Goal: Task Accomplishment & Management: Complete application form

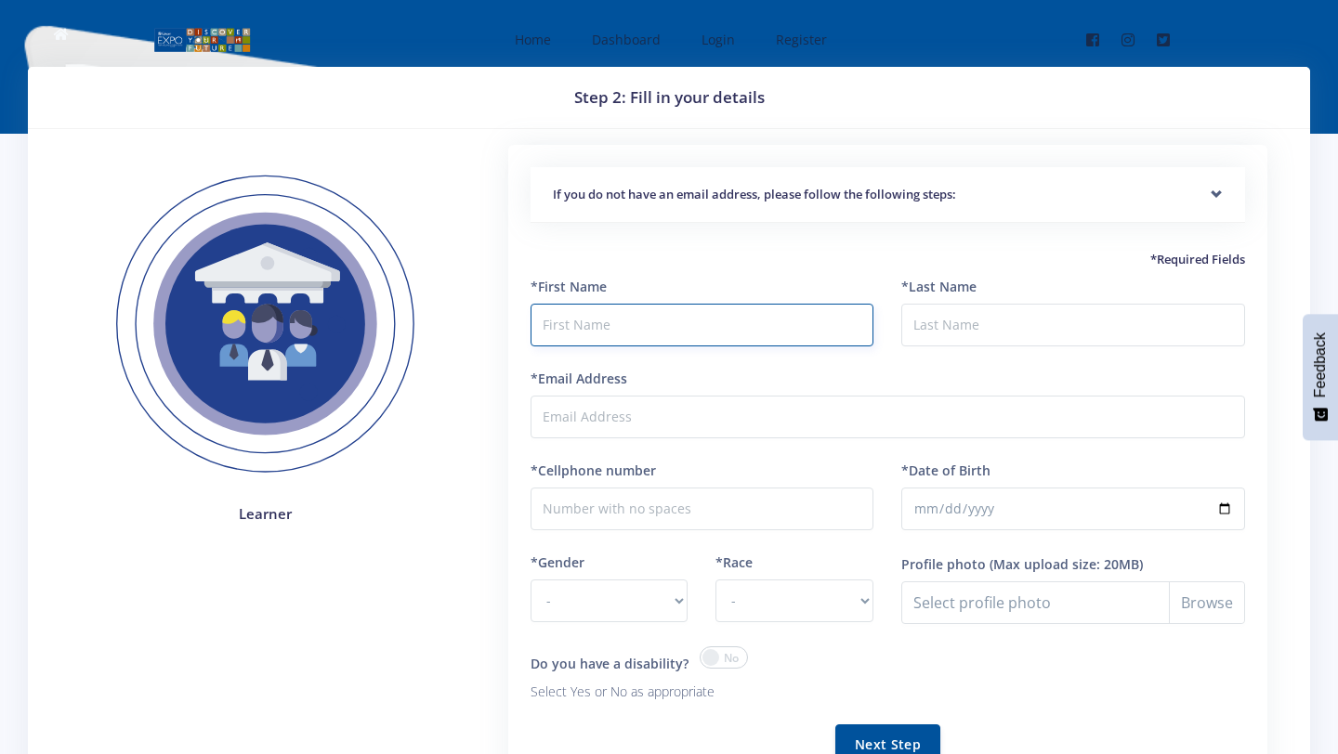
click at [628, 319] on input "text" at bounding box center [702, 325] width 344 height 43
type input ";"
type input "ludumila"
click at [954, 320] on input "*Last Name" at bounding box center [1073, 325] width 344 height 43
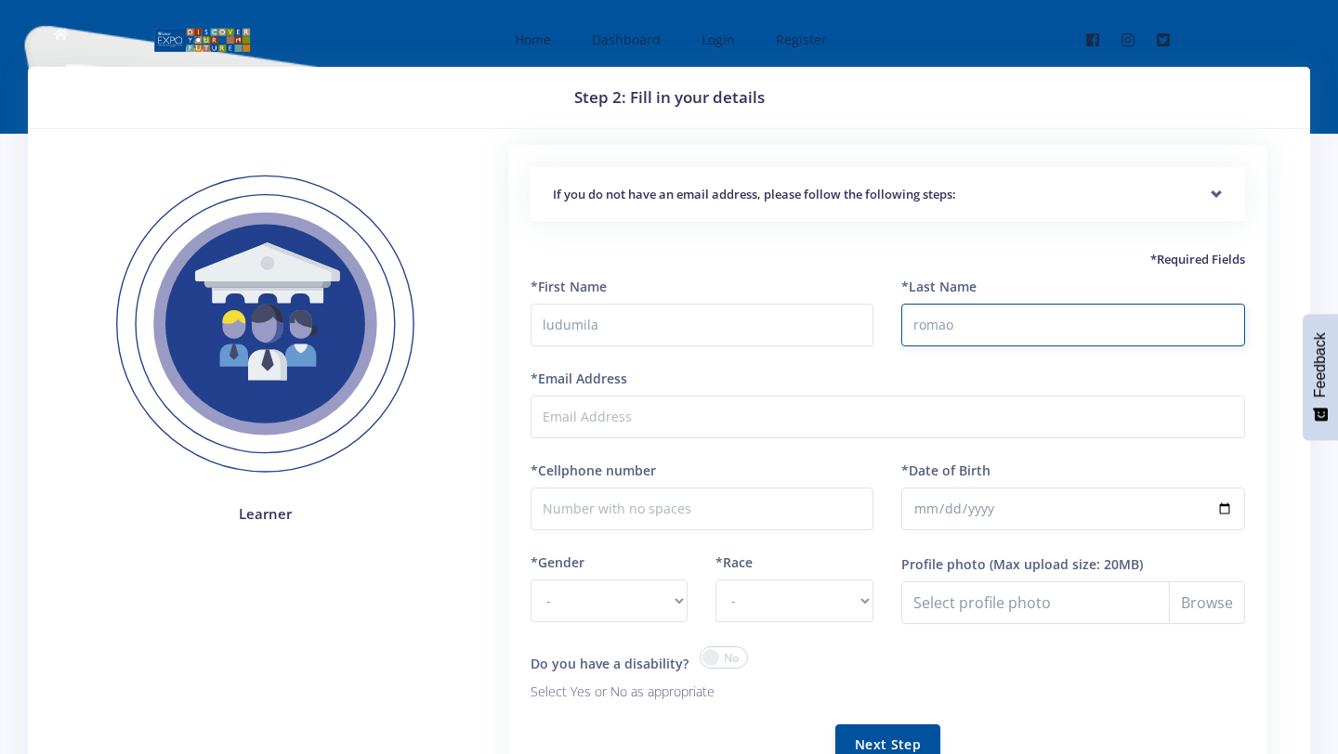
type input "romao"
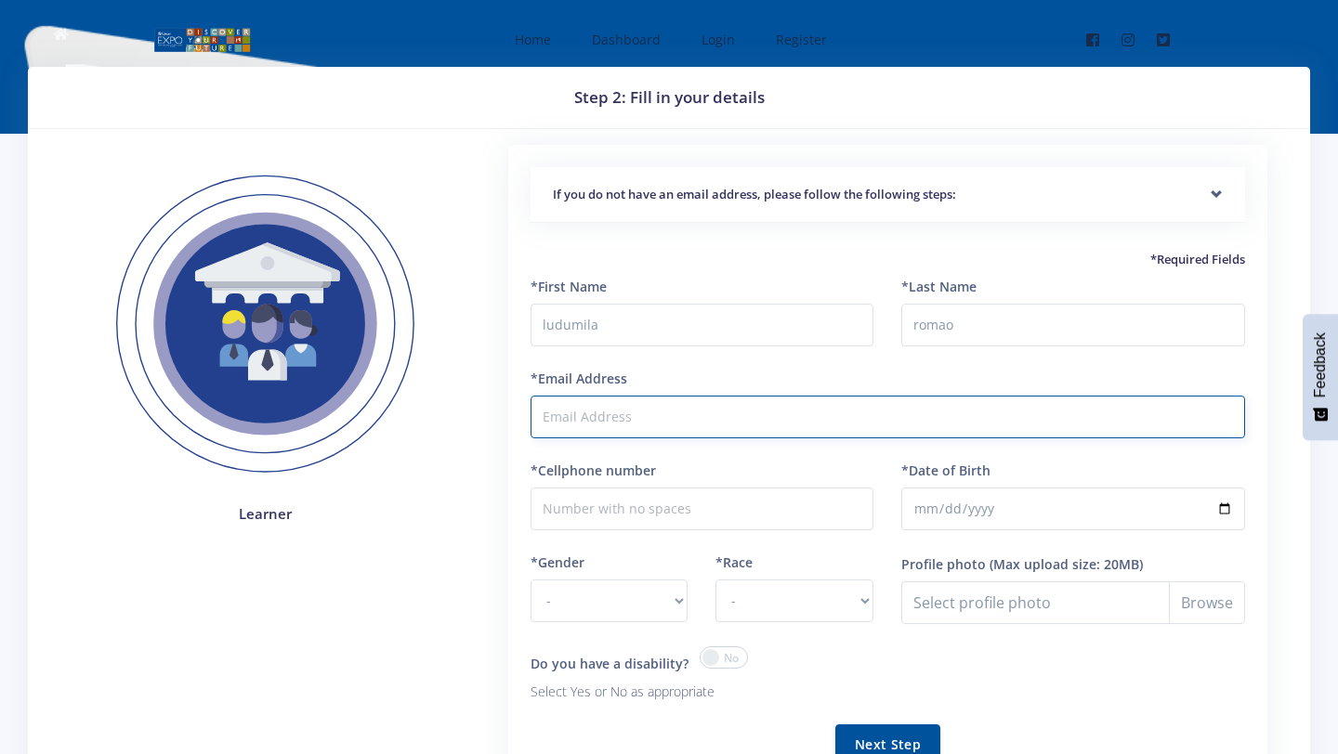
click at [817, 407] on input "*Email Address" at bounding box center [887, 417] width 714 height 43
click at [661, 415] on input "*Email Address" at bounding box center [887, 417] width 714 height 43
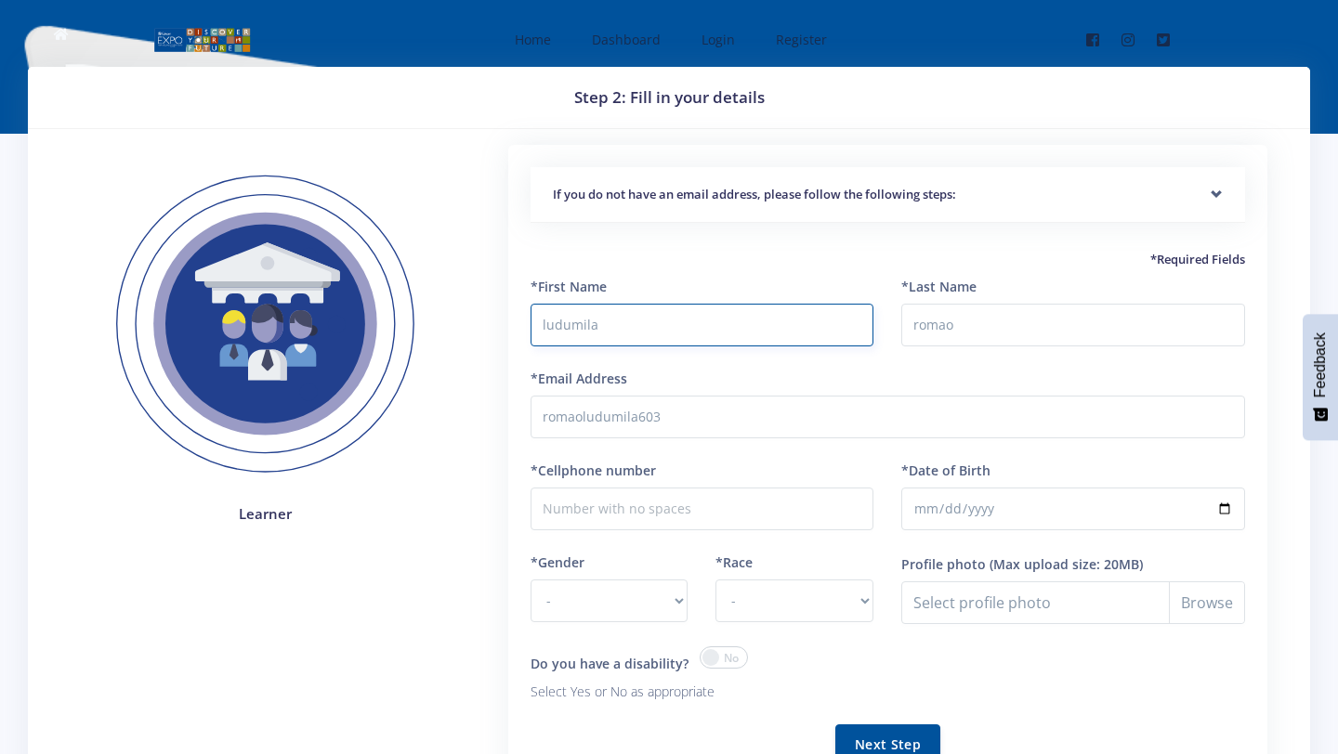
click at [781, 339] on input "ludumila" at bounding box center [702, 325] width 344 height 43
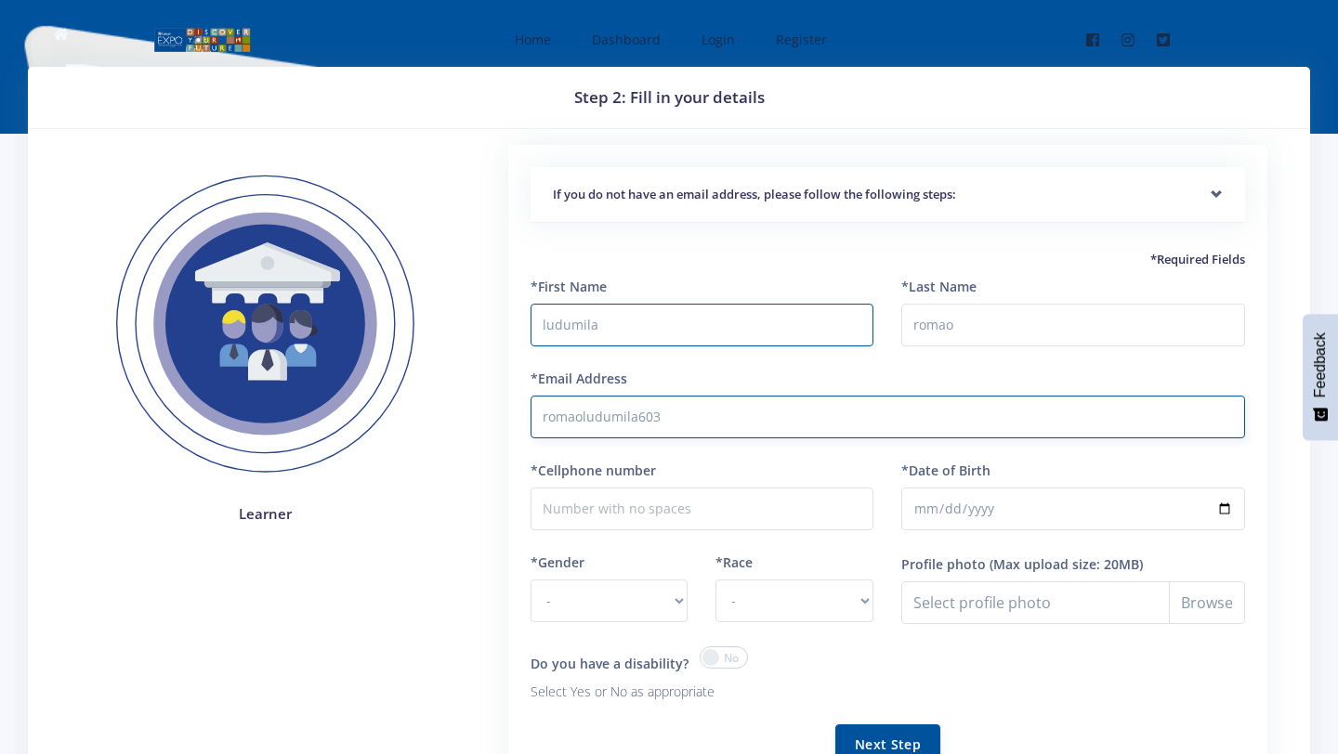
click at [747, 402] on input "romaoludumila603" at bounding box center [887, 417] width 714 height 43
click at [701, 416] on input "romaoludumila603" at bounding box center [887, 417] width 714 height 43
type input "[EMAIL_ADDRESS][DOMAIN_NAME]"
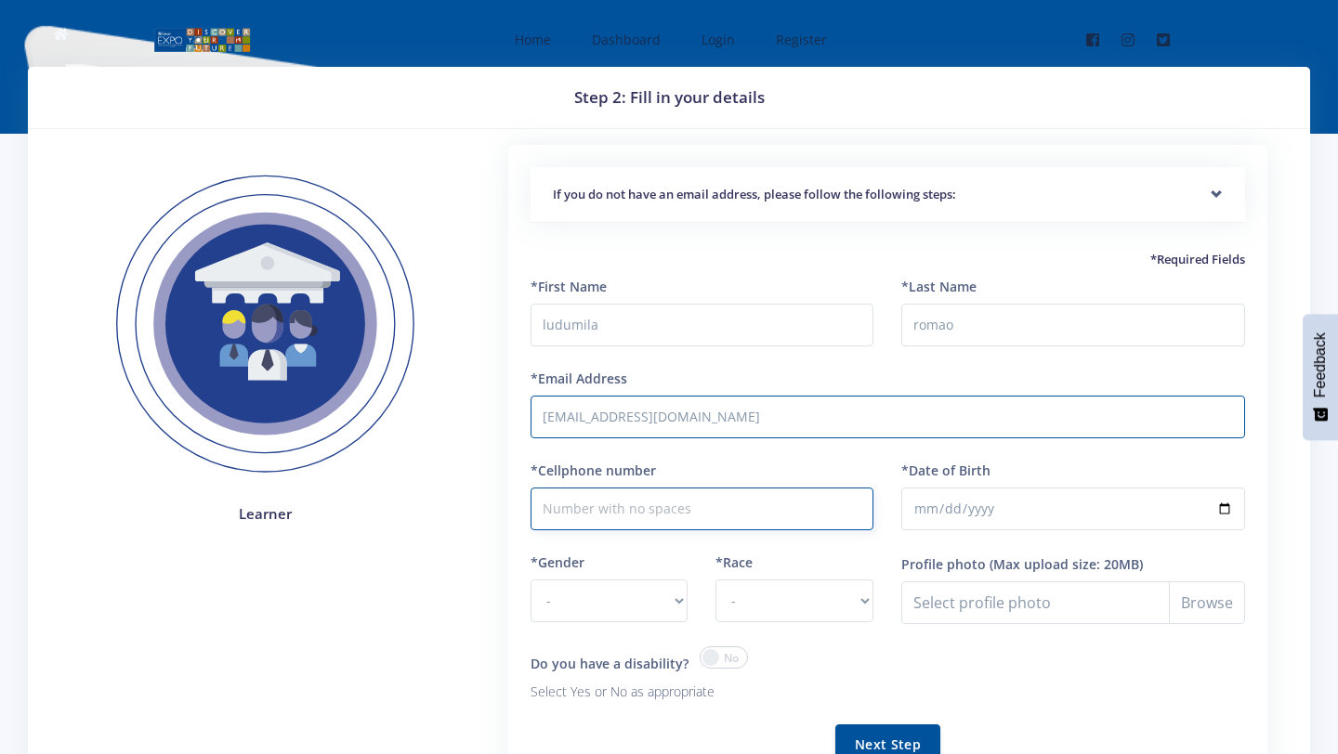
click at [704, 512] on input "*Cellphone number" at bounding box center [702, 509] width 344 height 43
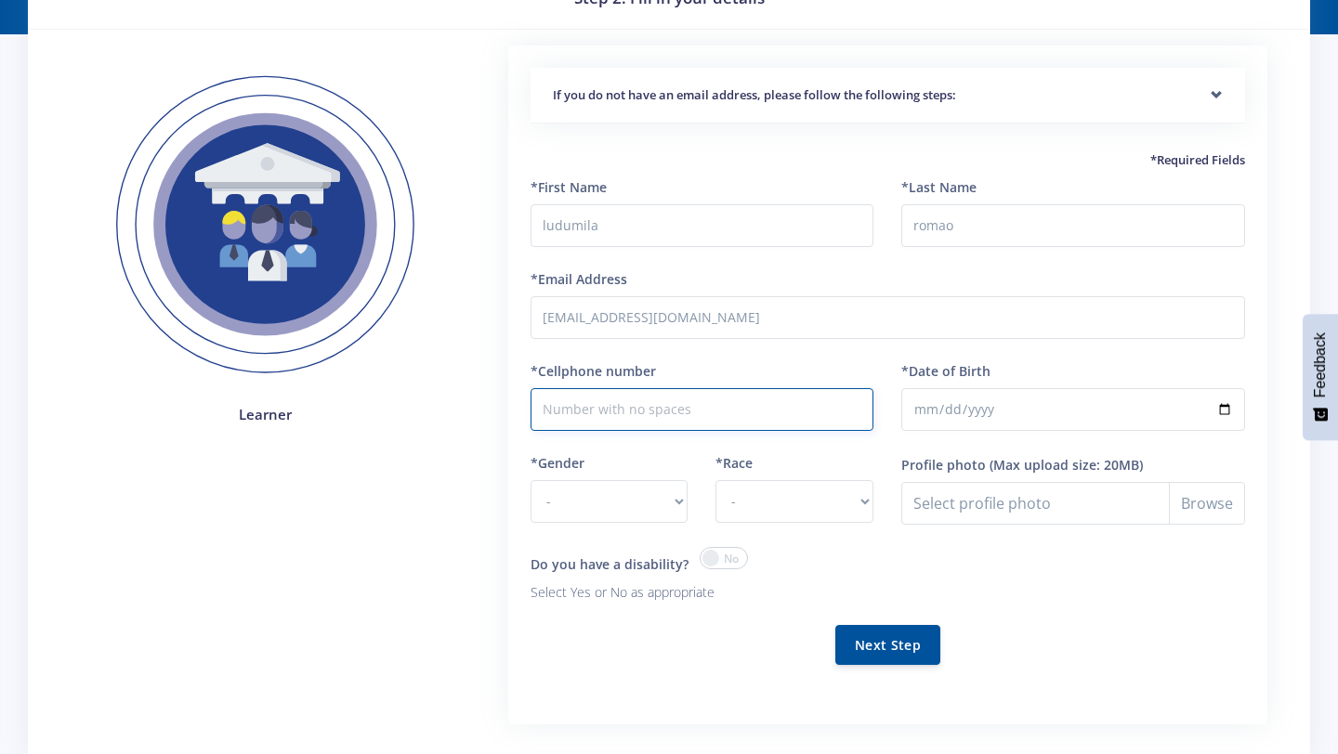
scroll to position [103, 0]
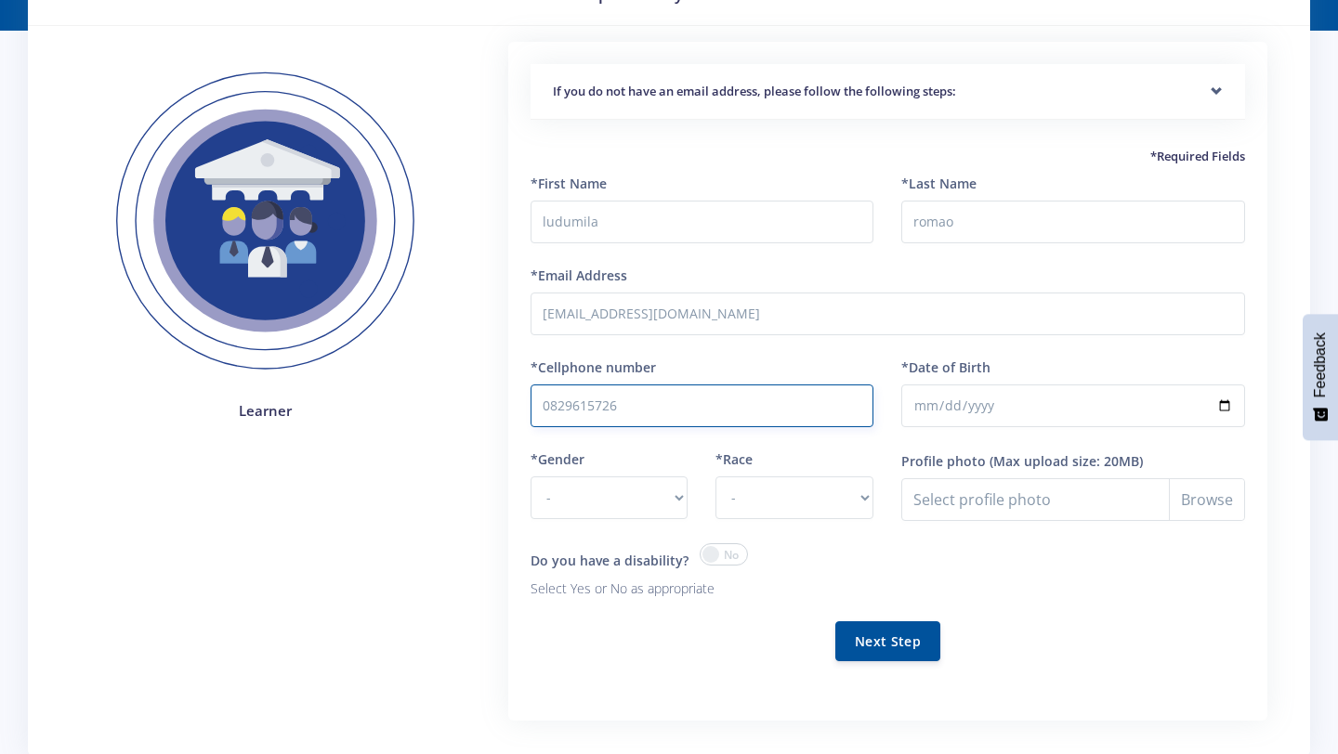
type input "0829615726"
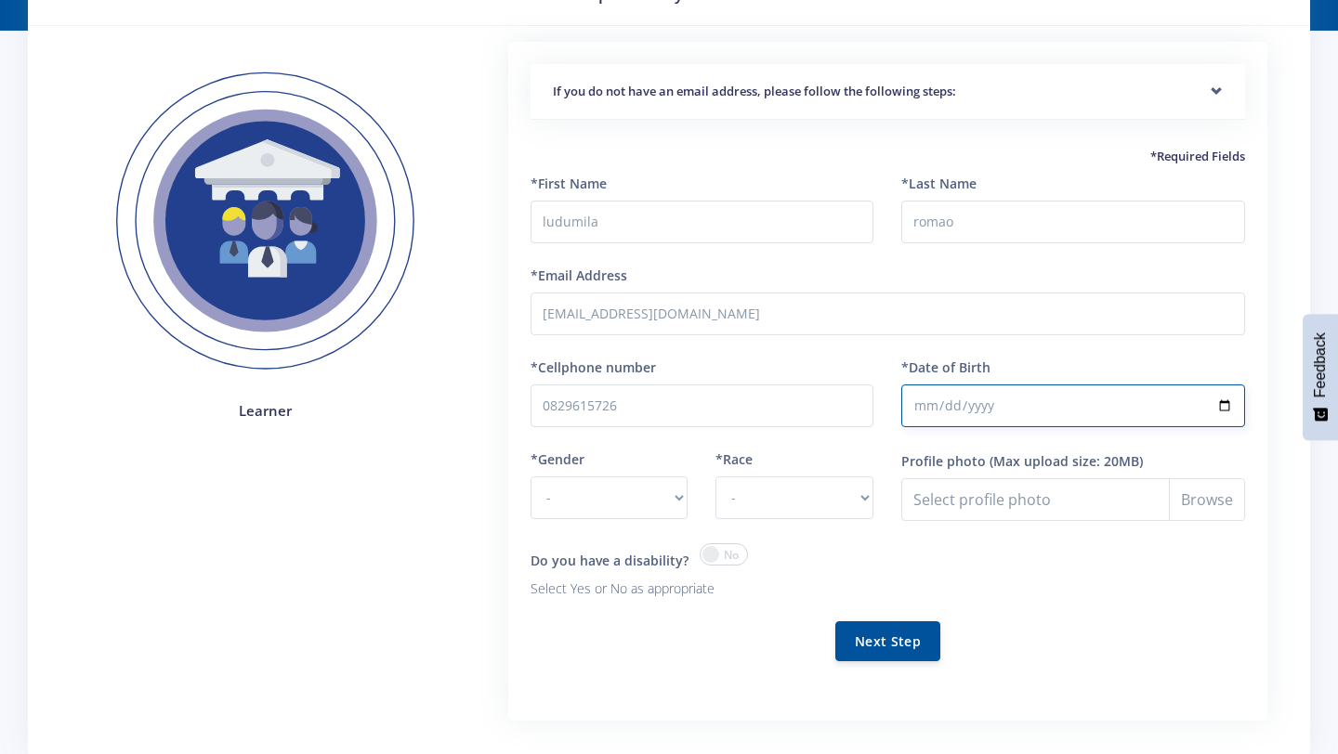
click at [964, 447] on div "*Date of Birth" at bounding box center [1073, 404] width 372 height 92
click at [952, 405] on input "*Date of Birth" at bounding box center [1073, 406] width 344 height 43
click at [939, 406] on input "*Date of Birth" at bounding box center [1073, 406] width 344 height 43
click at [937, 406] on input "*Date of Birth" at bounding box center [1073, 406] width 344 height 43
click at [1224, 399] on input "*Date of Birth" at bounding box center [1073, 406] width 344 height 43
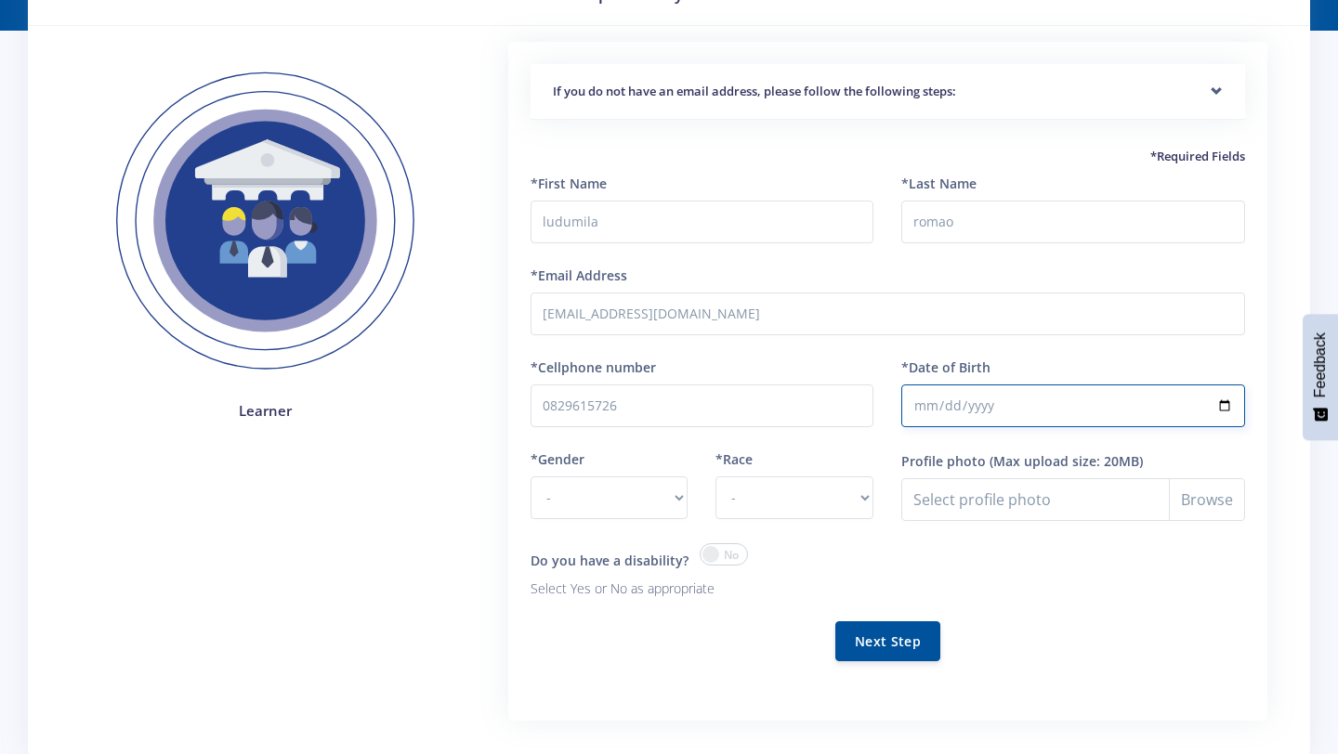
type input "2011-01-17"
click at [580, 485] on select "- Male Female" at bounding box center [609, 498] width 158 height 43
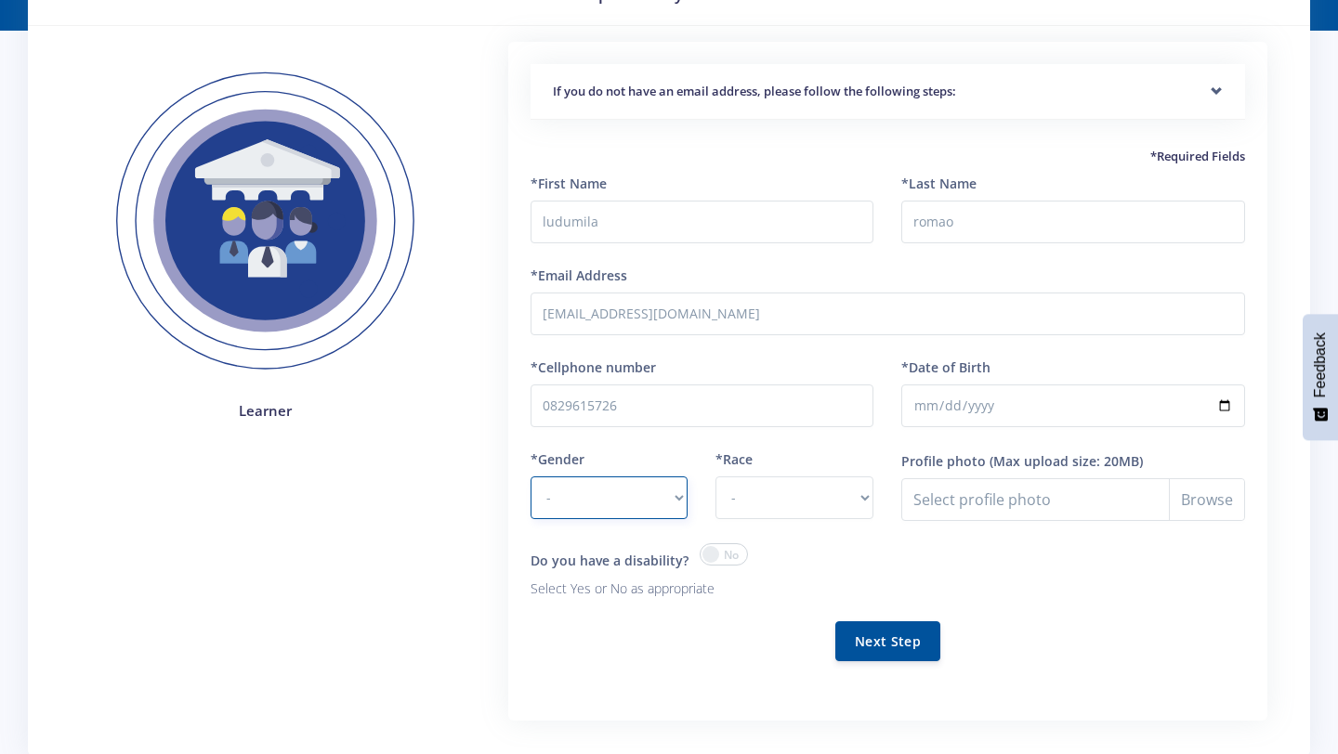
select select "F"
click at [804, 501] on select "- African Asian Coloured Indian White Other" at bounding box center [794, 498] width 158 height 43
select select "[DEMOGRAPHIC_DATA]"
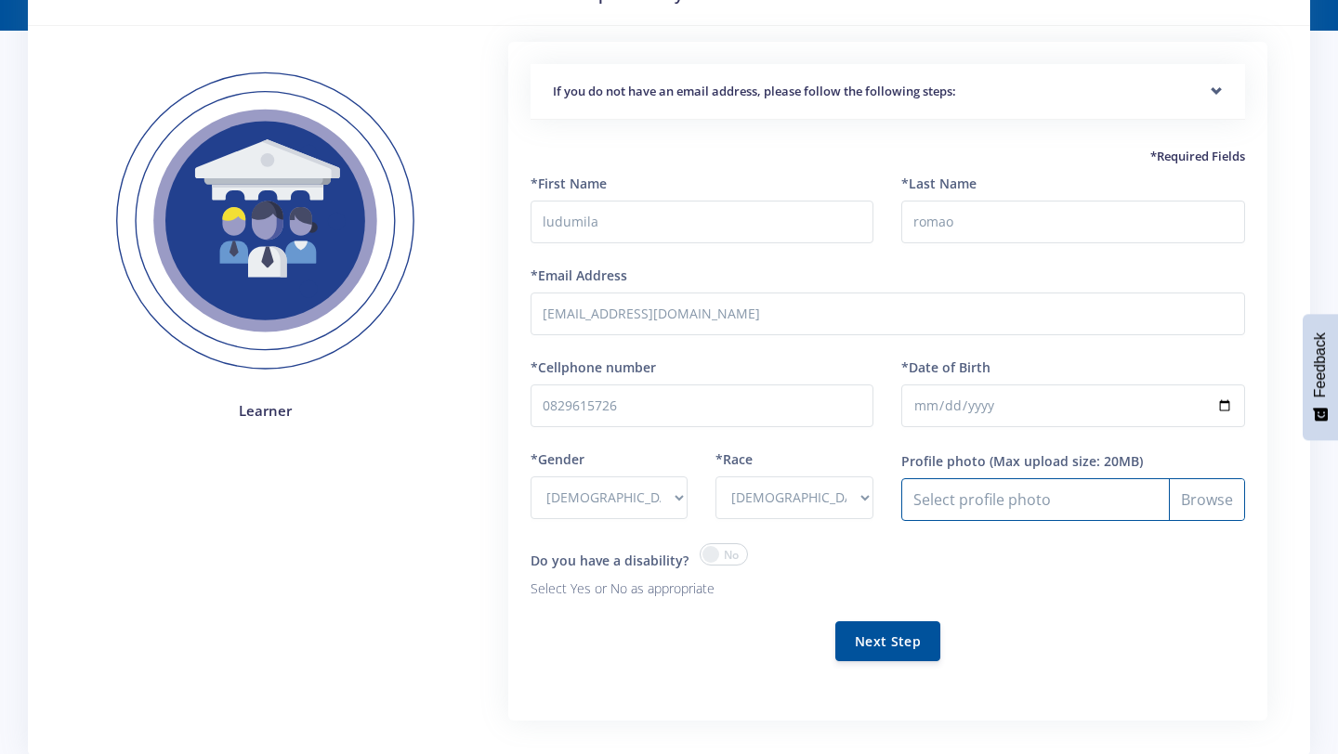
click at [1067, 491] on input "Profile photo" at bounding box center [1073, 499] width 344 height 43
click at [1213, 488] on input "Profile photo" at bounding box center [1073, 499] width 344 height 43
click at [1143, 503] on input "Profile photo" at bounding box center [1073, 499] width 344 height 43
type input "C:\fakepath\WhatsApp Image [DATE] 16.38.04.jpeg"
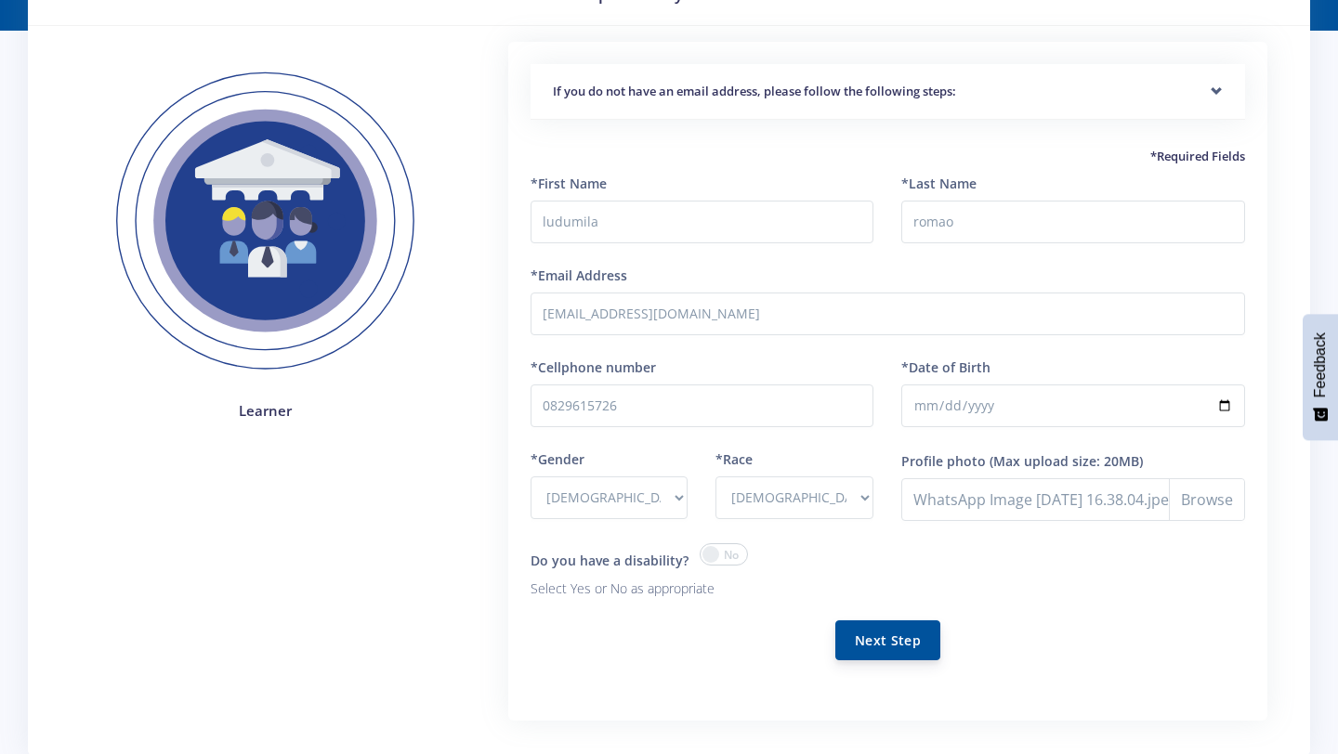
click at [881, 638] on button "Next Step" at bounding box center [887, 641] width 105 height 40
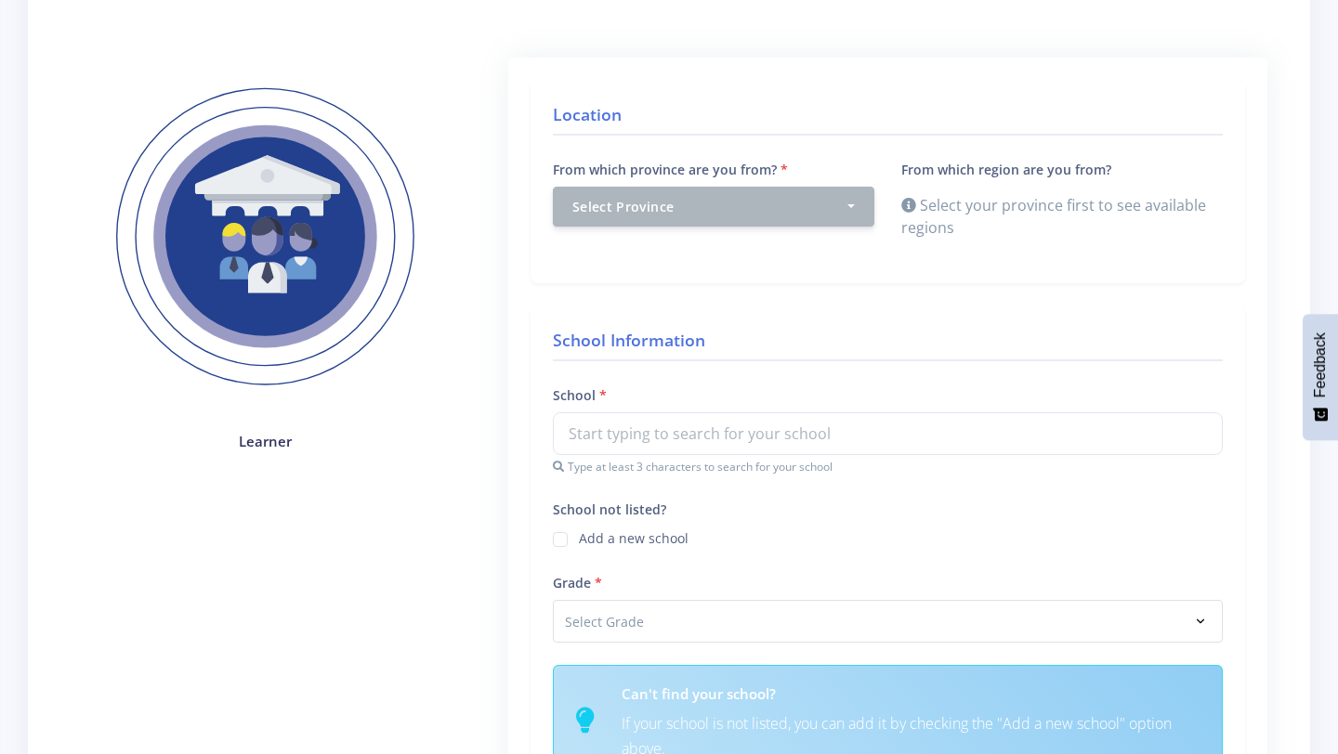
scroll to position [211, 0]
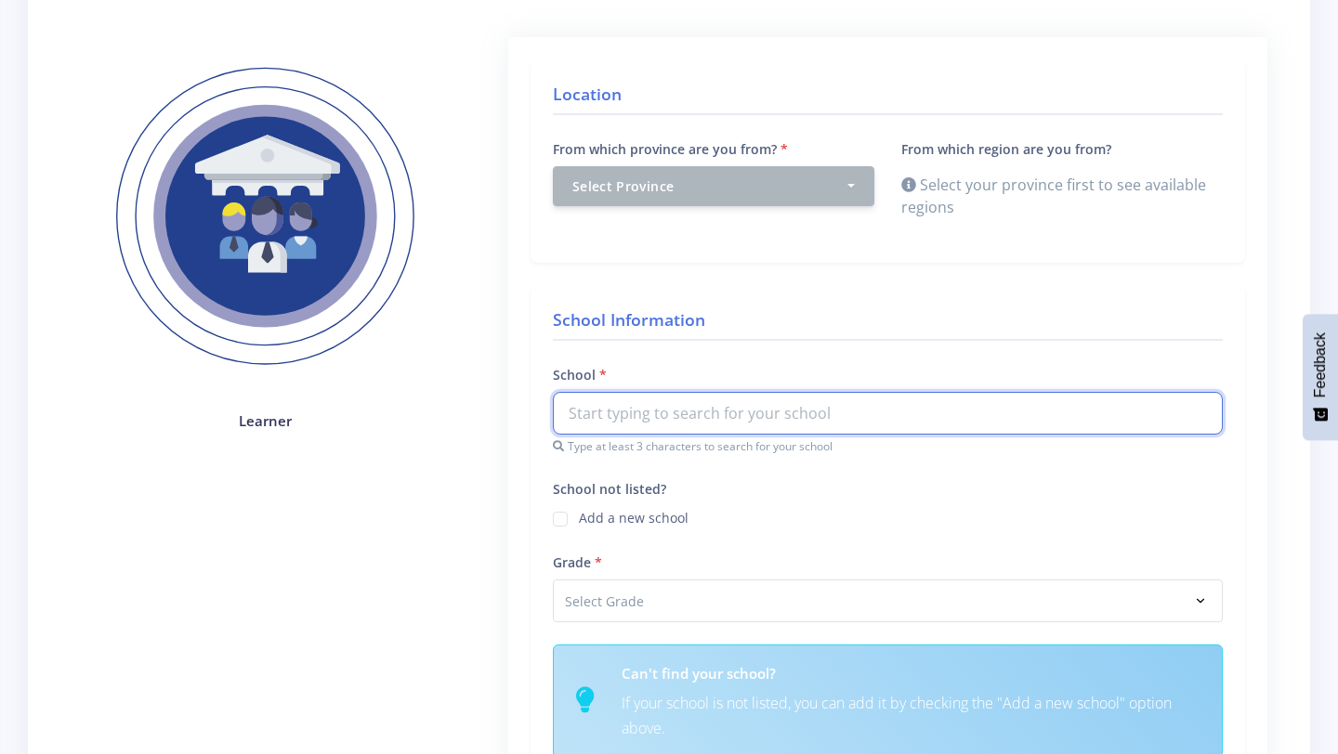
click at [789, 417] on input "text" at bounding box center [888, 413] width 670 height 43
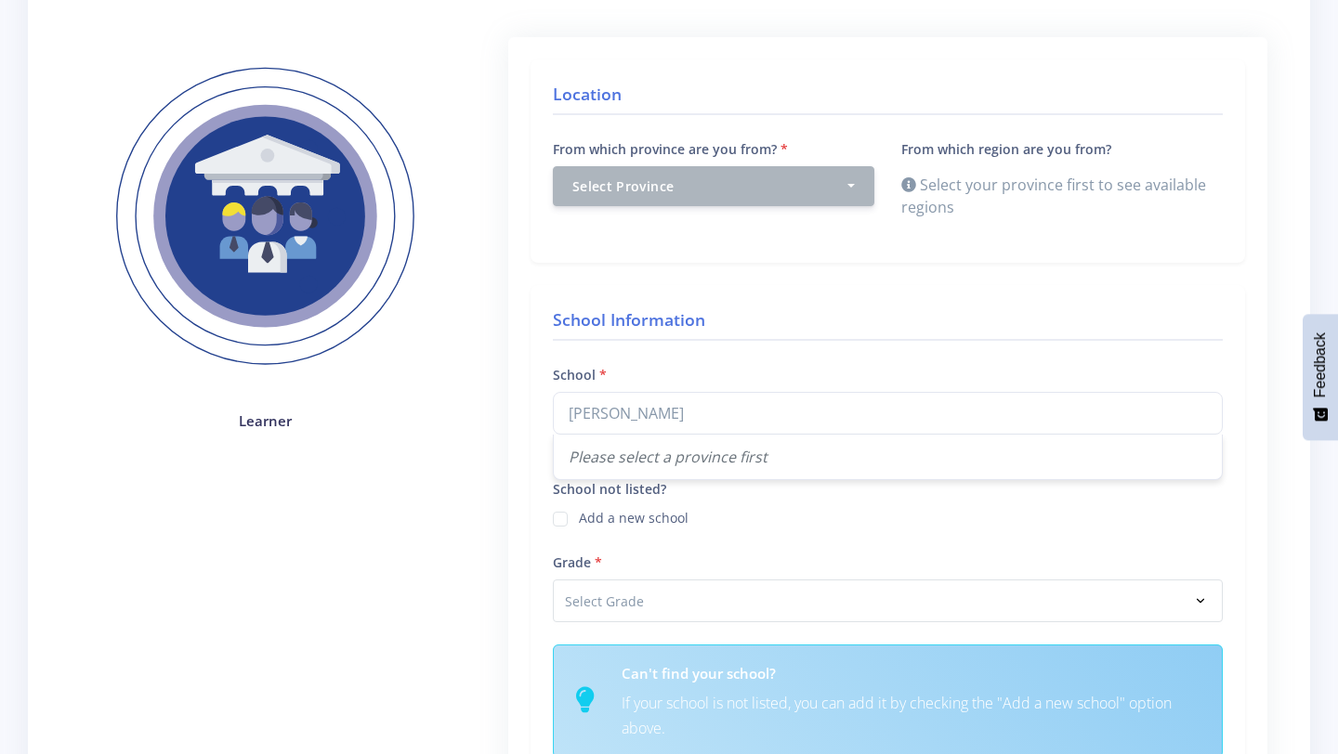
click at [751, 458] on div "Please select a province first" at bounding box center [888, 457] width 668 height 45
click at [680, 418] on input "Roosev" at bounding box center [888, 413] width 670 height 43
click at [602, 420] on input "Roosvelt high school" at bounding box center [888, 413] width 670 height 43
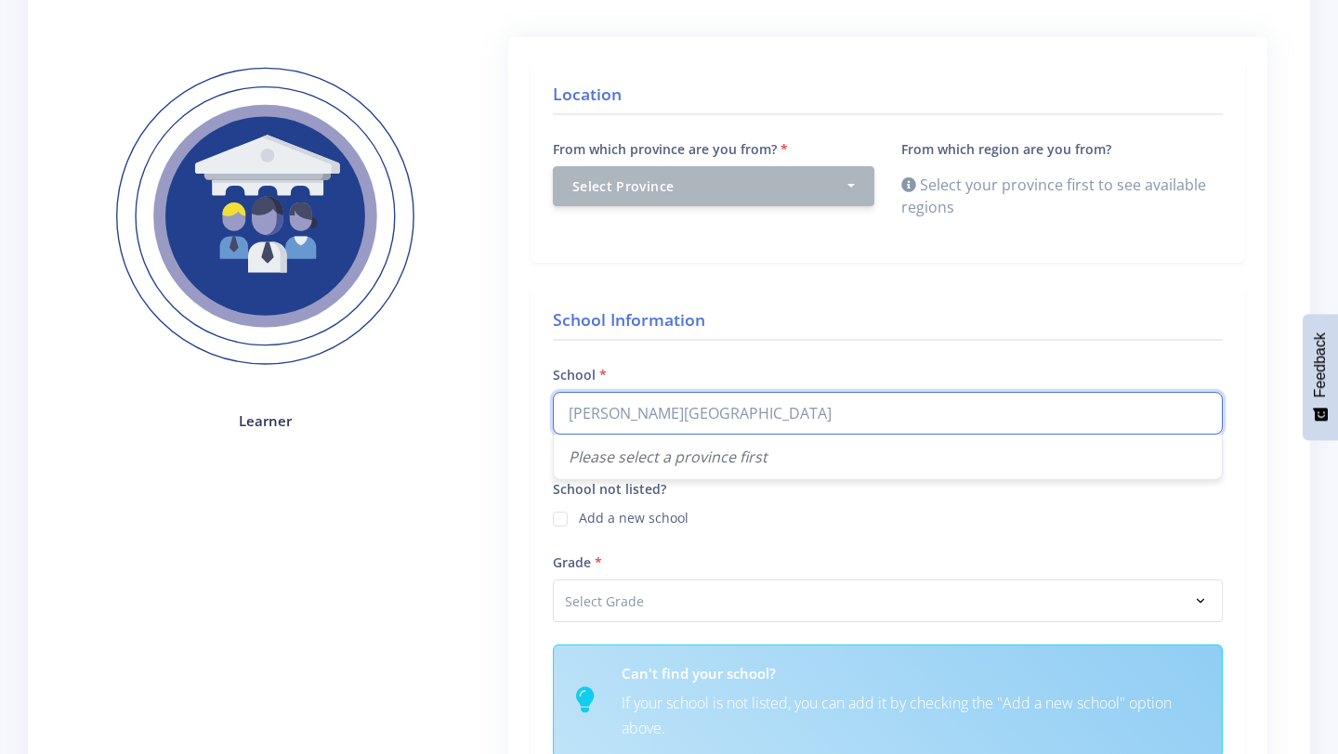
click at [602, 420] on input "Roosvelt high school" at bounding box center [888, 413] width 670 height 43
click at [356, 452] on div "Learner" at bounding box center [265, 620] width 415 height 1166
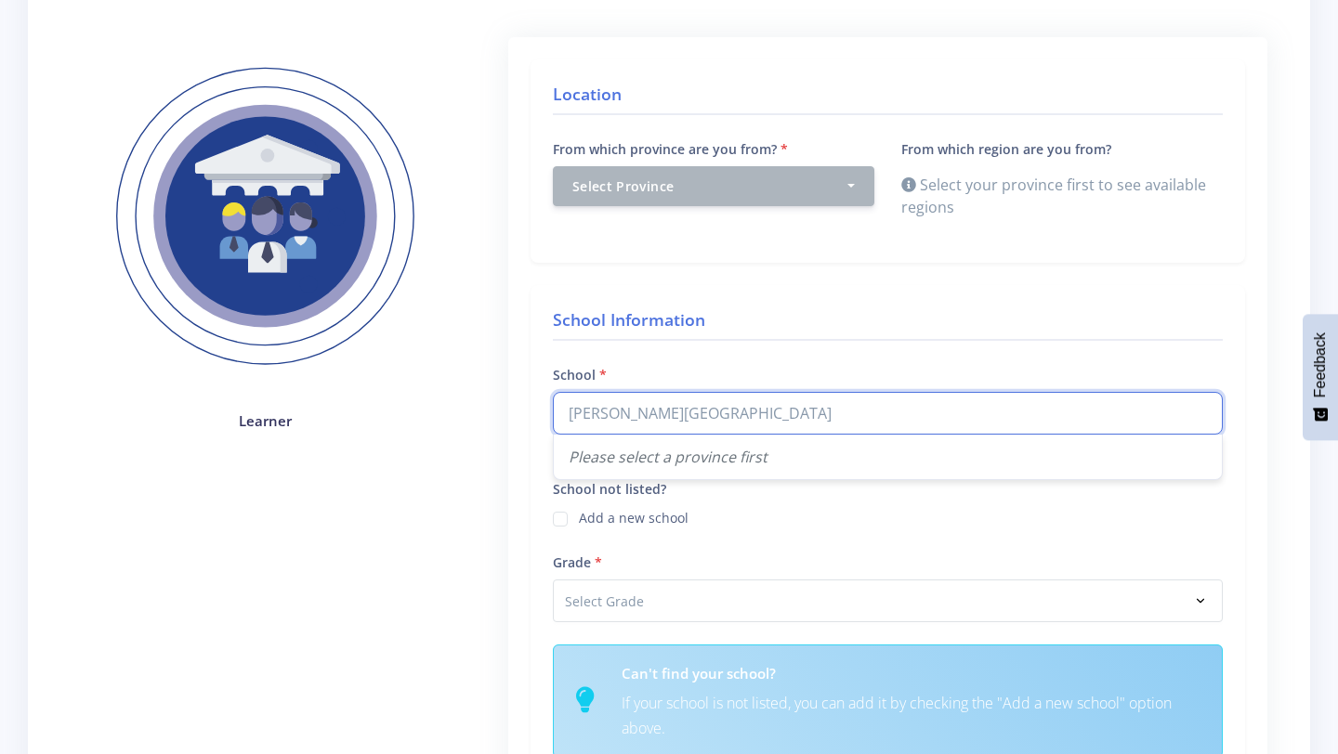
click at [594, 413] on input "Roosvelt high school" at bounding box center [888, 413] width 670 height 43
click at [662, 415] on input "Roosvelt high school" at bounding box center [888, 413] width 670 height 43
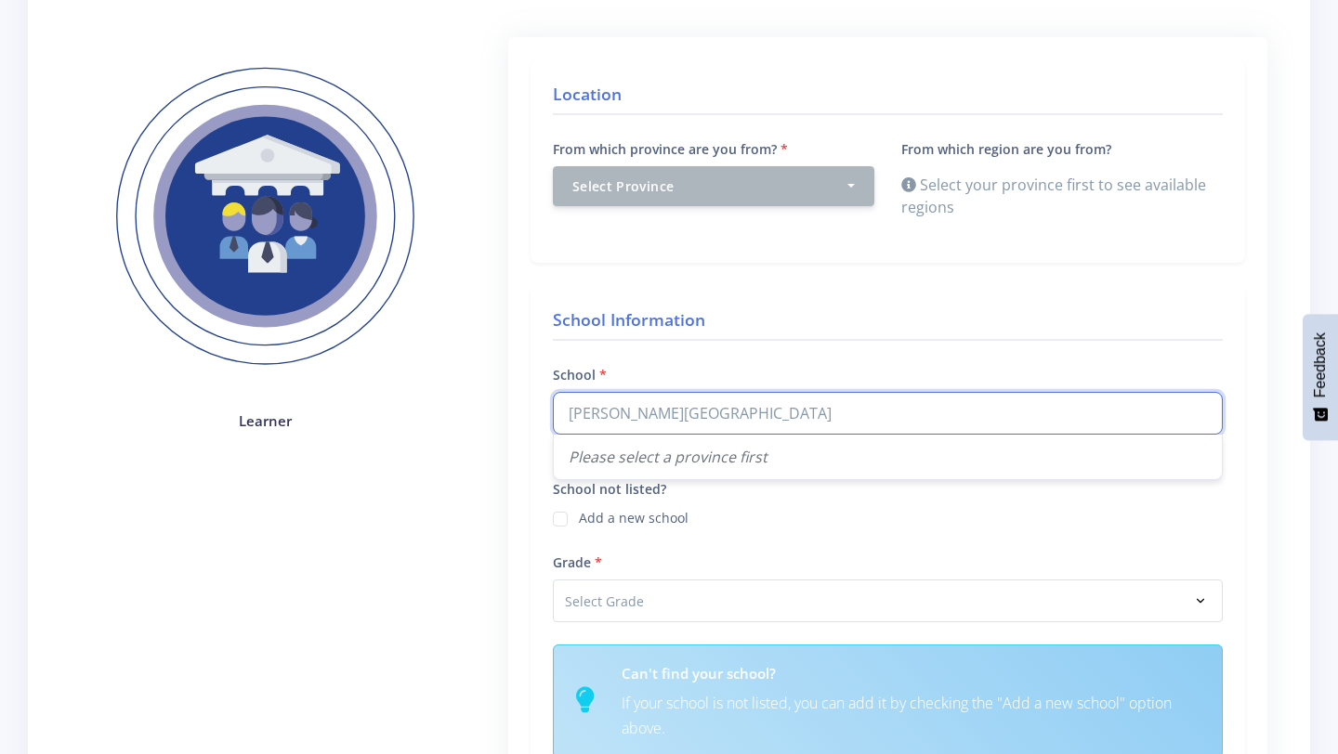
click at [623, 417] on input "Roosvelt high school" at bounding box center [888, 413] width 670 height 43
click at [742, 395] on input "Roosevelt high school" at bounding box center [888, 413] width 670 height 43
click at [742, 408] on input "Roosevelt high school" at bounding box center [888, 413] width 670 height 43
click at [604, 426] on input "Roosevelt high school" at bounding box center [888, 413] width 670 height 43
type input "Roosevelt high school"
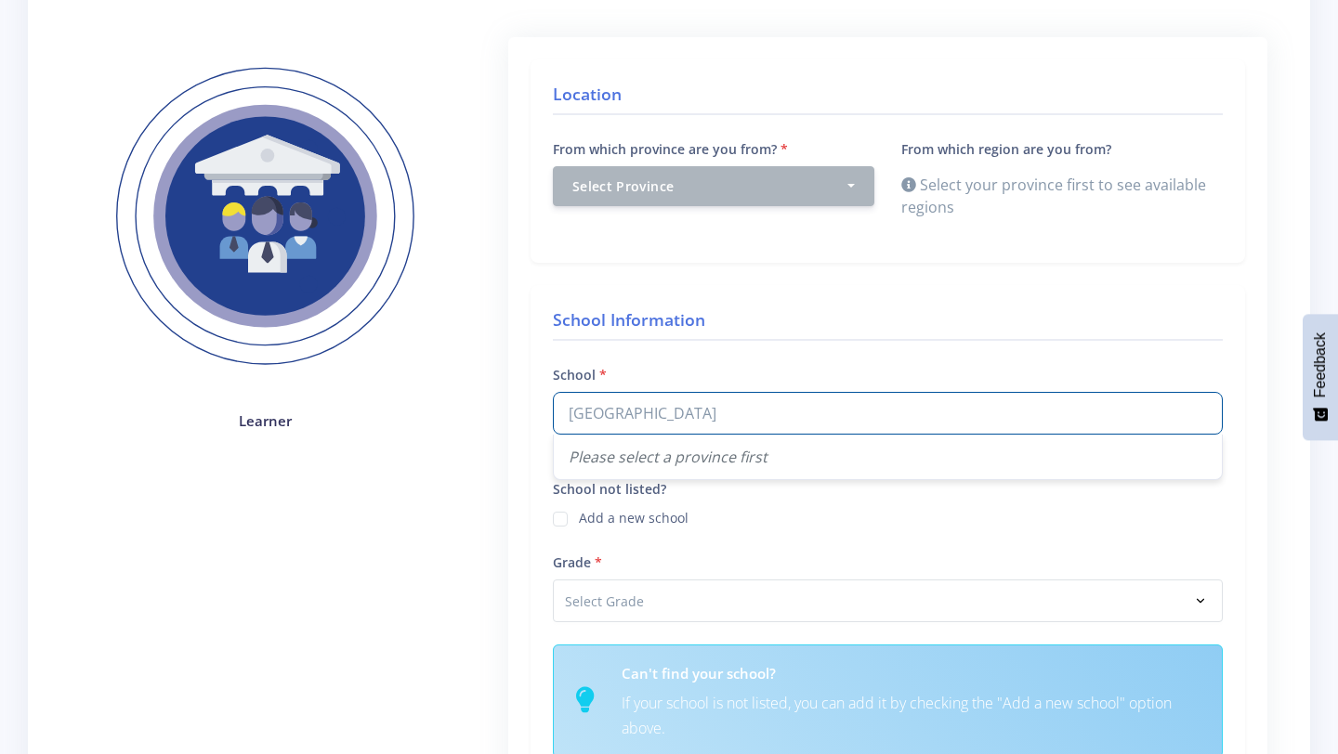
click at [614, 455] on div "Please select a province first" at bounding box center [888, 457] width 668 height 45
click at [608, 523] on label "Add a new school" at bounding box center [634, 515] width 110 height 15
click at [591, 518] on input "School not listed?" at bounding box center [585, 512] width 12 height 12
checkbox input "true"
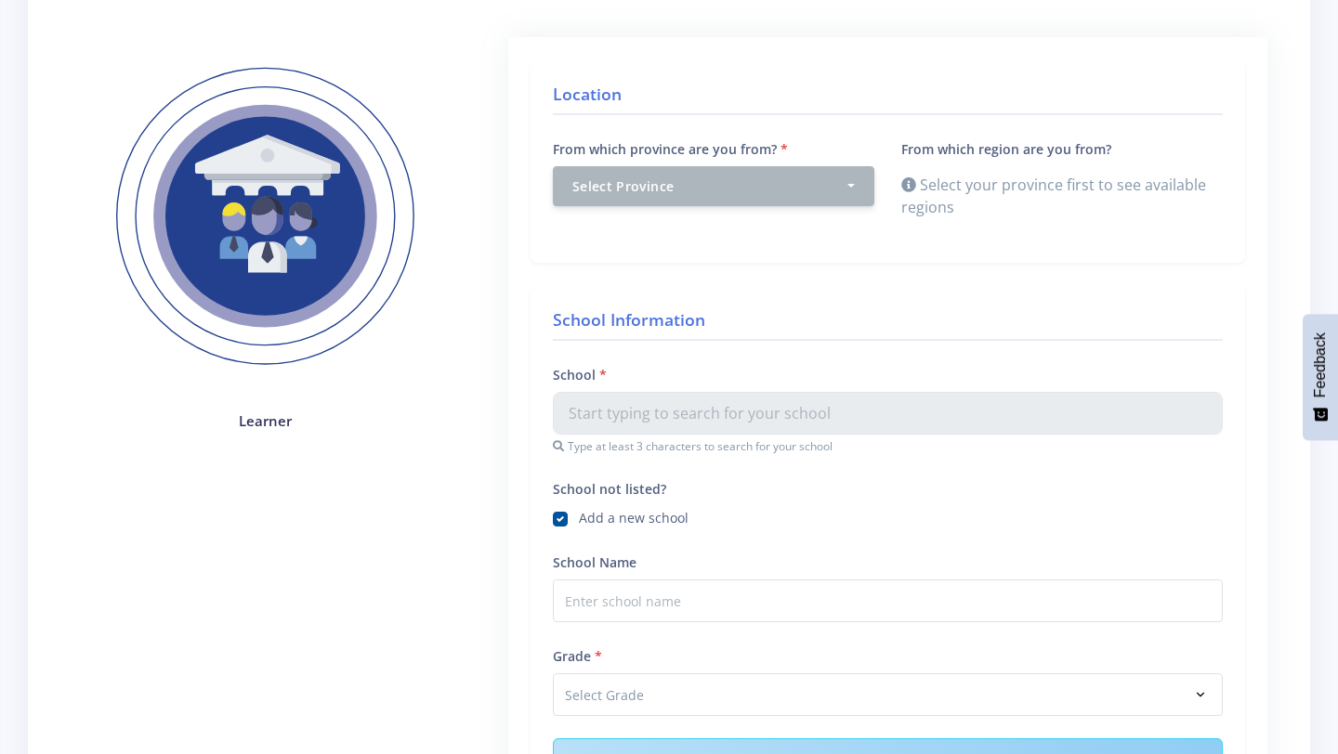
click at [622, 516] on label "Add a new school" at bounding box center [634, 515] width 110 height 15
click at [591, 516] on input "School not listed?" at bounding box center [585, 512] width 12 height 12
checkbox input "false"
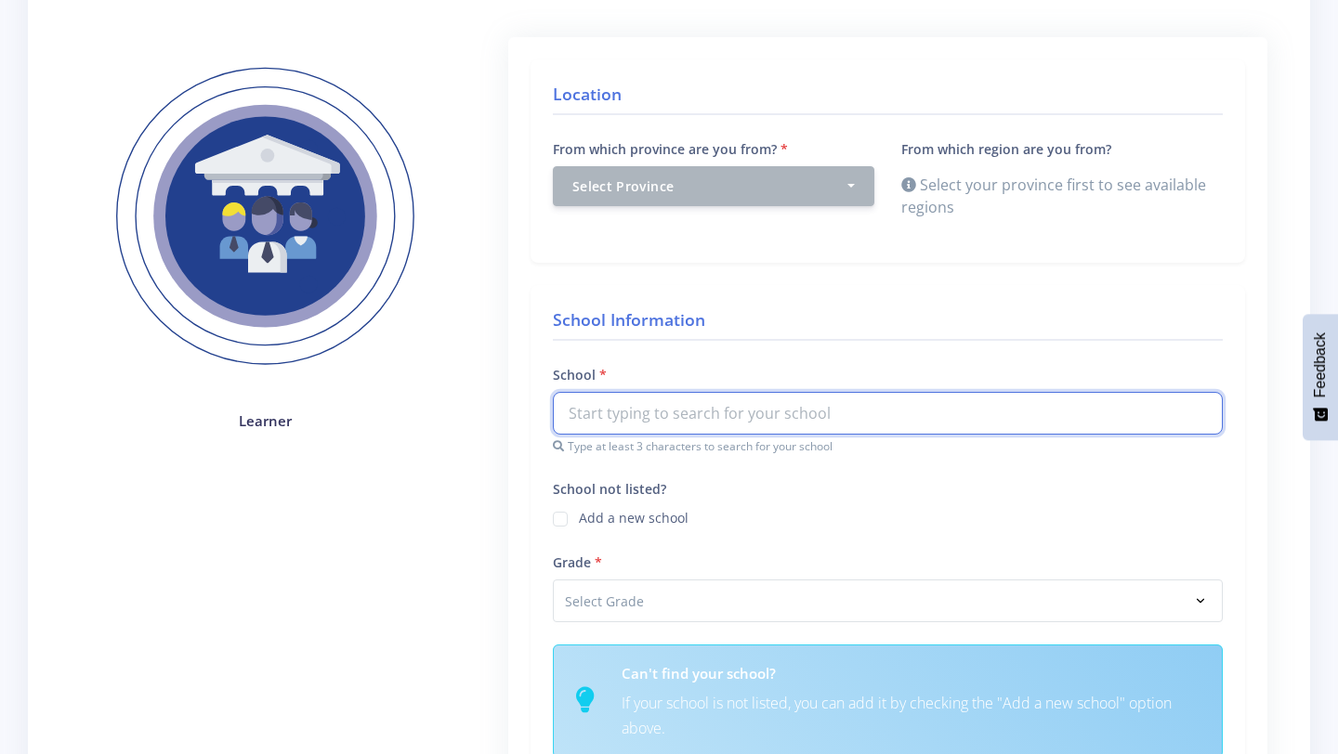
click at [738, 416] on input "text" at bounding box center [888, 413] width 670 height 43
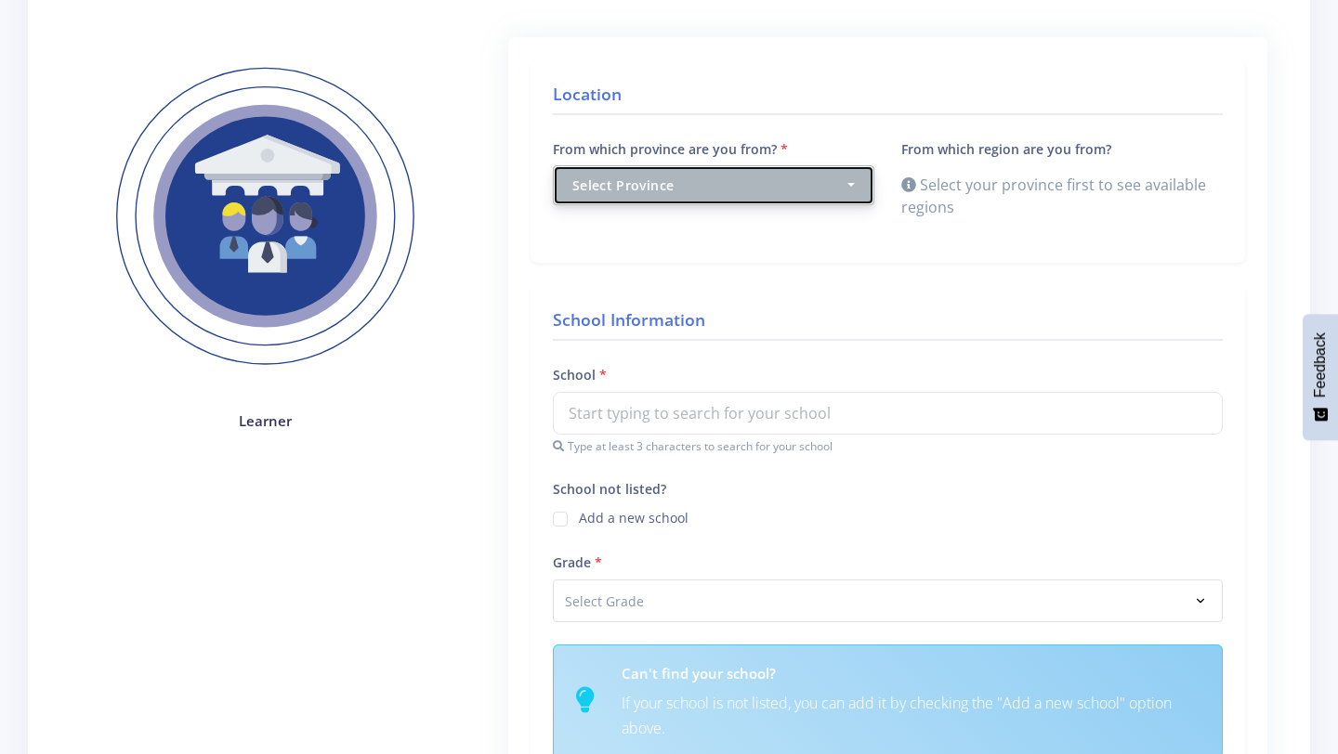
click at [812, 176] on div "Select Province" at bounding box center [707, 186] width 271 height 20
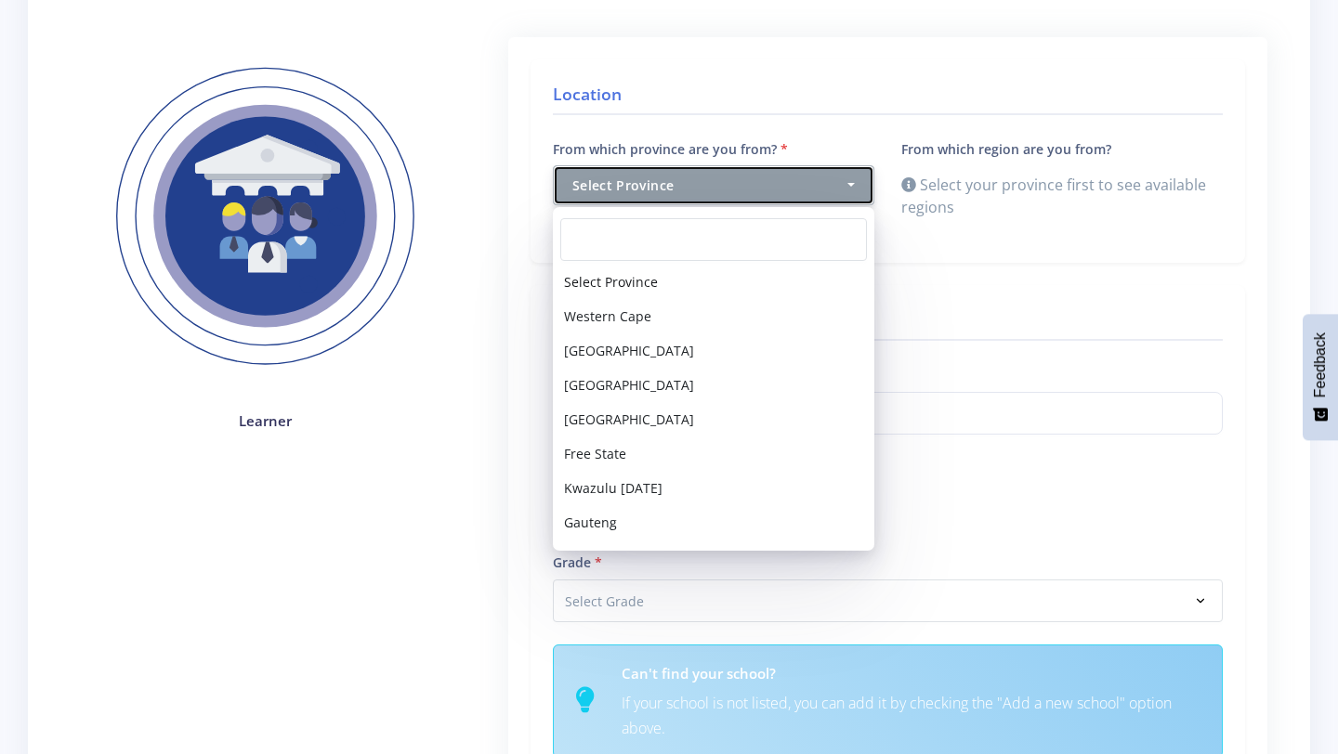
click at [812, 176] on div "Select Province" at bounding box center [707, 186] width 271 height 20
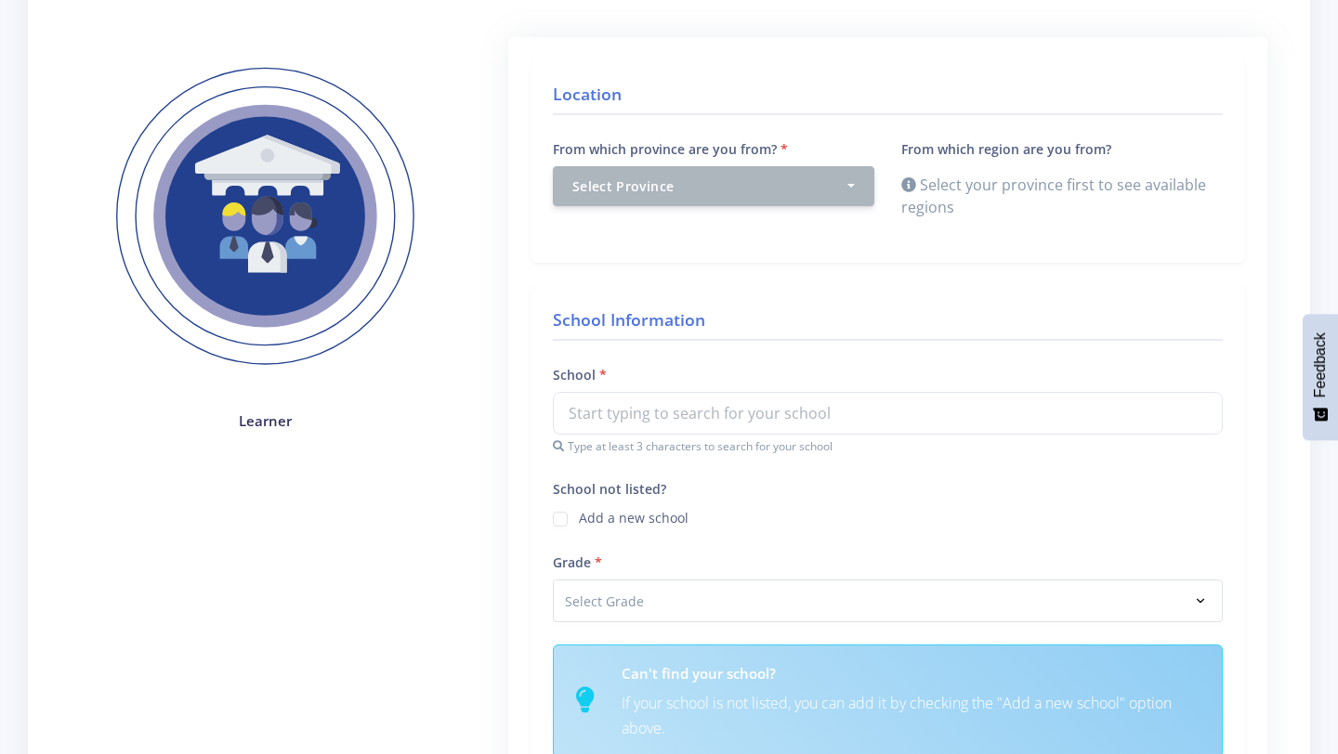
click at [798, 160] on div "From which province are you from? Select Province Western Cape Eastern Cape Nor…" at bounding box center [713, 171] width 321 height 69
click at [798, 168] on button "Select Province" at bounding box center [713, 185] width 321 height 40
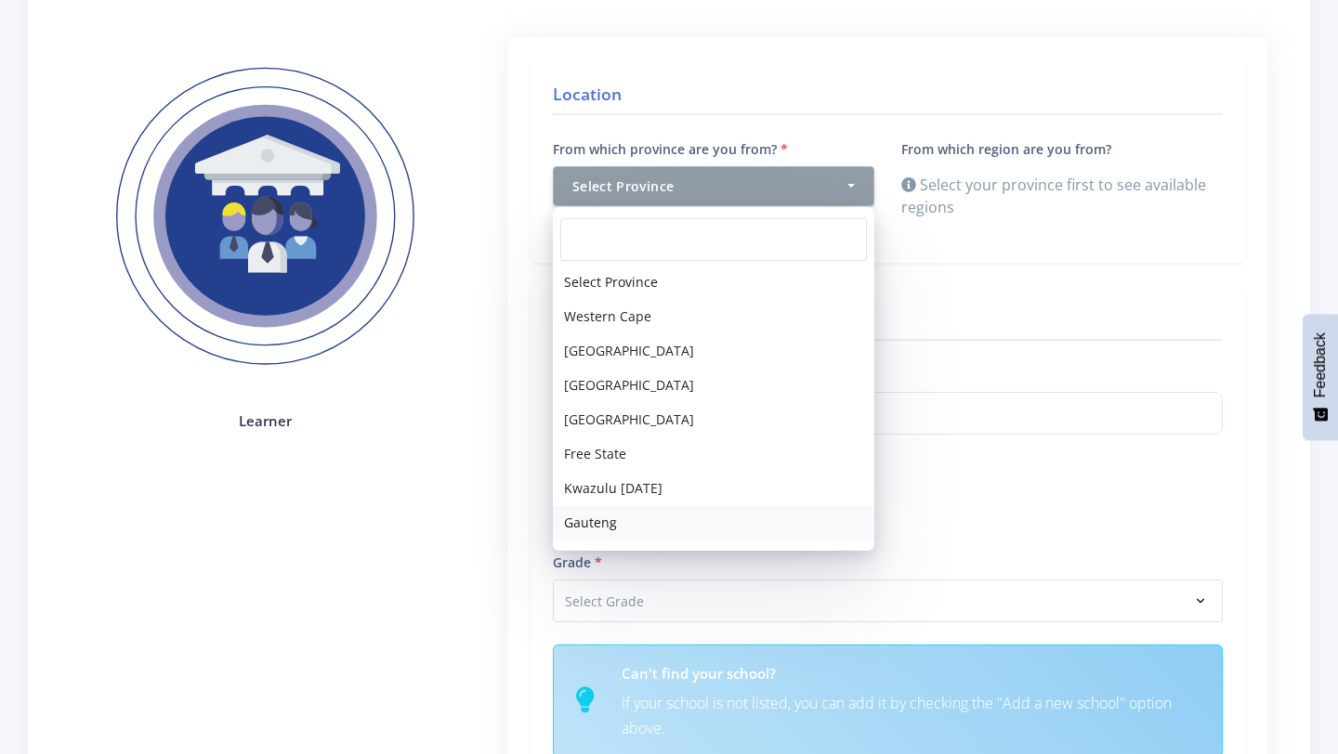
click at [628, 512] on link "Gauteng" at bounding box center [713, 522] width 321 height 34
select select "7"
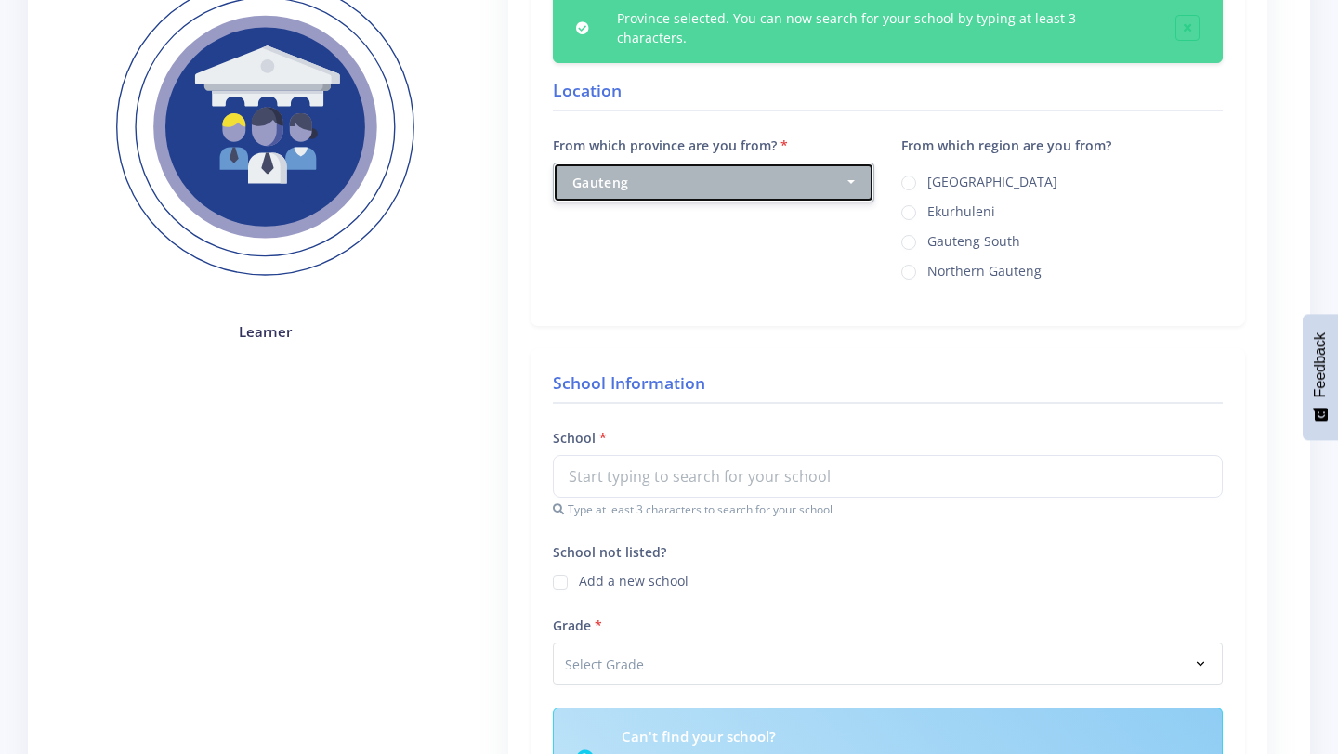
scroll to position [302, 0]
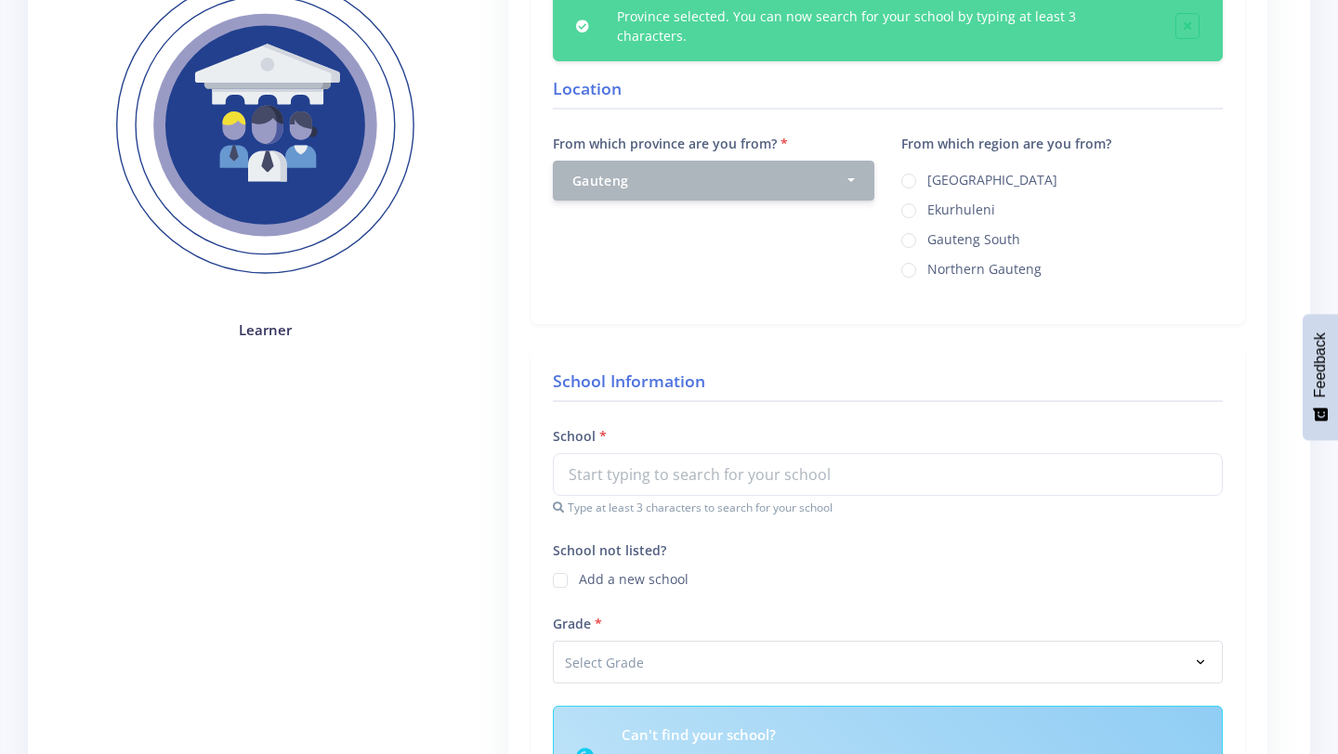
click at [913, 168] on div "Johannesburg Ekurhuleni Gauteng South Northern Gauteng" at bounding box center [1061, 223] width 321 height 111
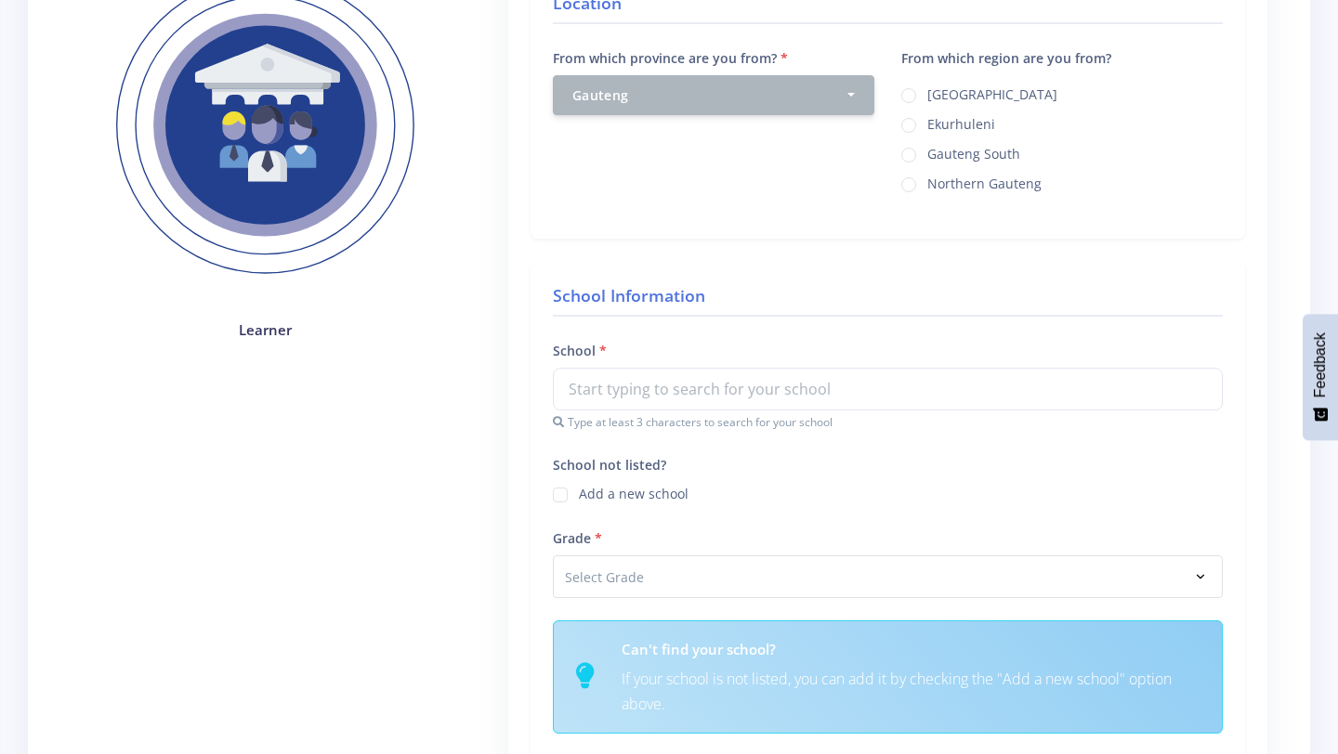
click at [927, 93] on label "Johannesburg" at bounding box center [992, 92] width 130 height 15
click at [927, 93] on input "Johannesburg" at bounding box center [933, 89] width 12 height 12
radio input "true"
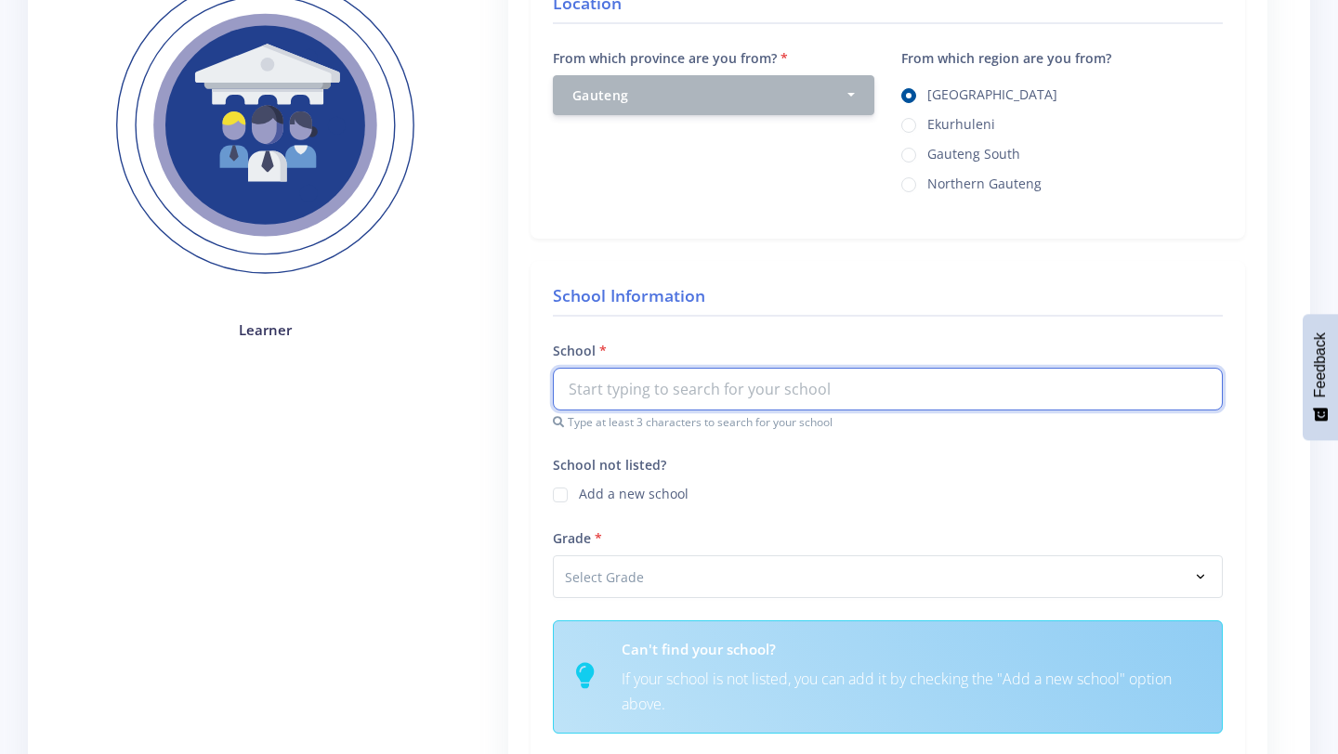
click at [870, 393] on input "text" at bounding box center [888, 389] width 670 height 43
type input "r"
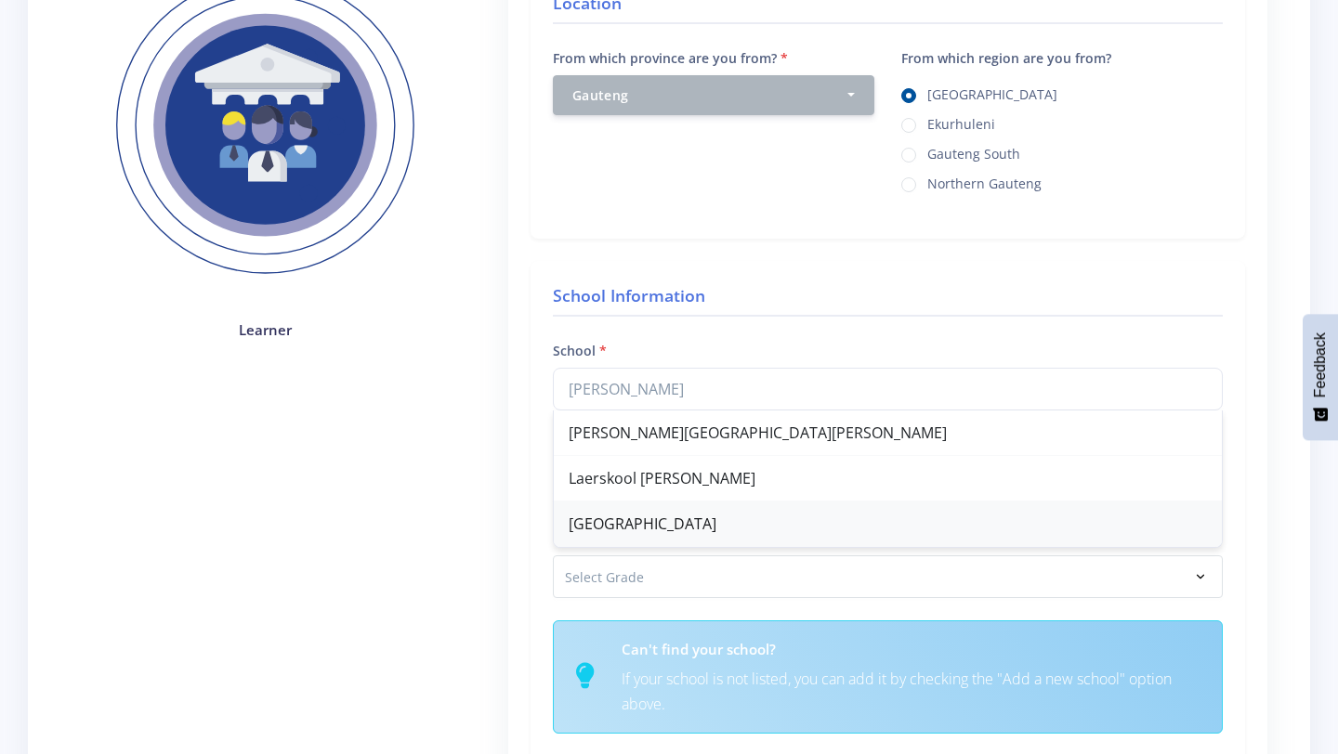
click at [886, 527] on div "[GEOGRAPHIC_DATA]" at bounding box center [888, 525] width 668 height 46
type input "[GEOGRAPHIC_DATA]"
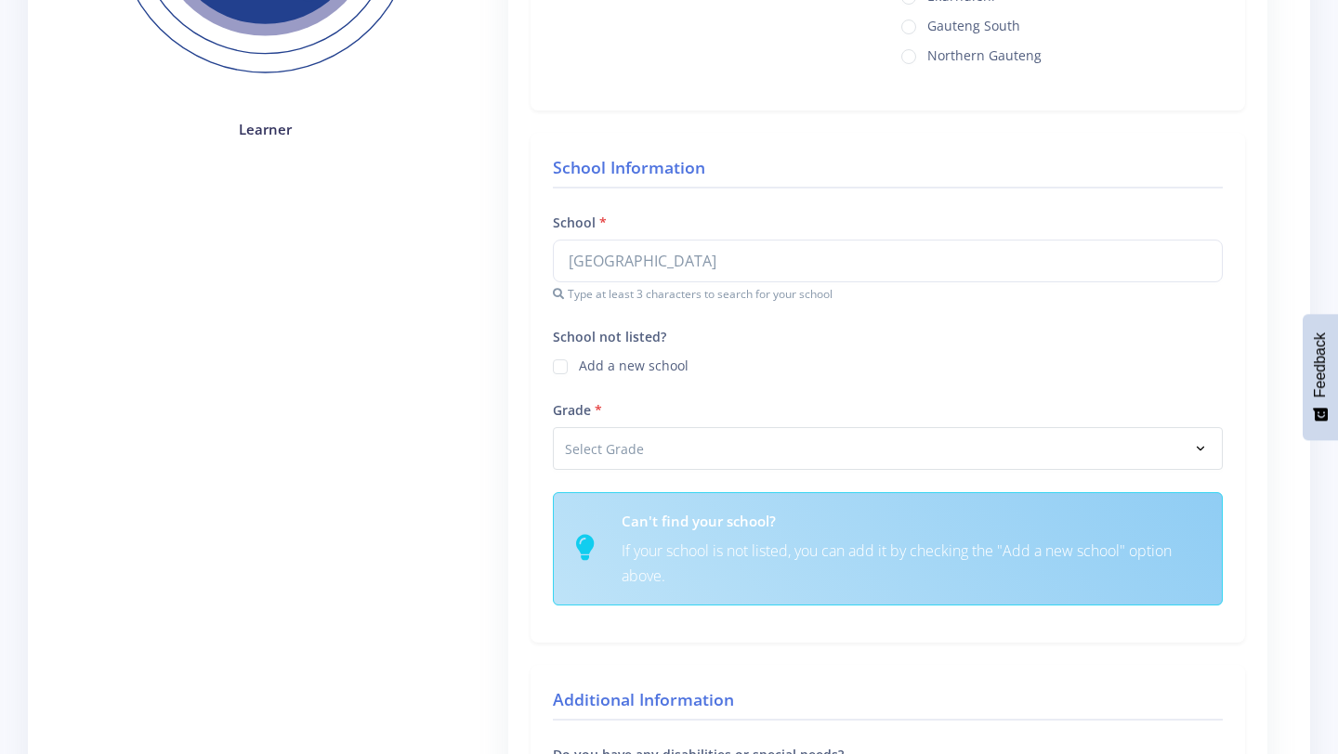
scroll to position [504, 0]
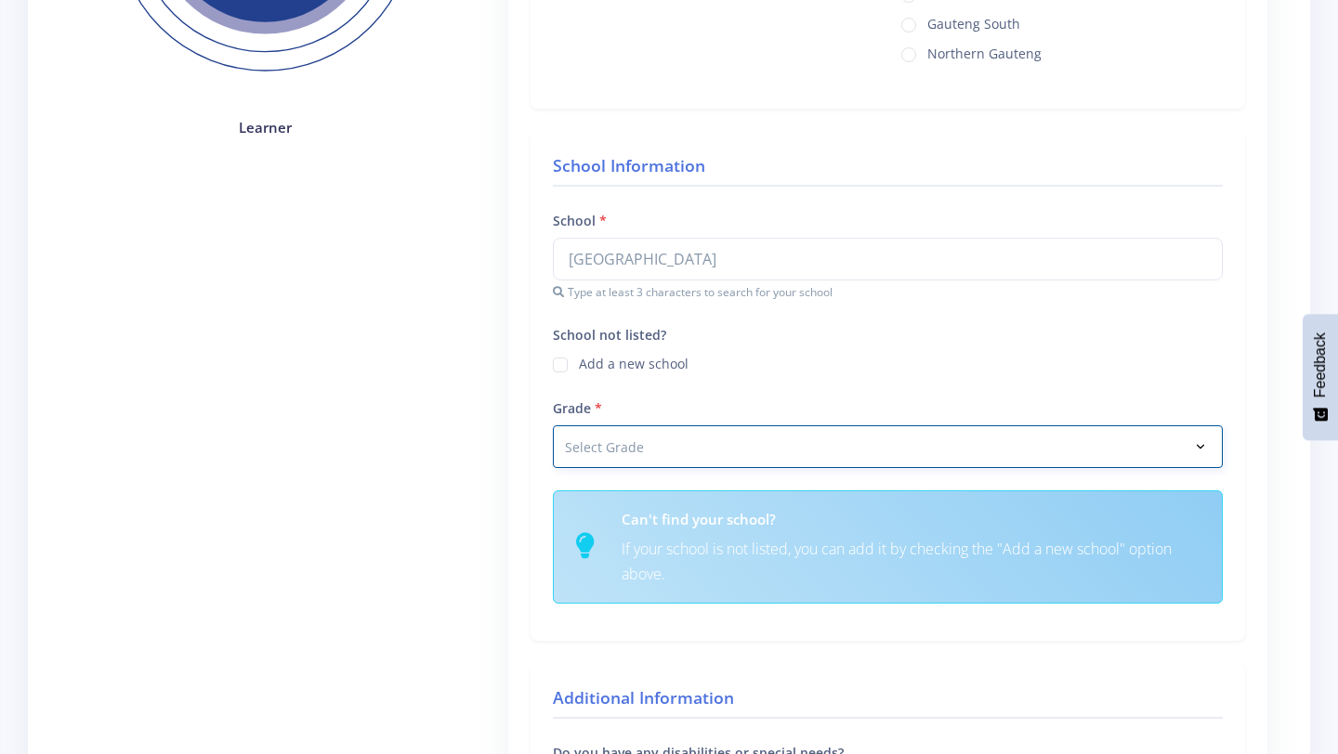
click at [823, 454] on select "Select Grade Grade 4 Grade 5 Grade 6 Grade 7" at bounding box center [888, 446] width 670 height 43
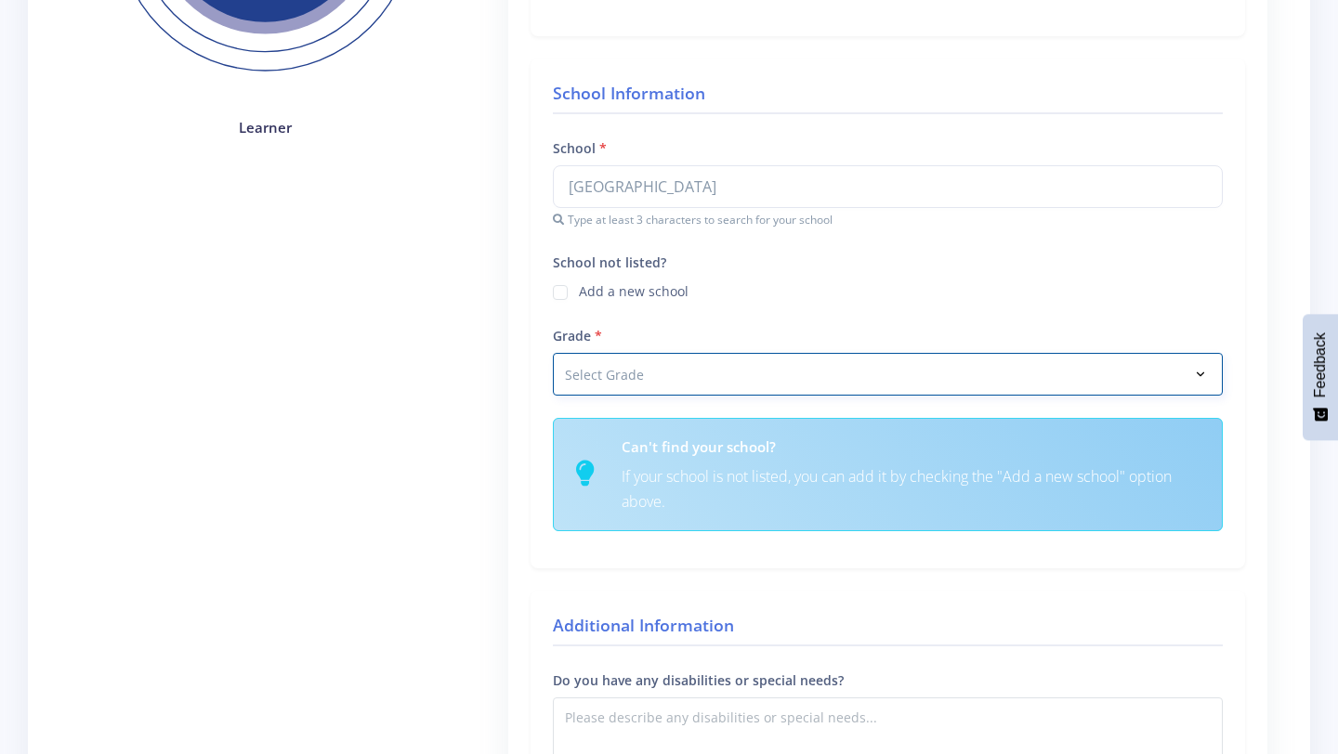
select select "Grade 8"
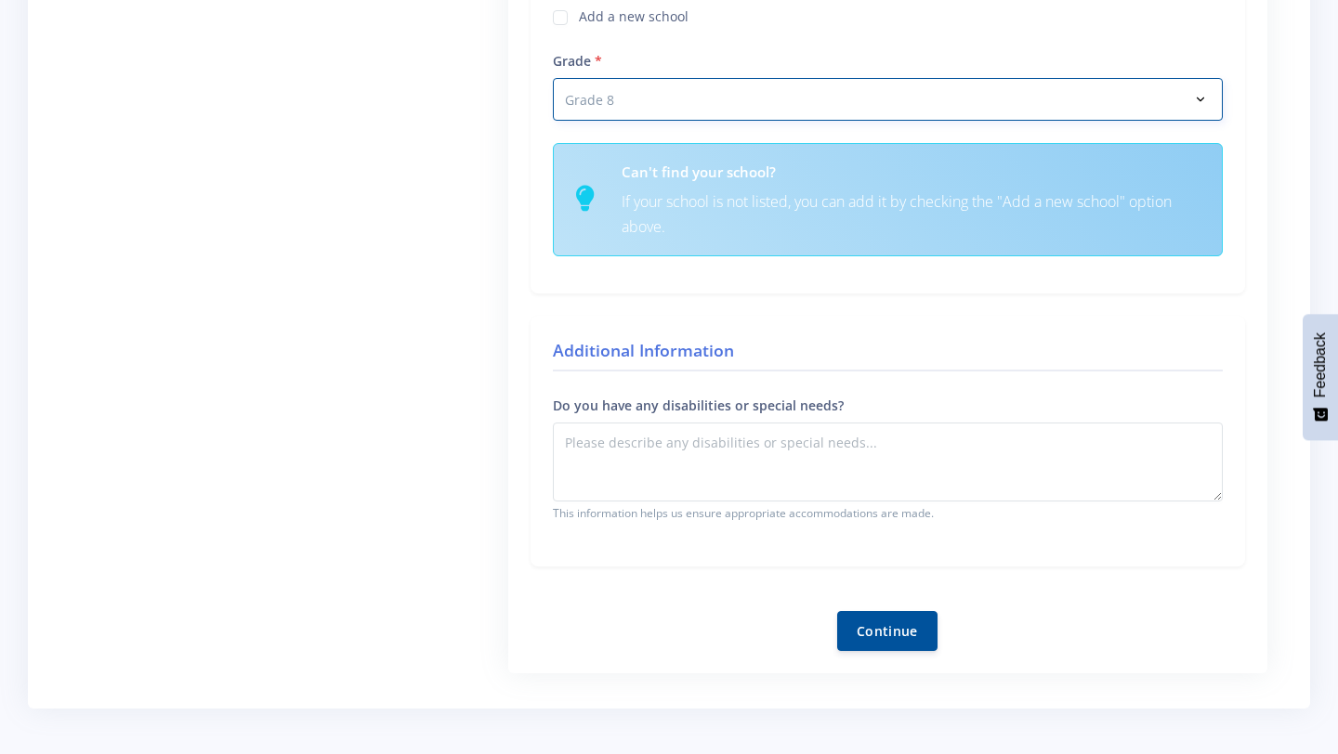
scroll to position [784, 0]
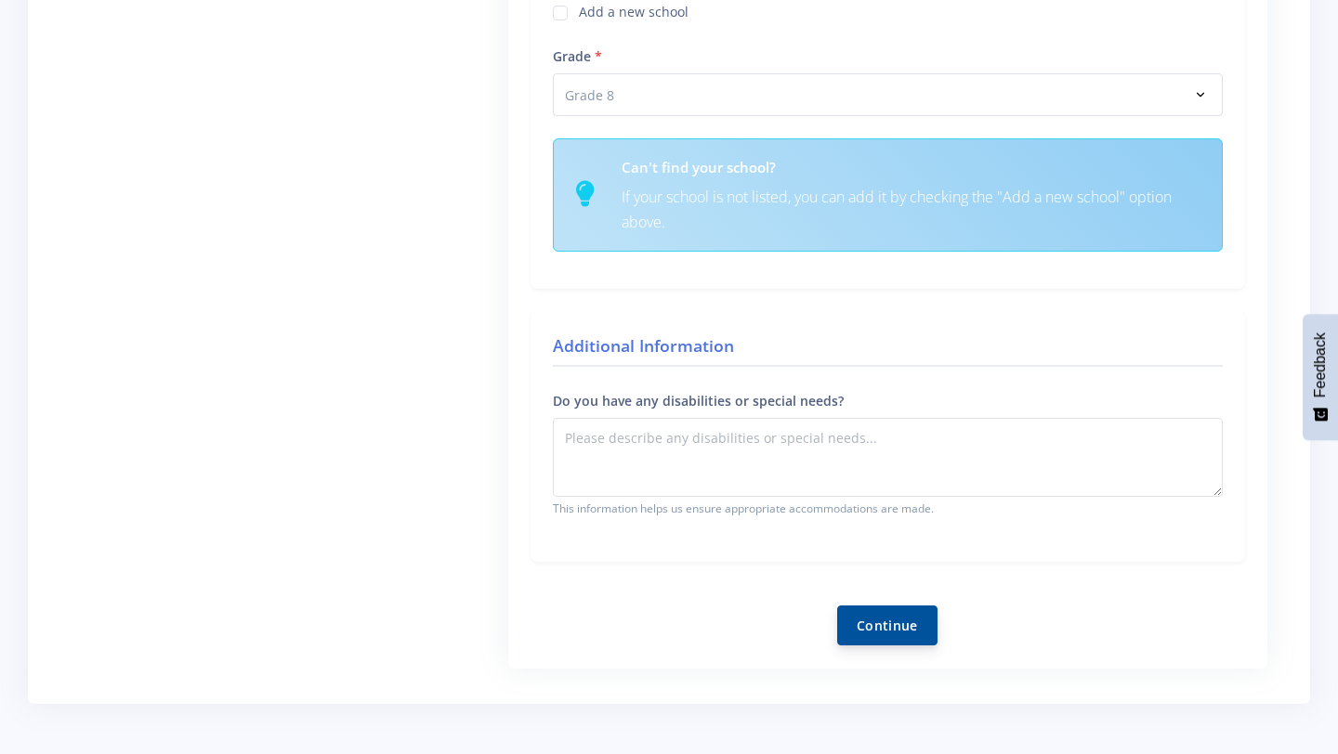
click at [885, 621] on button "Continue" at bounding box center [887, 626] width 100 height 40
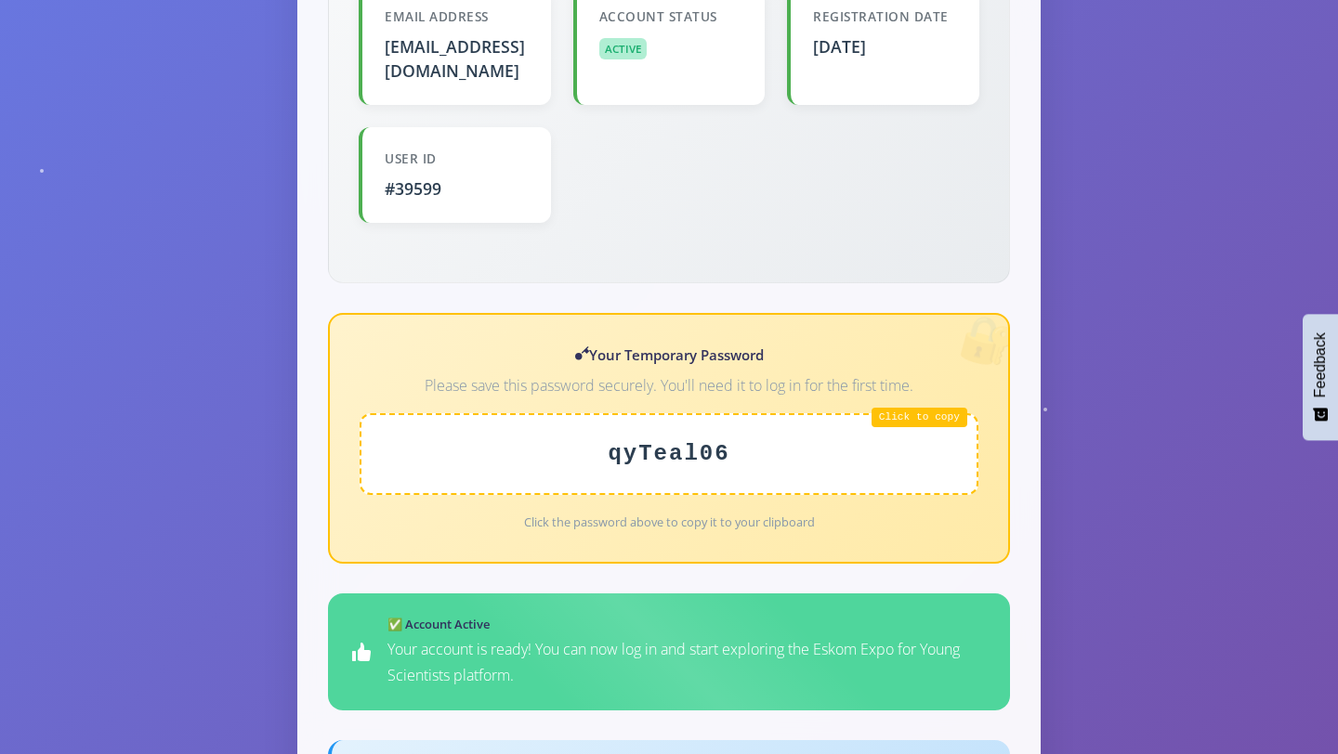
scroll to position [593, 0]
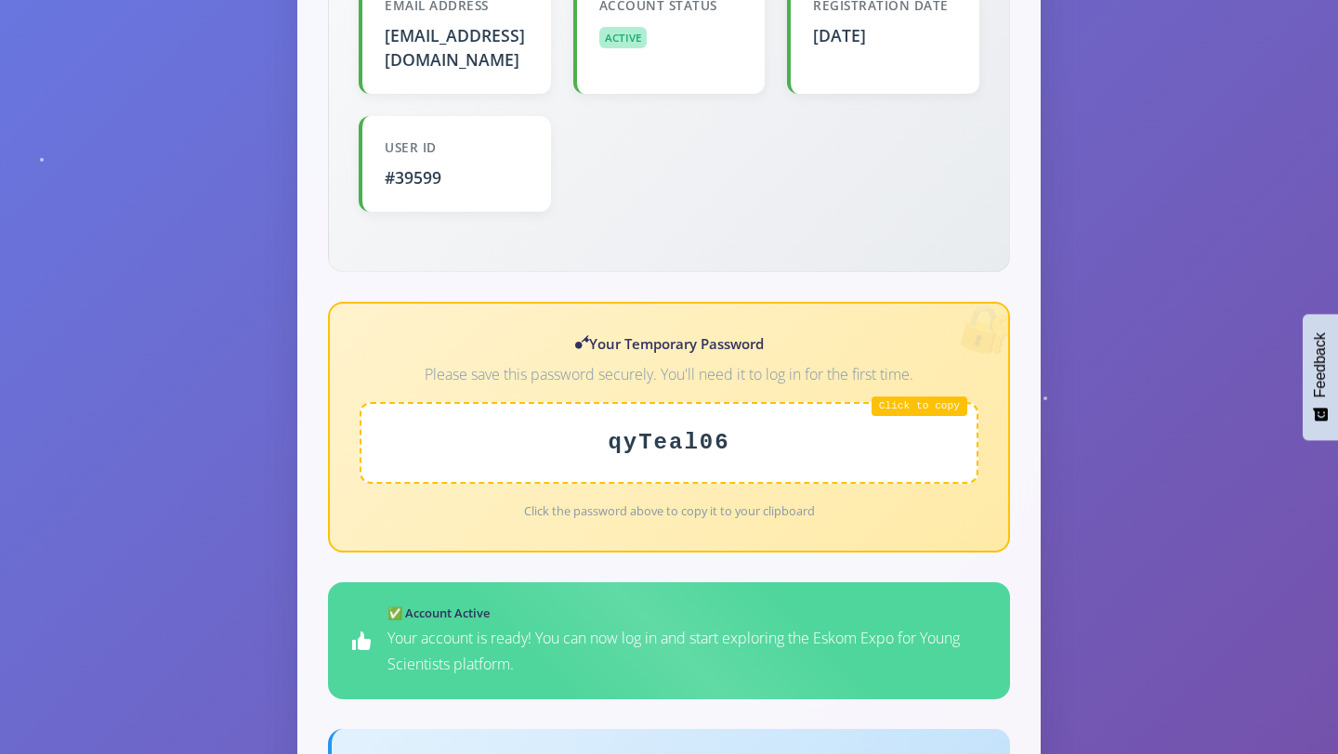
click at [715, 421] on div "qyTeal06" at bounding box center [668, 443] width 619 height 82
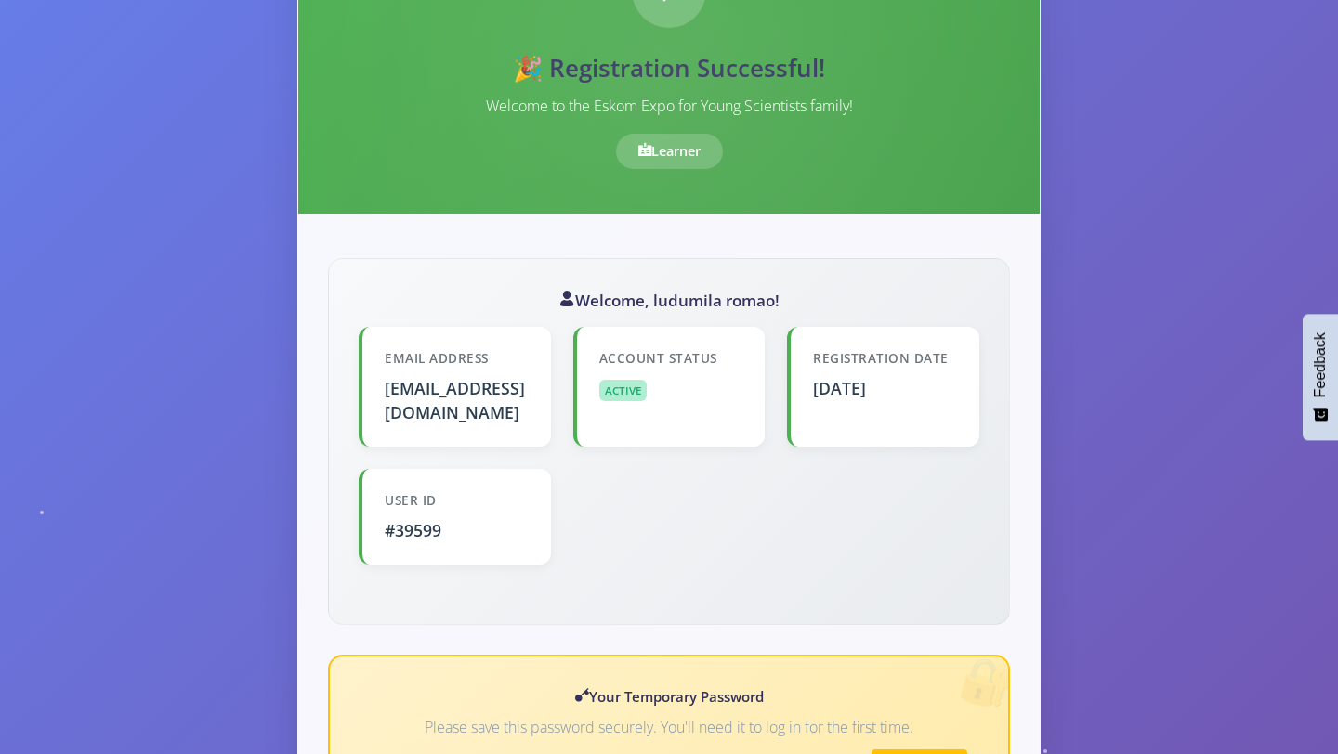
scroll to position [233, 0]
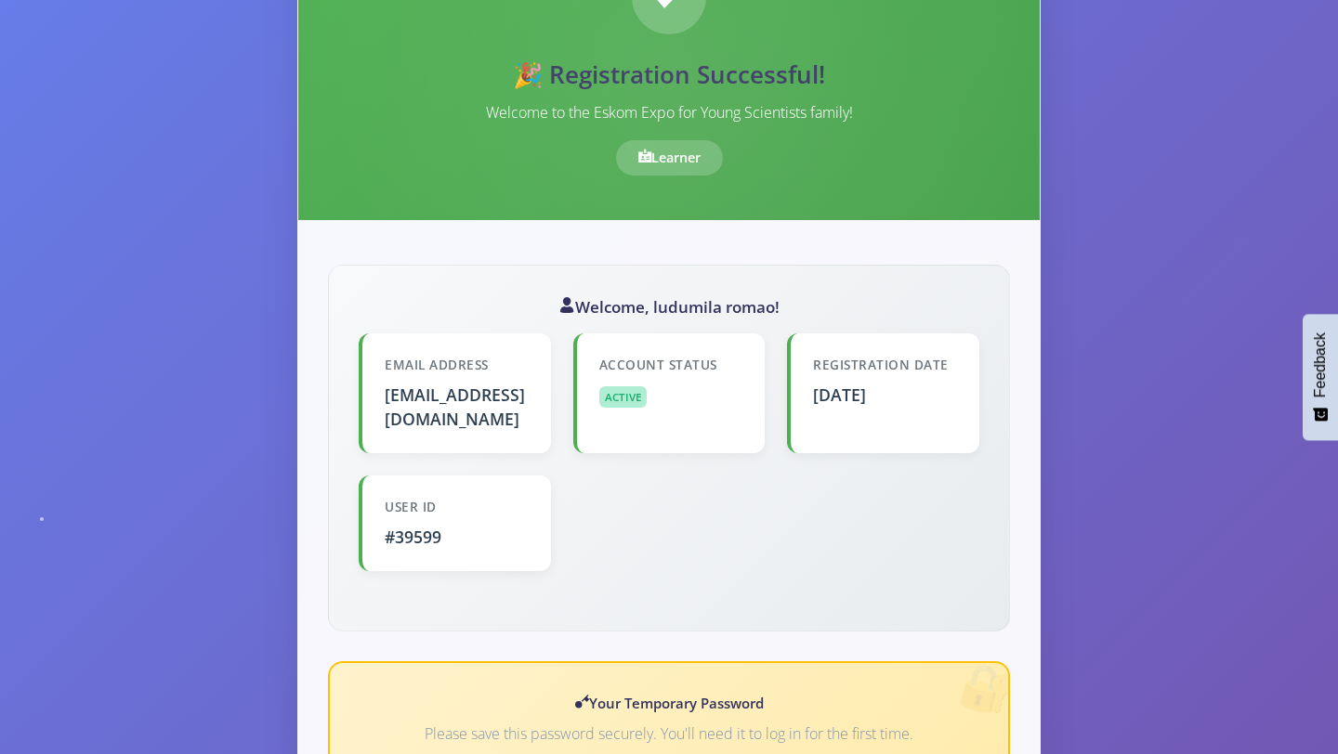
click at [687, 160] on div "Learner" at bounding box center [669, 157] width 107 height 35
click at [694, 157] on div "Learner" at bounding box center [669, 157] width 107 height 35
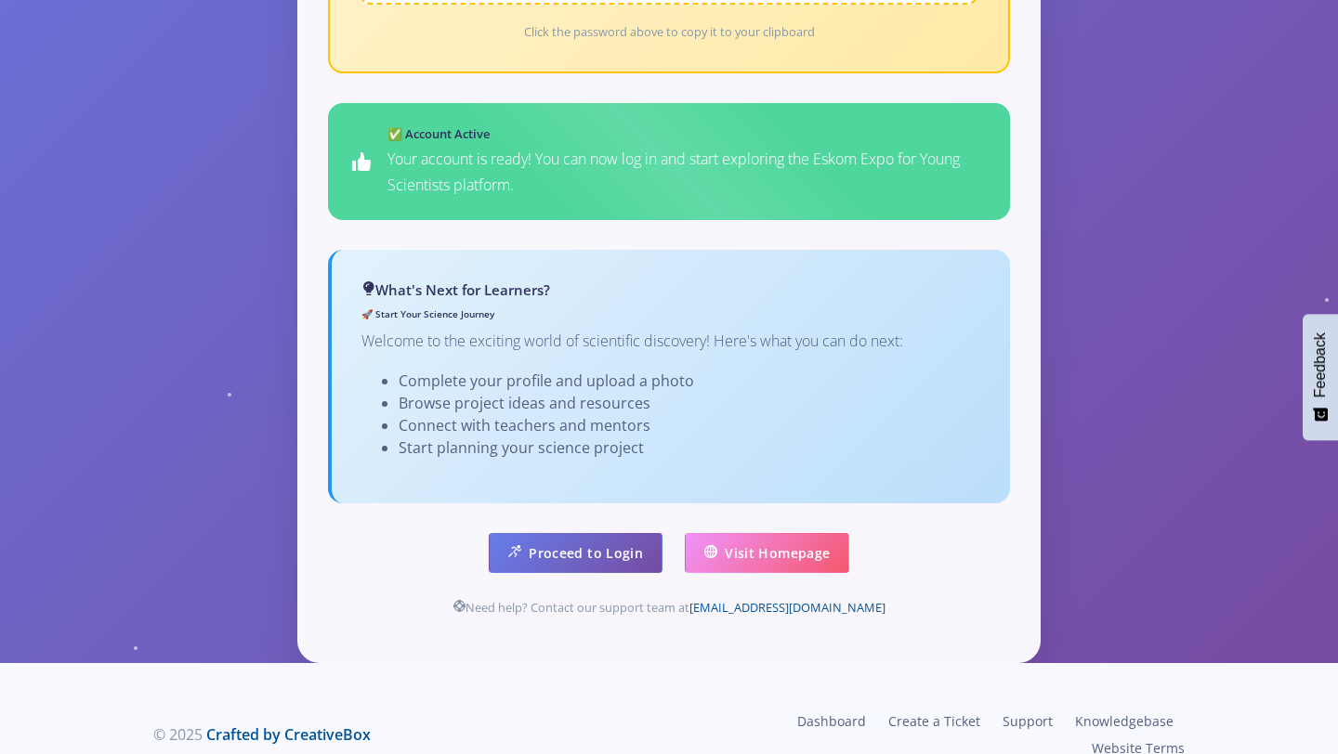
scroll to position [1073, 0]
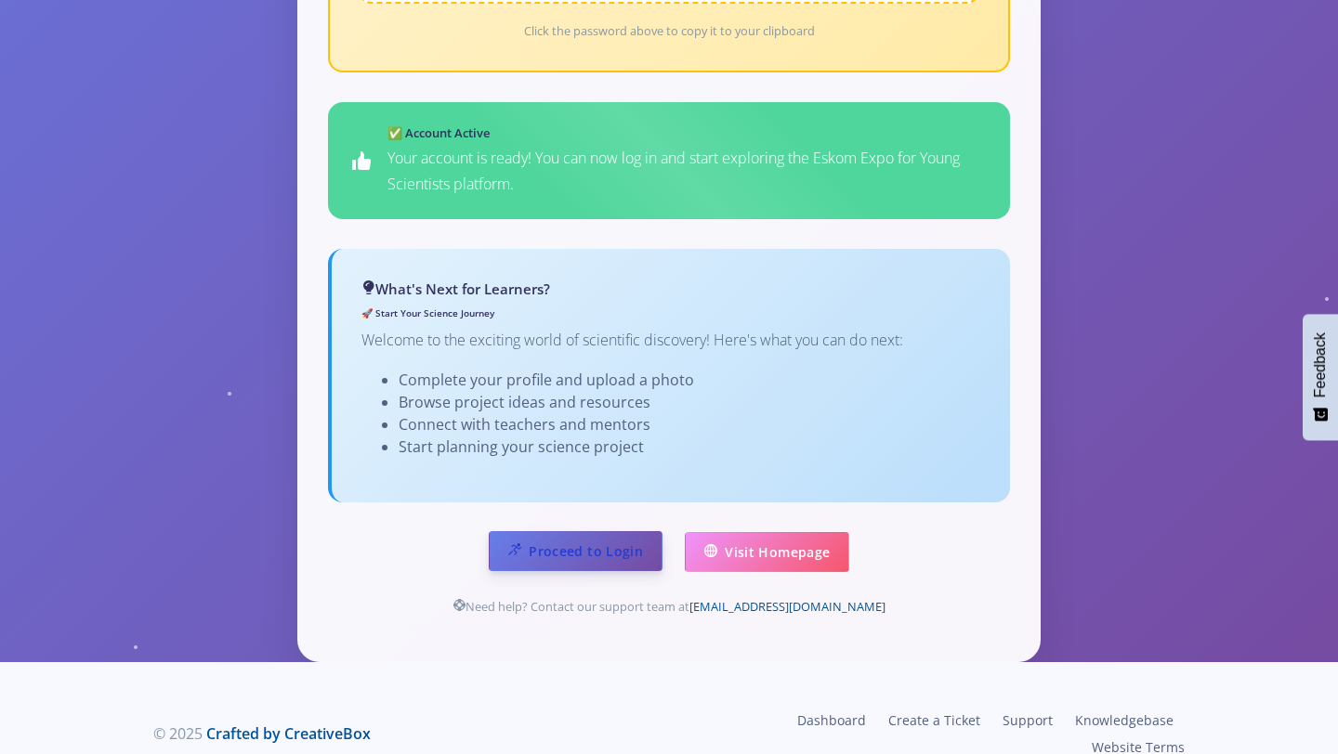
click at [593, 531] on link "Proceed to Login" at bounding box center [576, 551] width 174 height 40
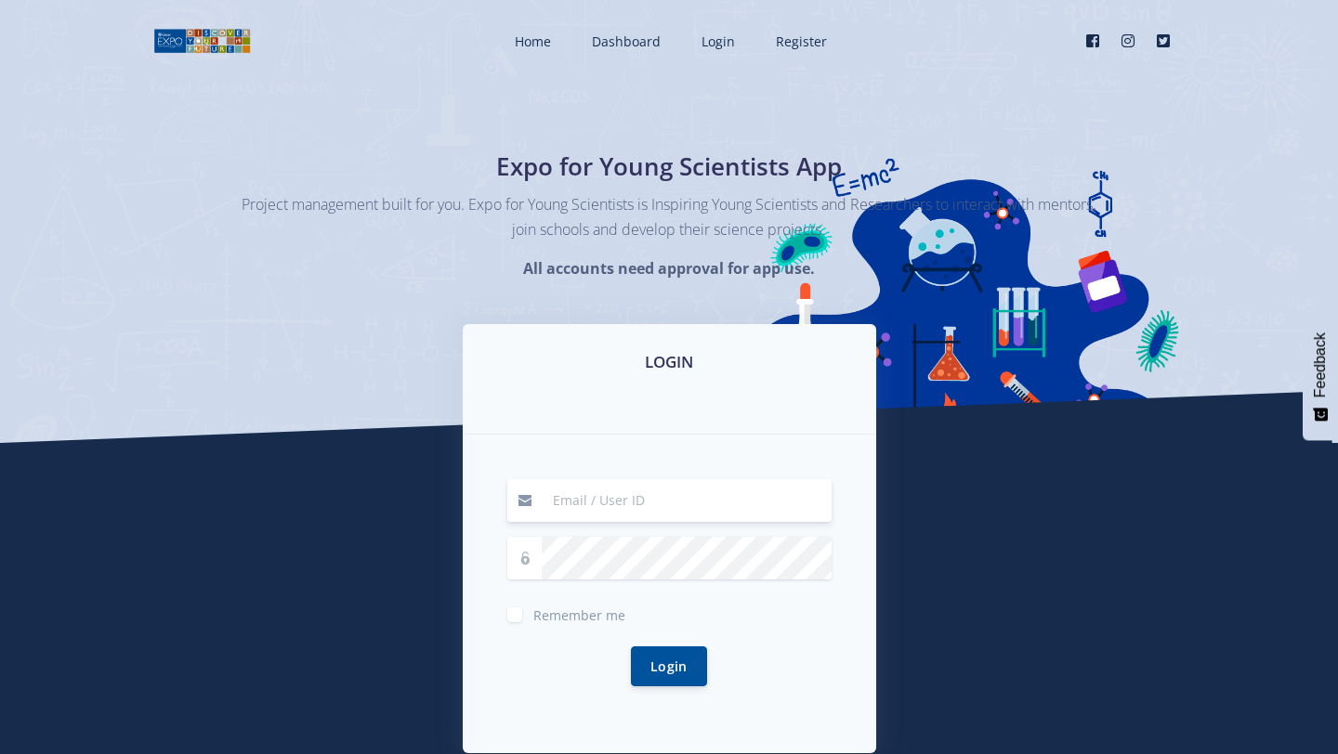
click at [602, 502] on input at bounding box center [687, 500] width 290 height 43
type input "romaoludumila603@gmail.com"
click at [640, 657] on button "Login" at bounding box center [669, 666] width 76 height 40
click at [673, 659] on button "Login" at bounding box center [669, 666] width 76 height 40
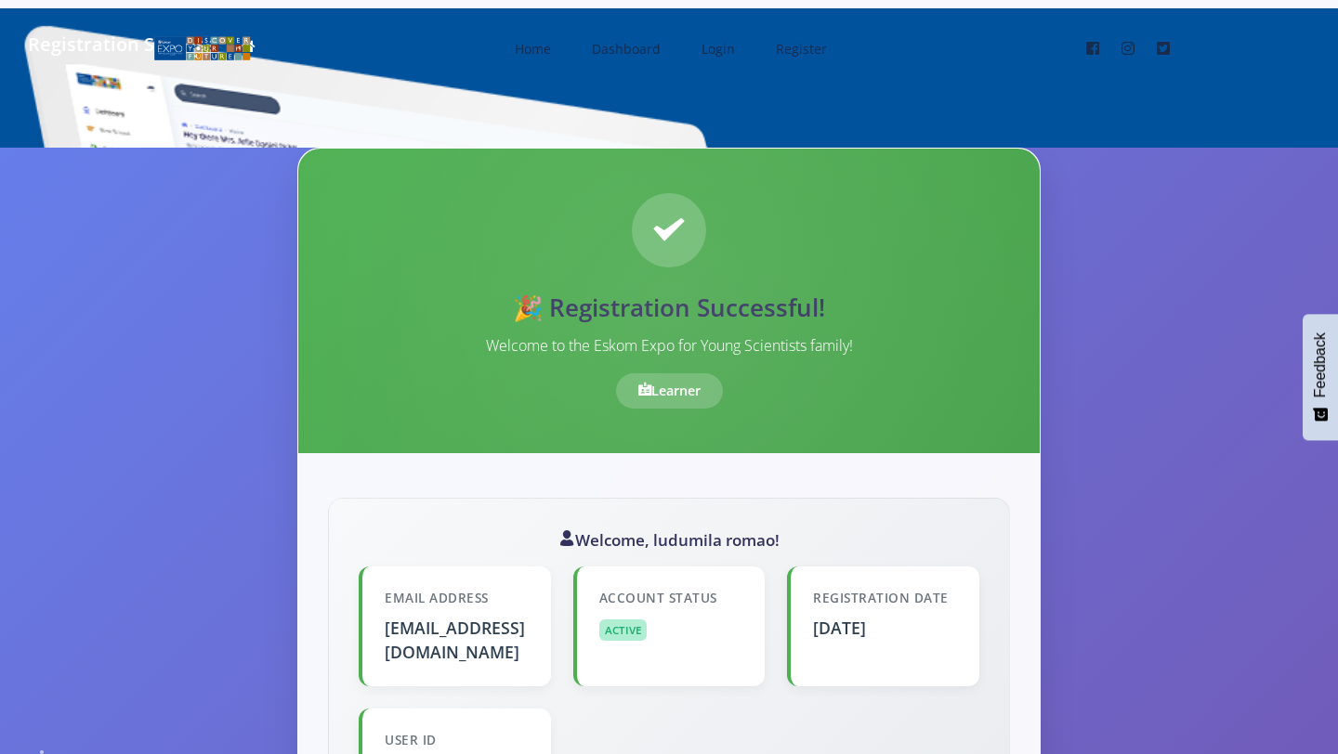
click at [671, 392] on div "Learner" at bounding box center [669, 390] width 107 height 35
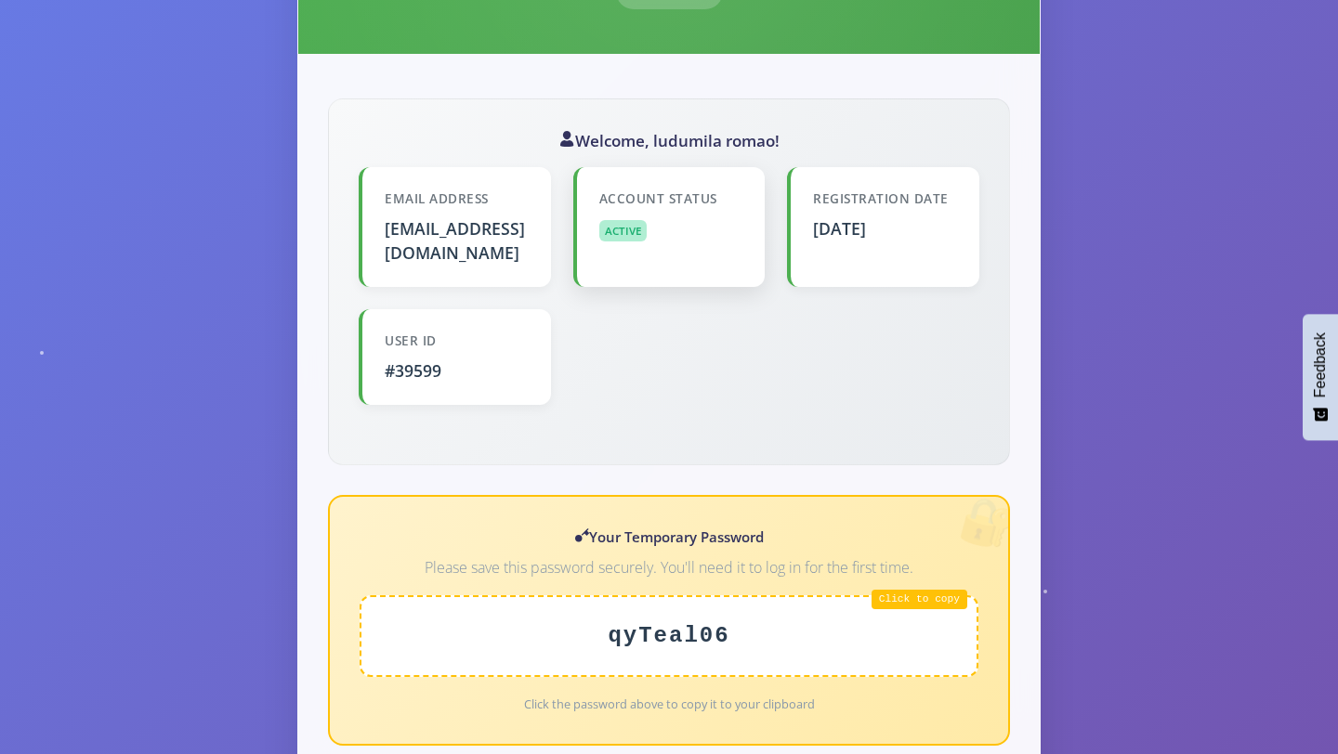
scroll to position [402, 0]
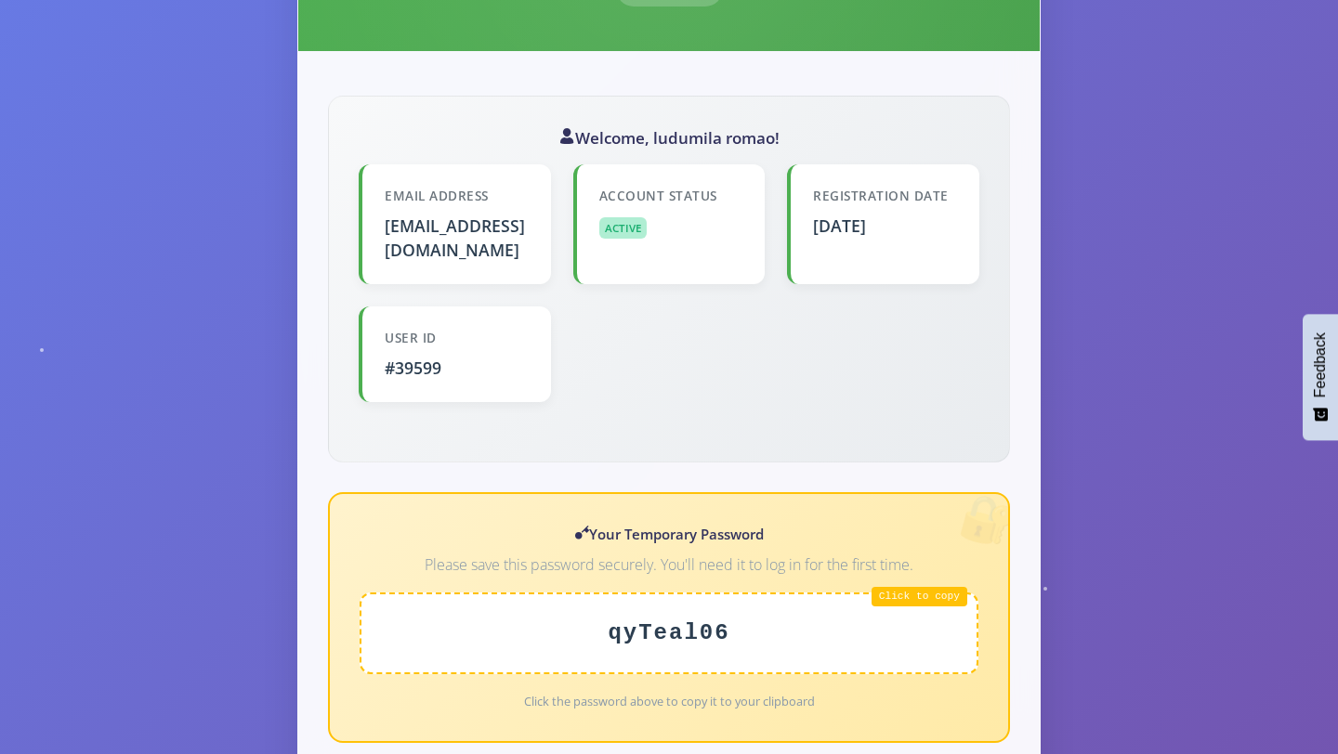
click at [710, 611] on div "qyTeal06" at bounding box center [668, 634] width 619 height 82
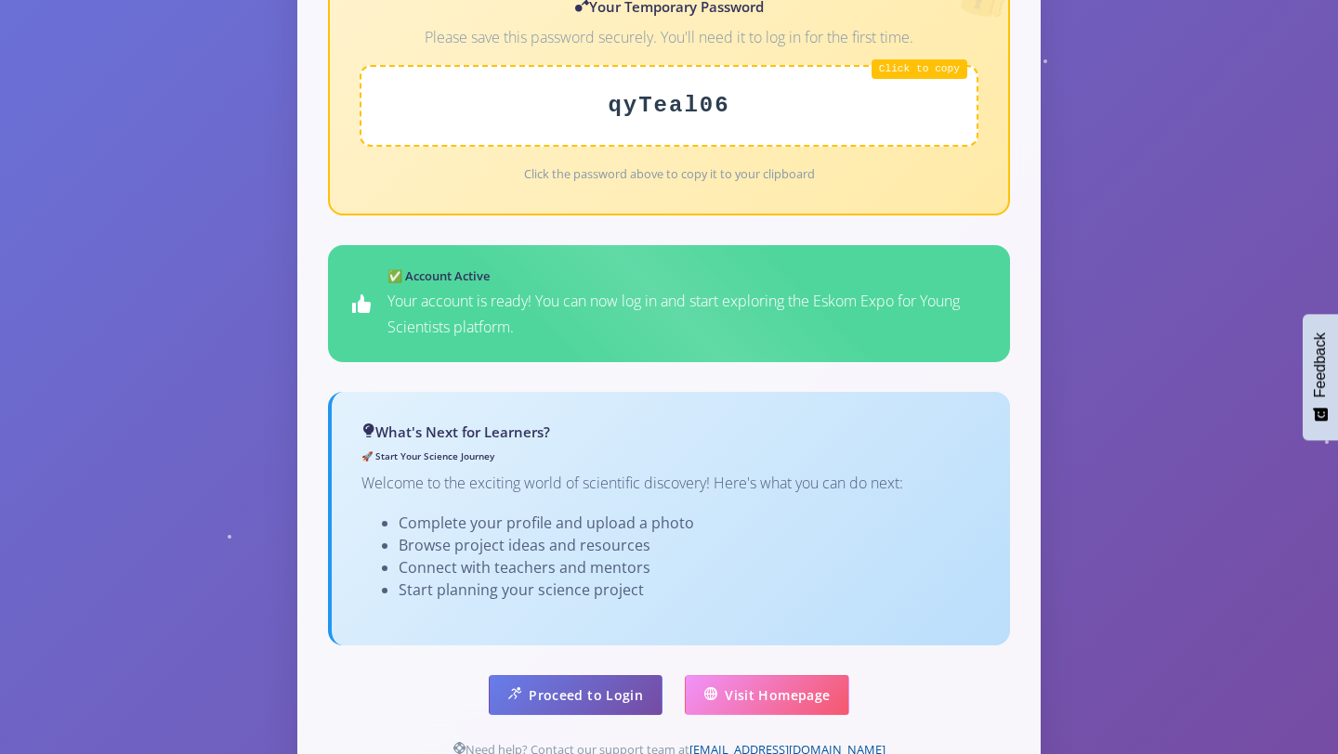
scroll to position [1073, 0]
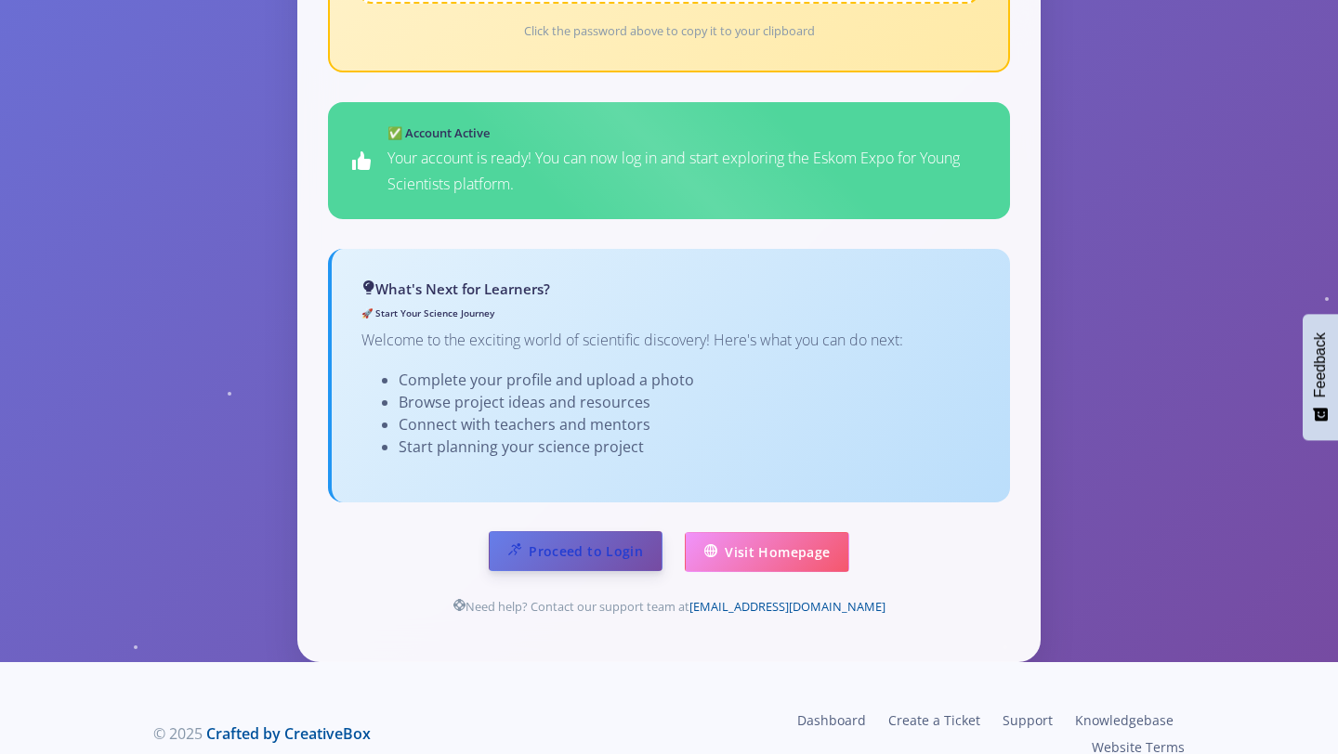
click at [639, 531] on link "Proceed to Login" at bounding box center [576, 551] width 174 height 40
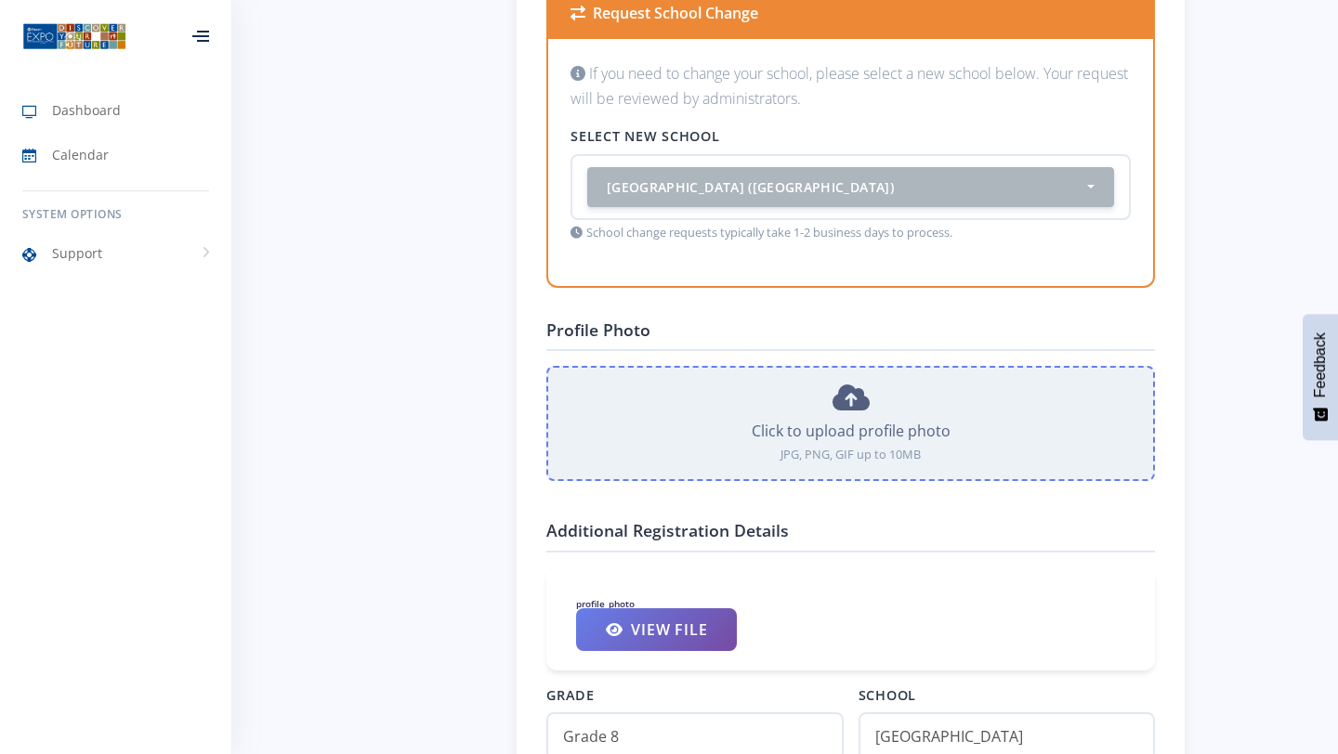
scroll to position [1541, 0]
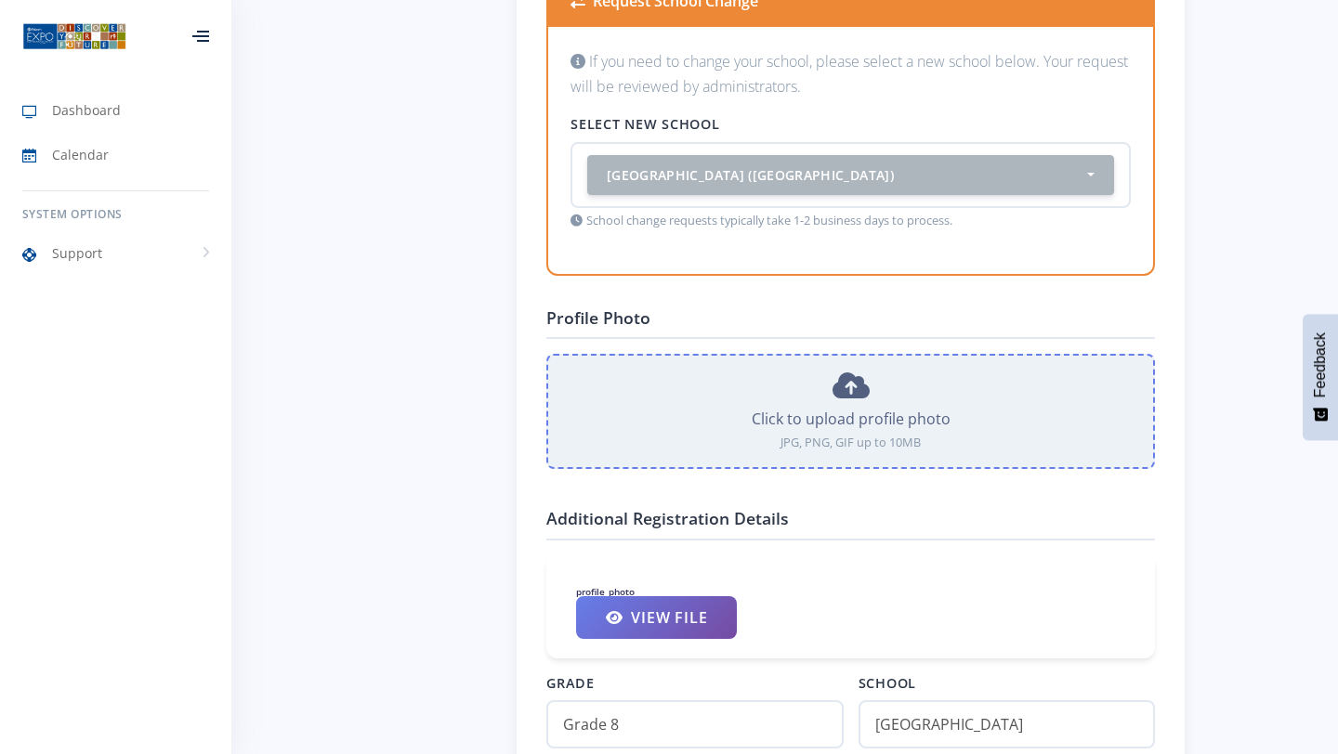
click at [729, 409] on div "Click to upload profile photo" at bounding box center [850, 419] width 575 height 22
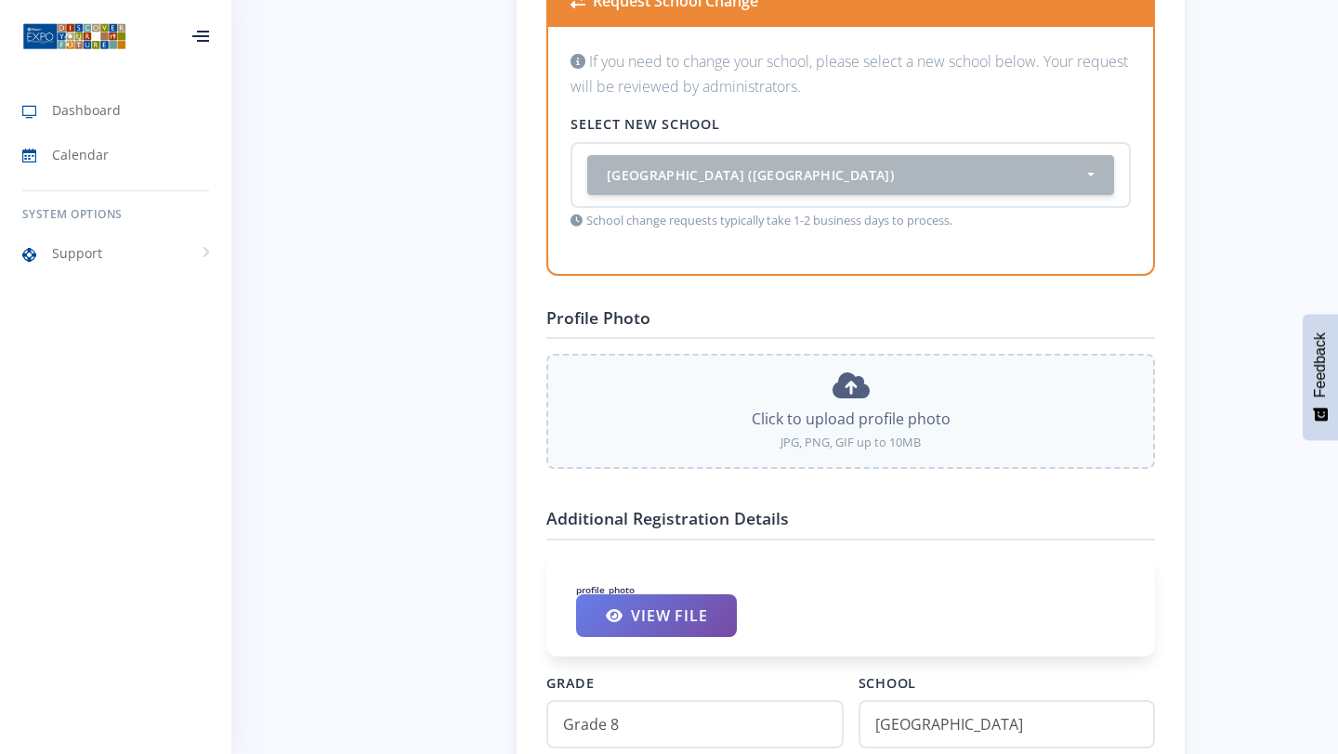
type input "C:\fakepath\WhatsApp Image [DATE] 16.38.04.jpeg"
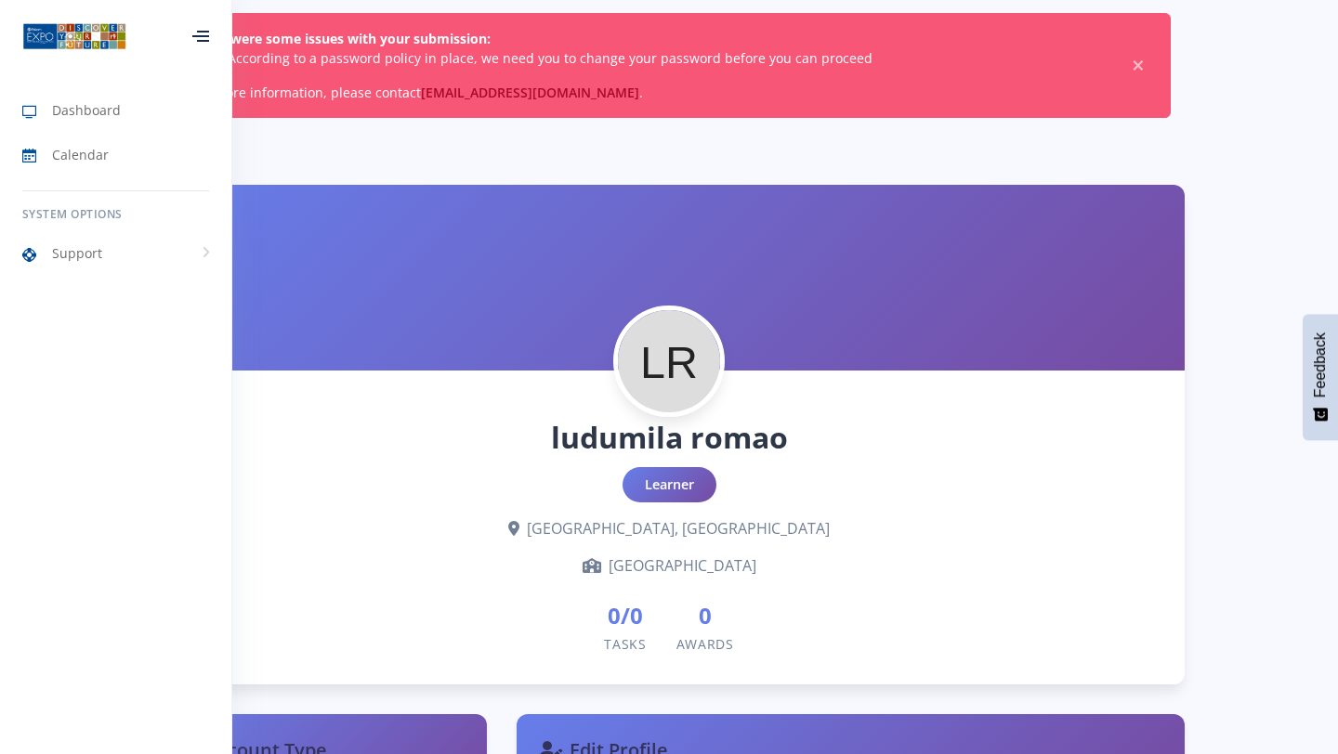
scroll to position [94, 0]
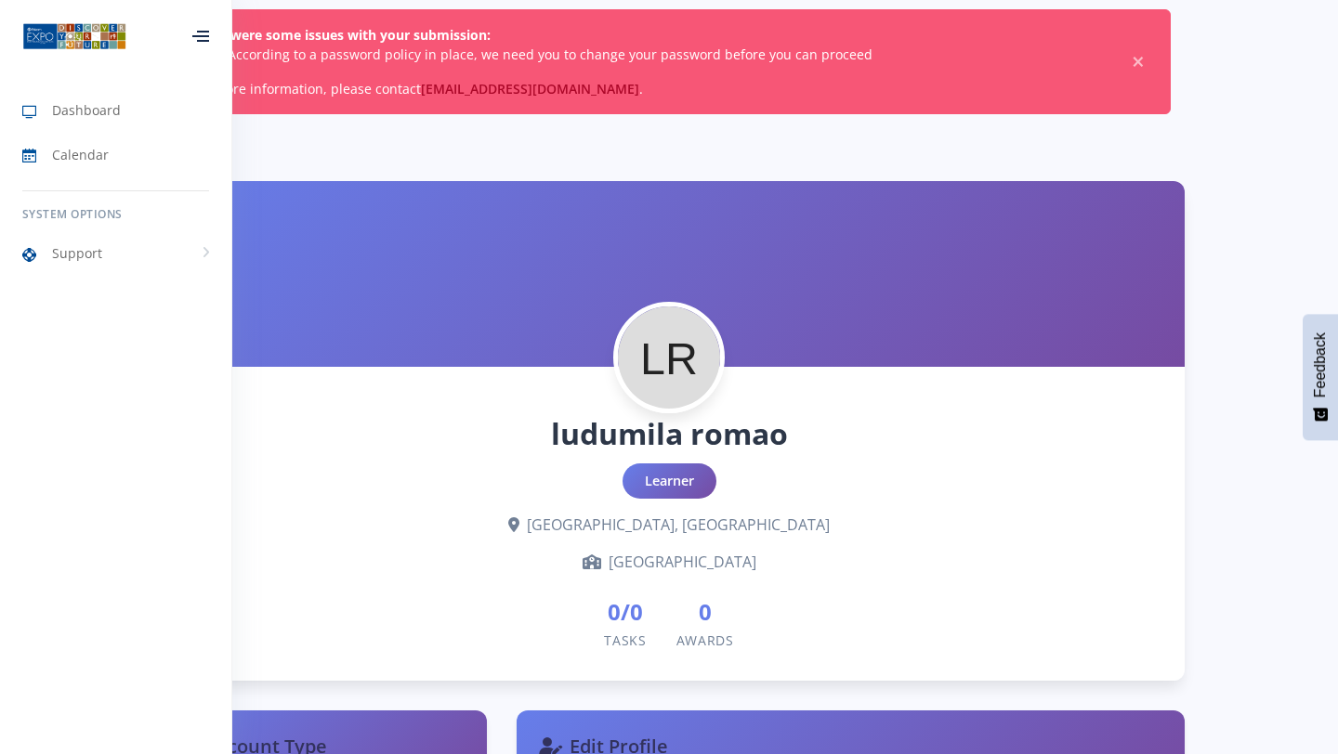
click at [201, 35] on icon at bounding box center [200, 36] width 17 height 2
click at [201, 37] on div at bounding box center [200, 36] width 17 height 11
click at [111, 152] on link "Calendar" at bounding box center [115, 155] width 231 height 43
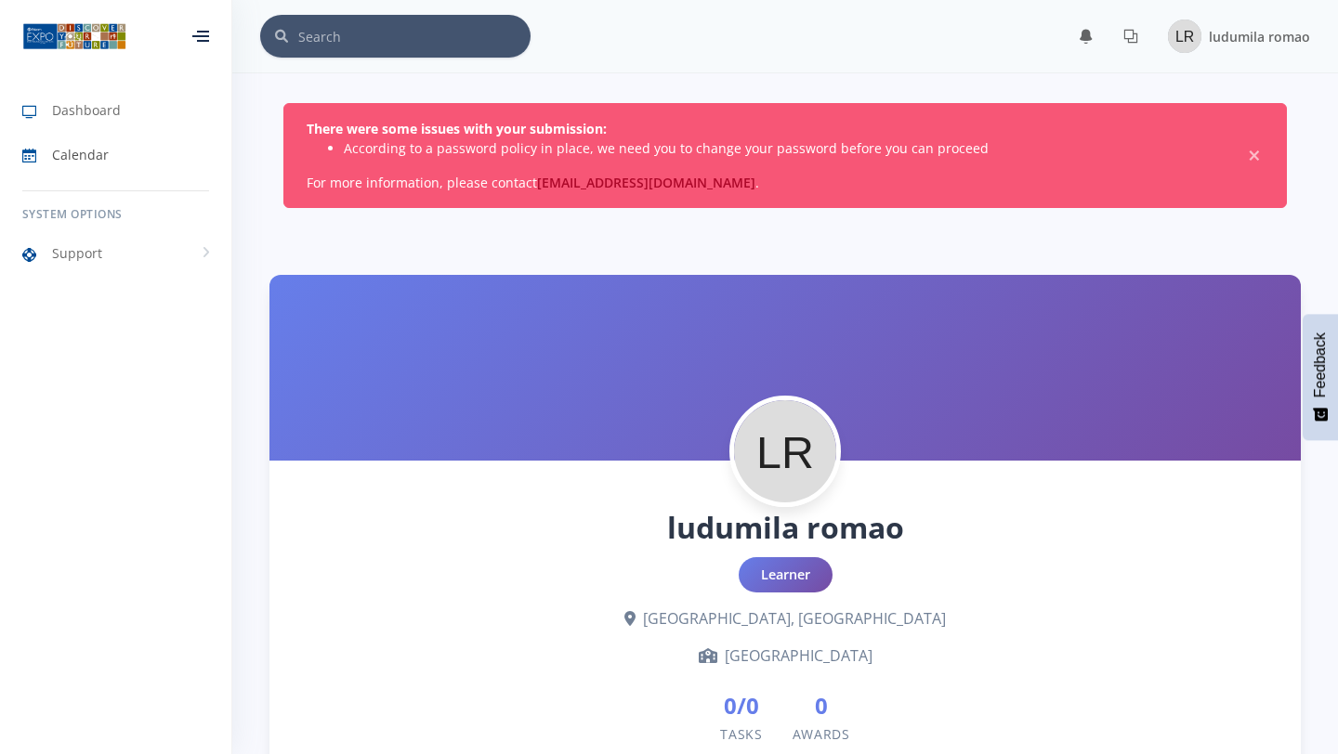
click at [111, 152] on link "Calendar" at bounding box center [115, 155] width 231 height 43
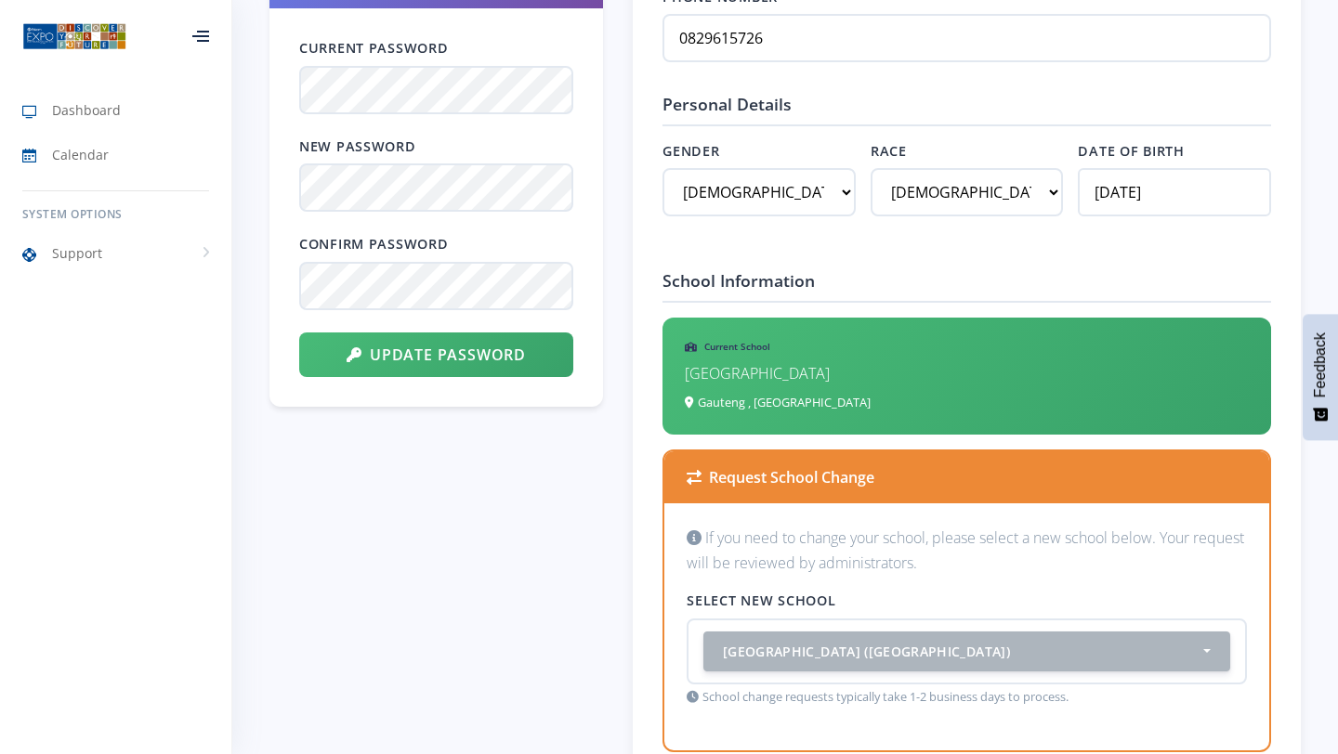
scroll to position [1066, 0]
click at [106, 97] on link "Dashboard" at bounding box center [115, 110] width 231 height 43
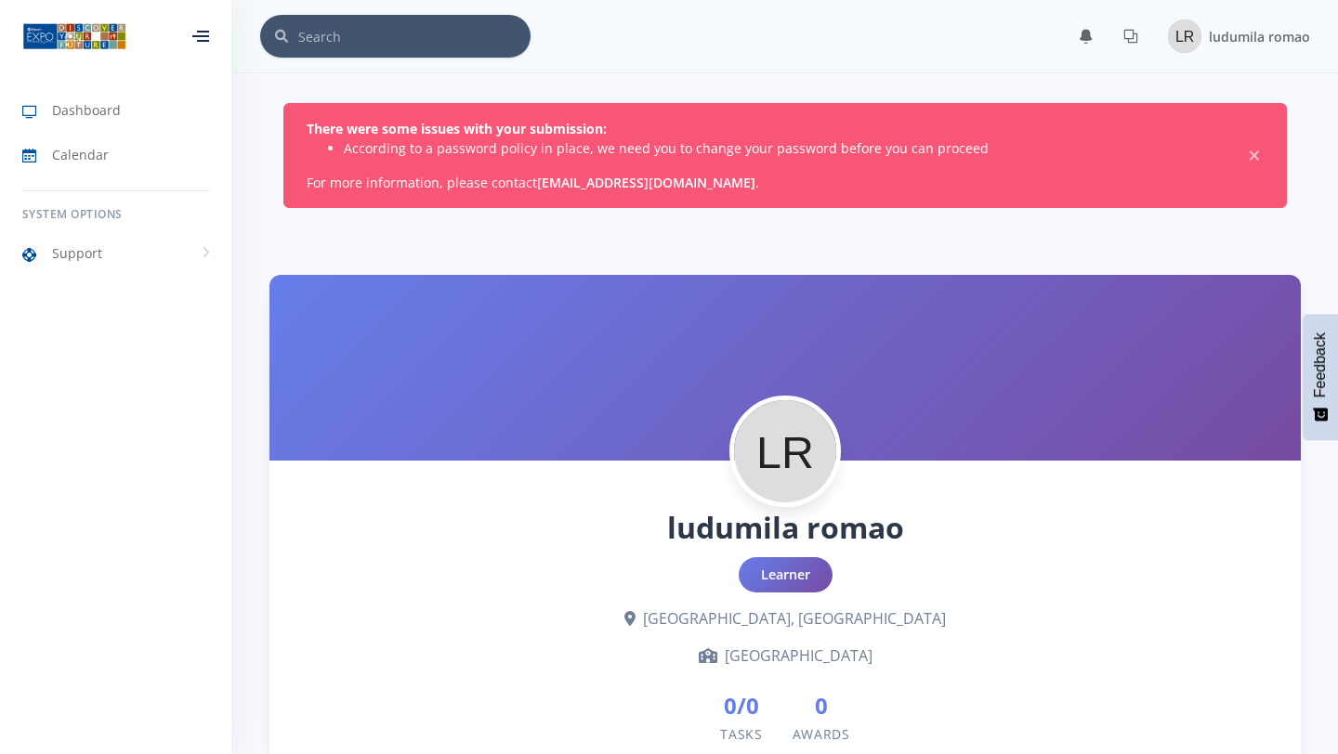
click at [644, 184] on link "[EMAIL_ADDRESS][DOMAIN_NAME]" at bounding box center [646, 183] width 218 height 18
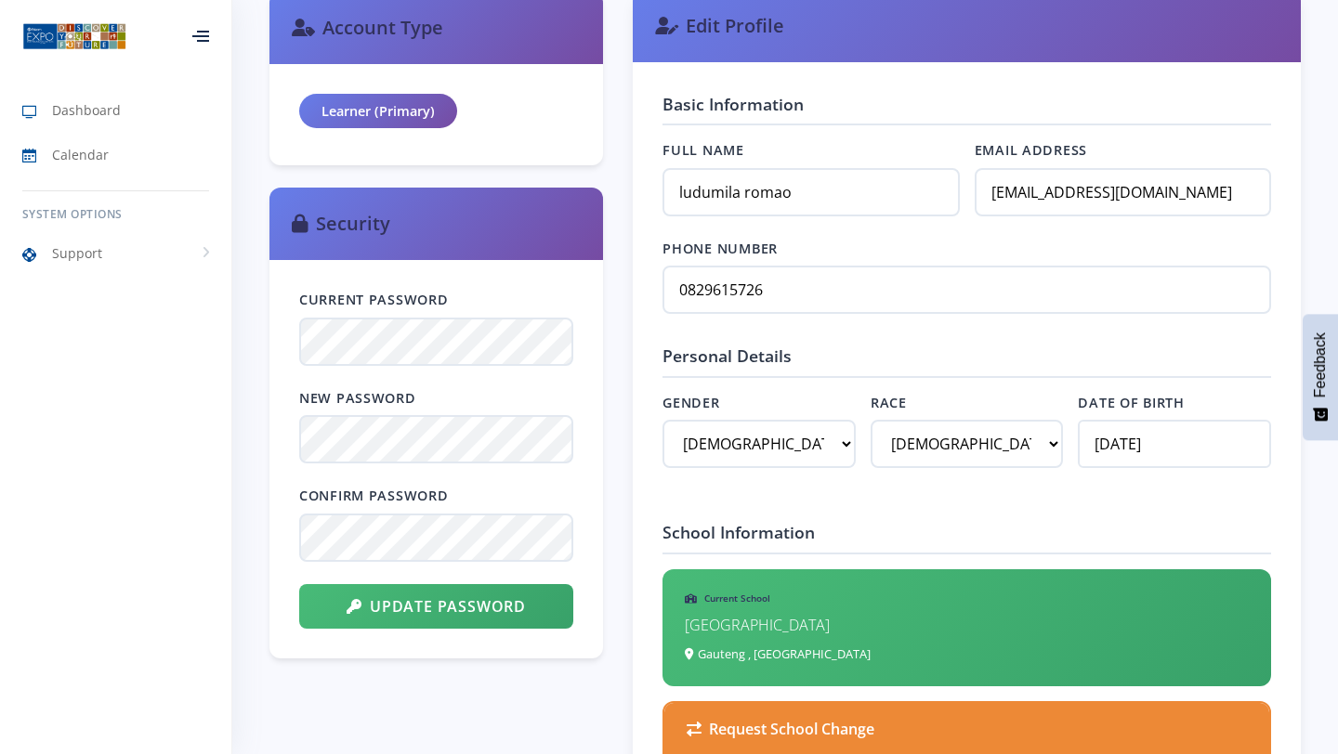
scroll to position [819, 0]
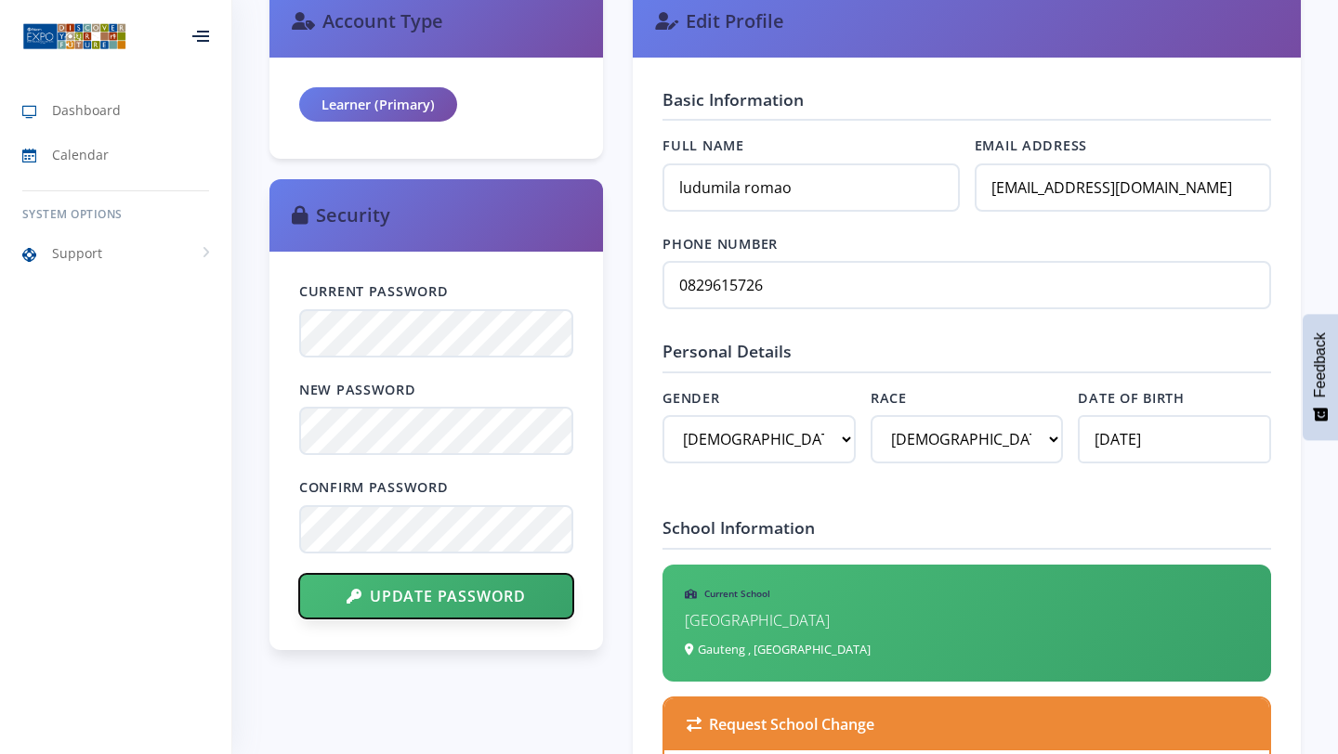
click at [520, 594] on button "Update Password" at bounding box center [436, 596] width 274 height 45
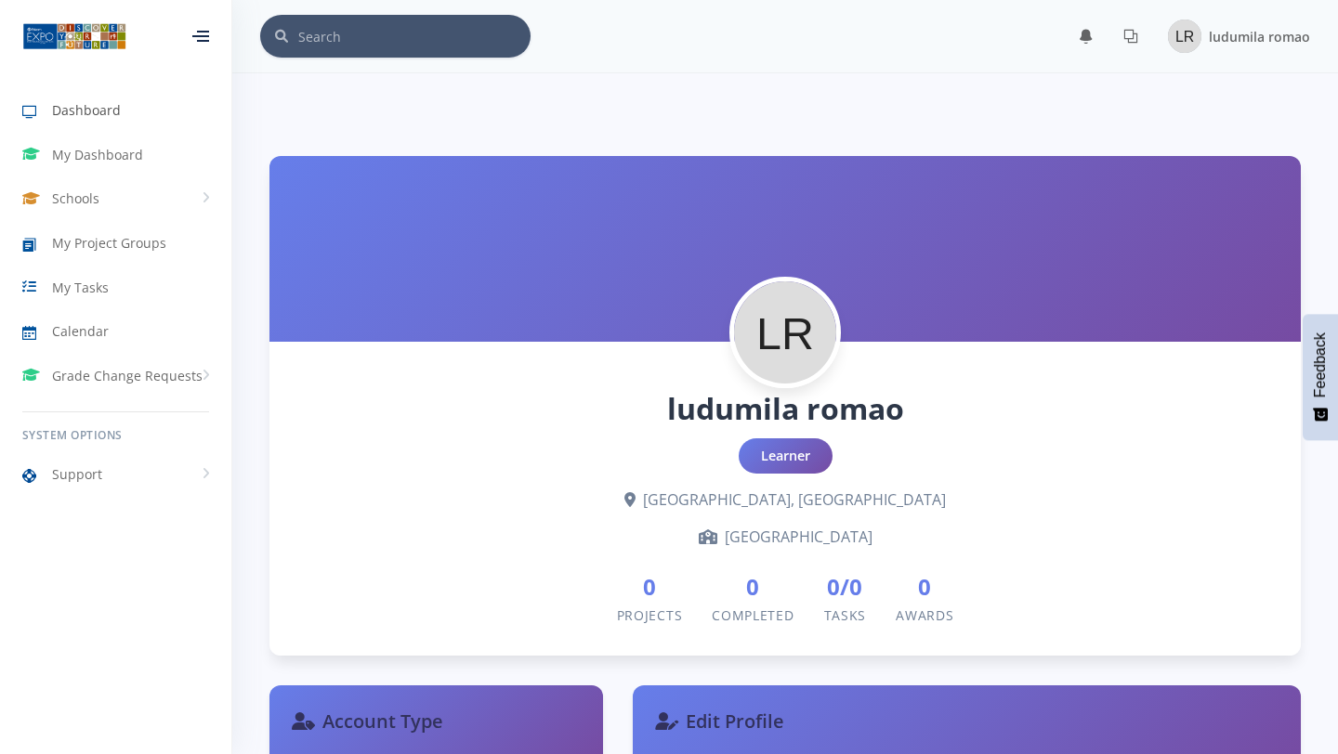
click at [85, 105] on span "Dashboard" at bounding box center [86, 110] width 69 height 20
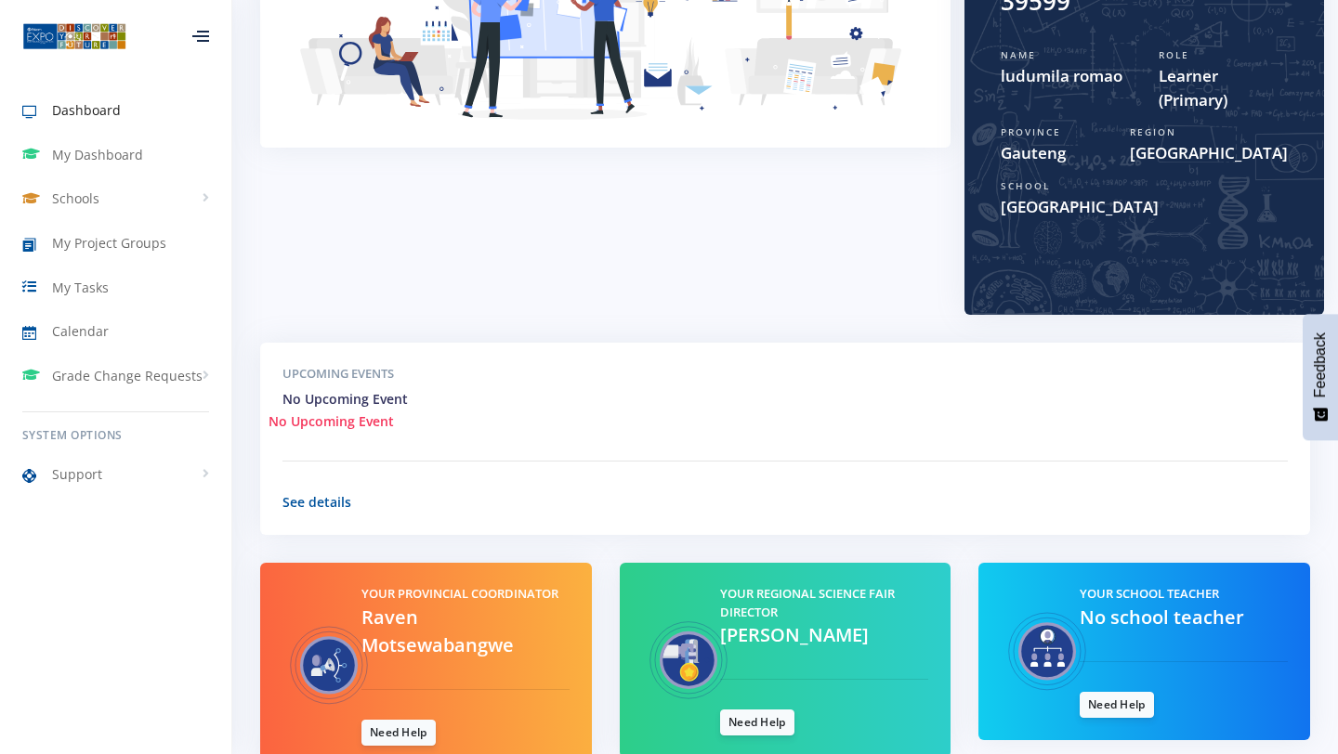
scroll to position [332, 0]
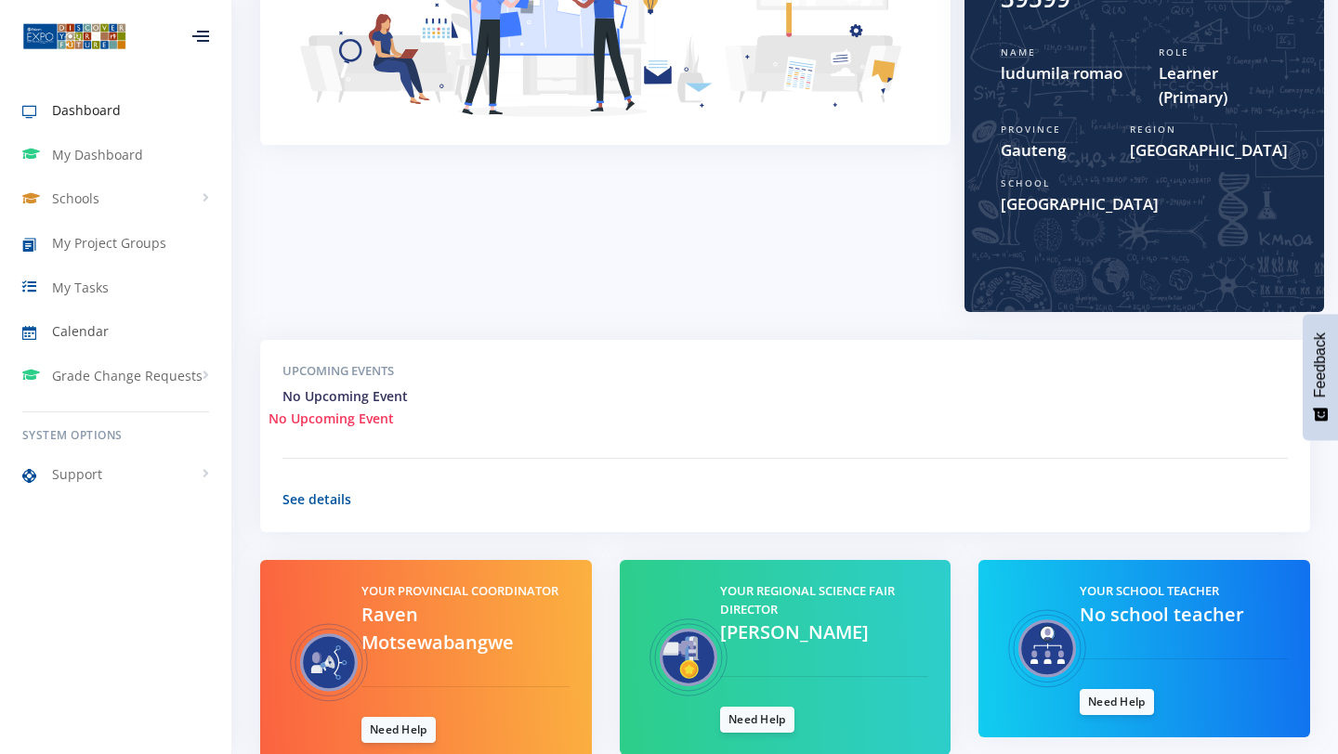
click at [88, 322] on span "Calendar" at bounding box center [80, 331] width 57 height 20
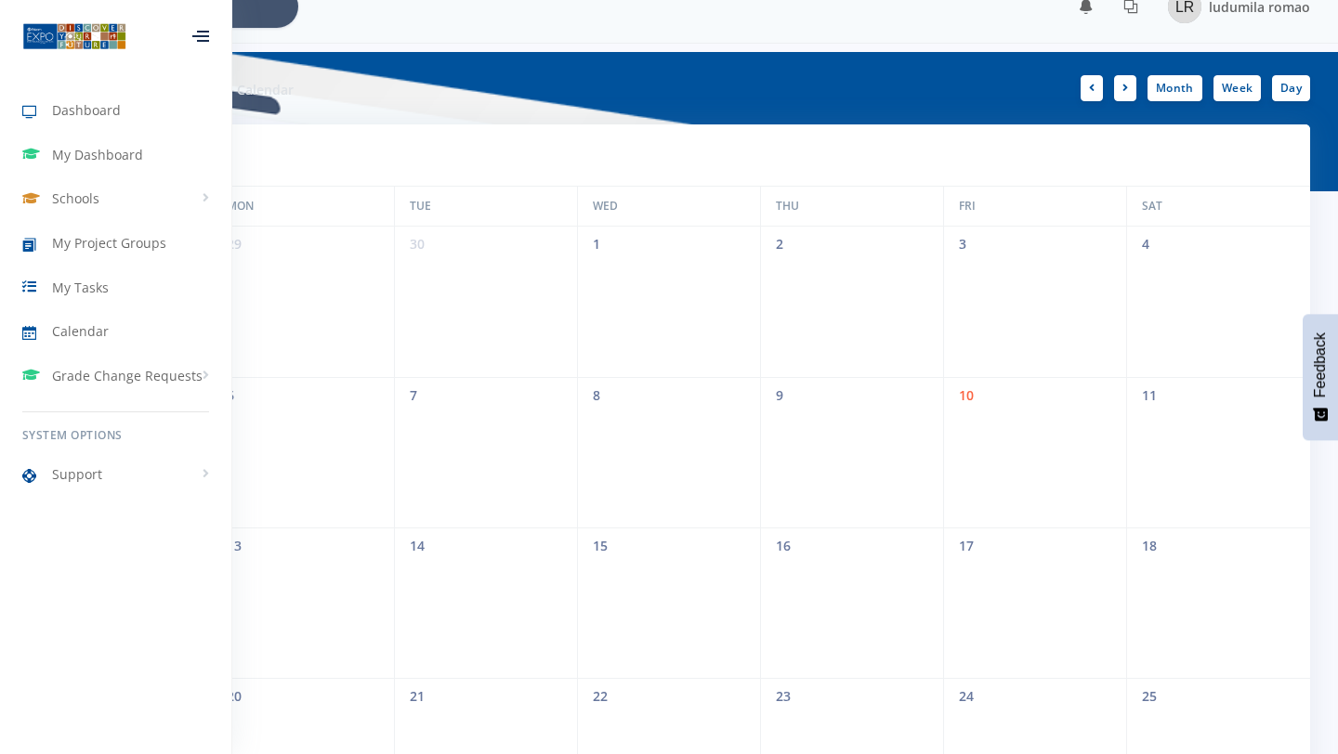
scroll to position [28, 0]
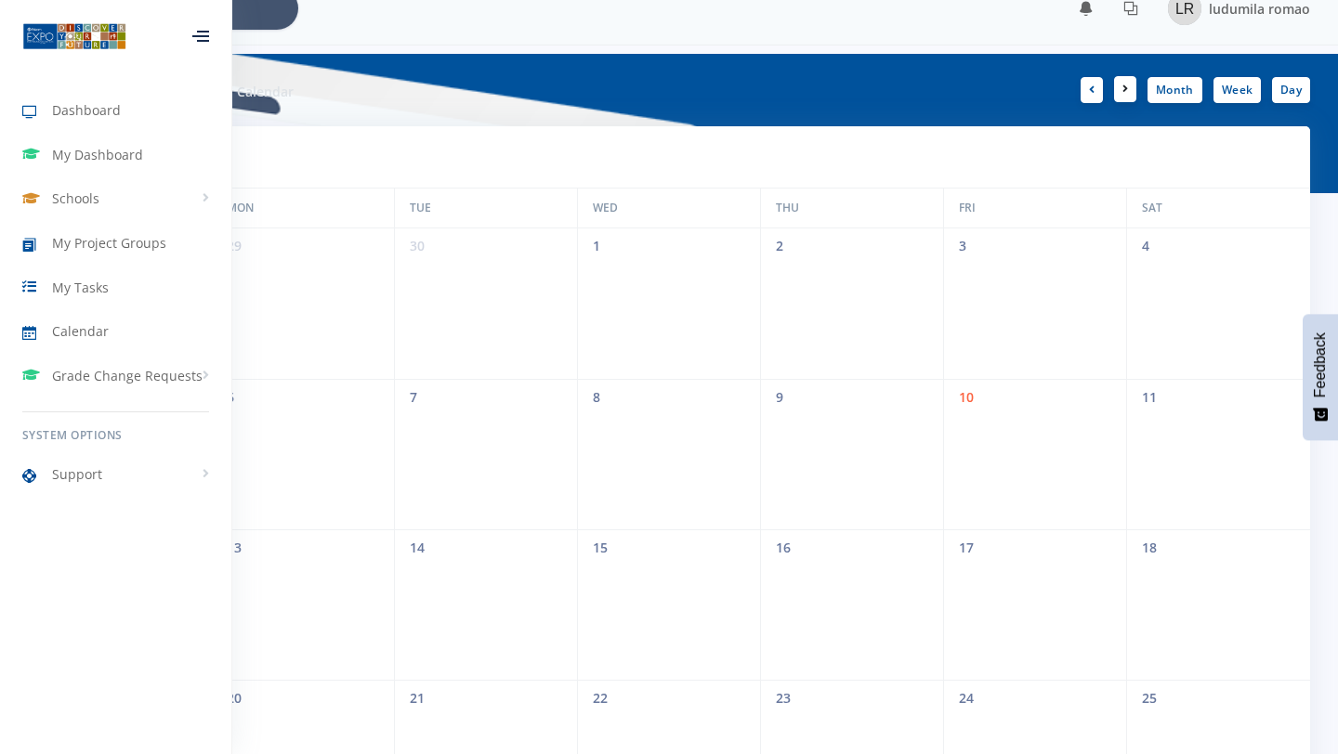
click at [1117, 92] on link at bounding box center [1125, 89] width 22 height 26
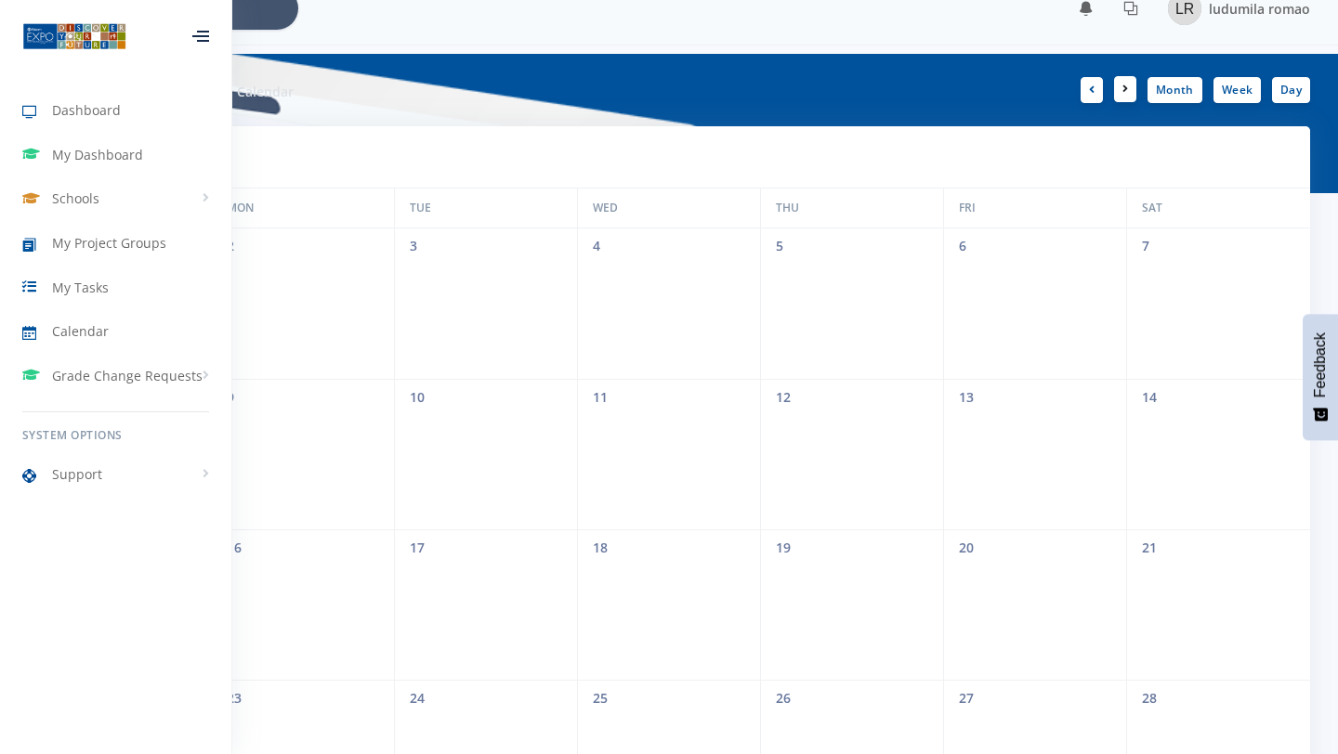
click at [1117, 92] on link at bounding box center [1125, 89] width 22 height 26
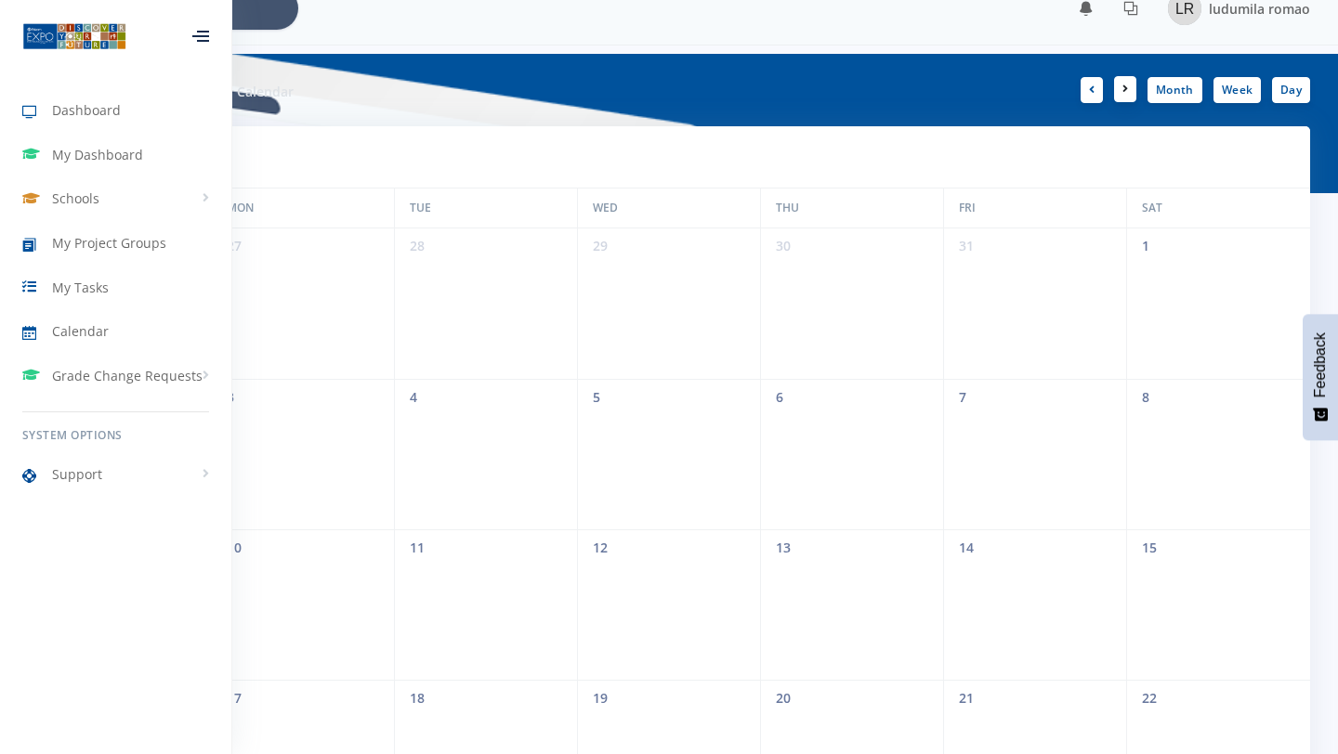
click at [1117, 92] on link at bounding box center [1125, 89] width 22 height 26
click at [70, 242] on span "My Project Groups" at bounding box center [109, 243] width 114 height 20
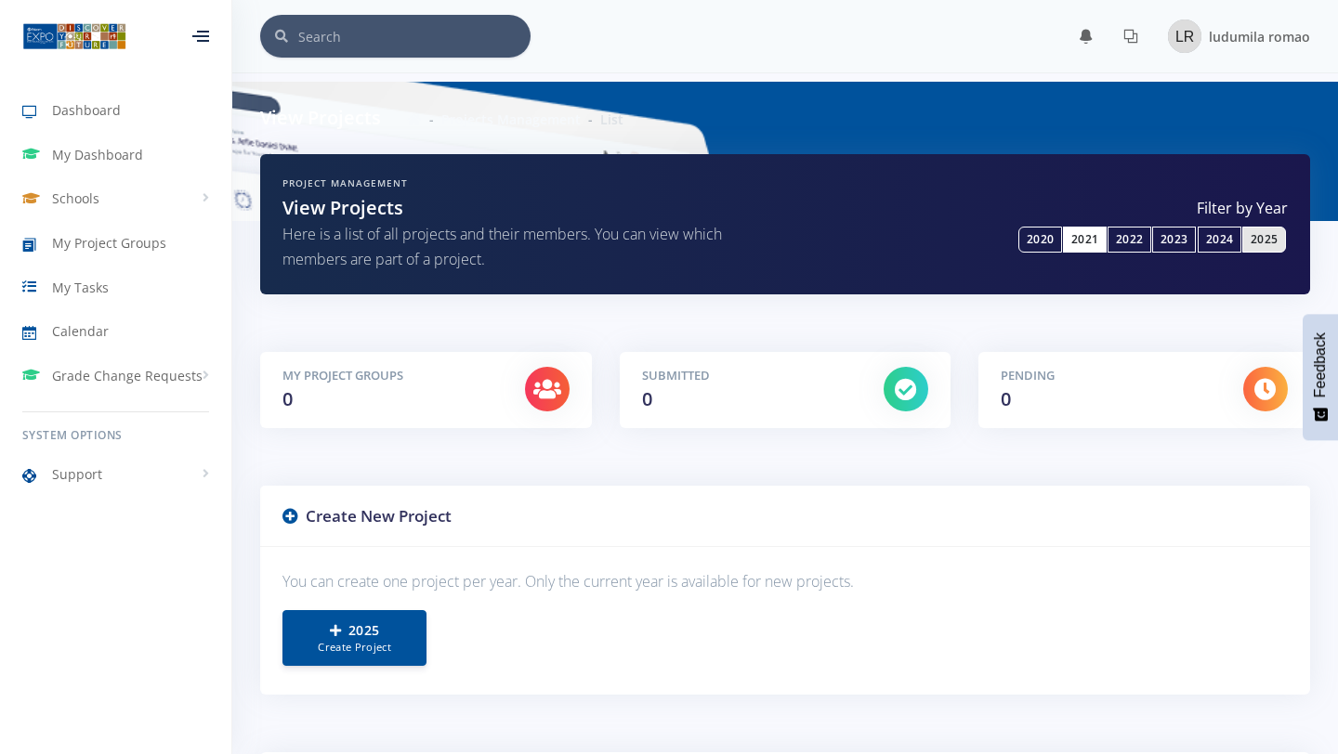
click at [1076, 241] on link "2021" at bounding box center [1085, 240] width 44 height 26
click at [1041, 238] on link "2020" at bounding box center [1040, 240] width 44 height 26
click at [1243, 228] on link "2025" at bounding box center [1264, 240] width 44 height 26
click at [92, 279] on span "My Tasks" at bounding box center [80, 288] width 57 height 20
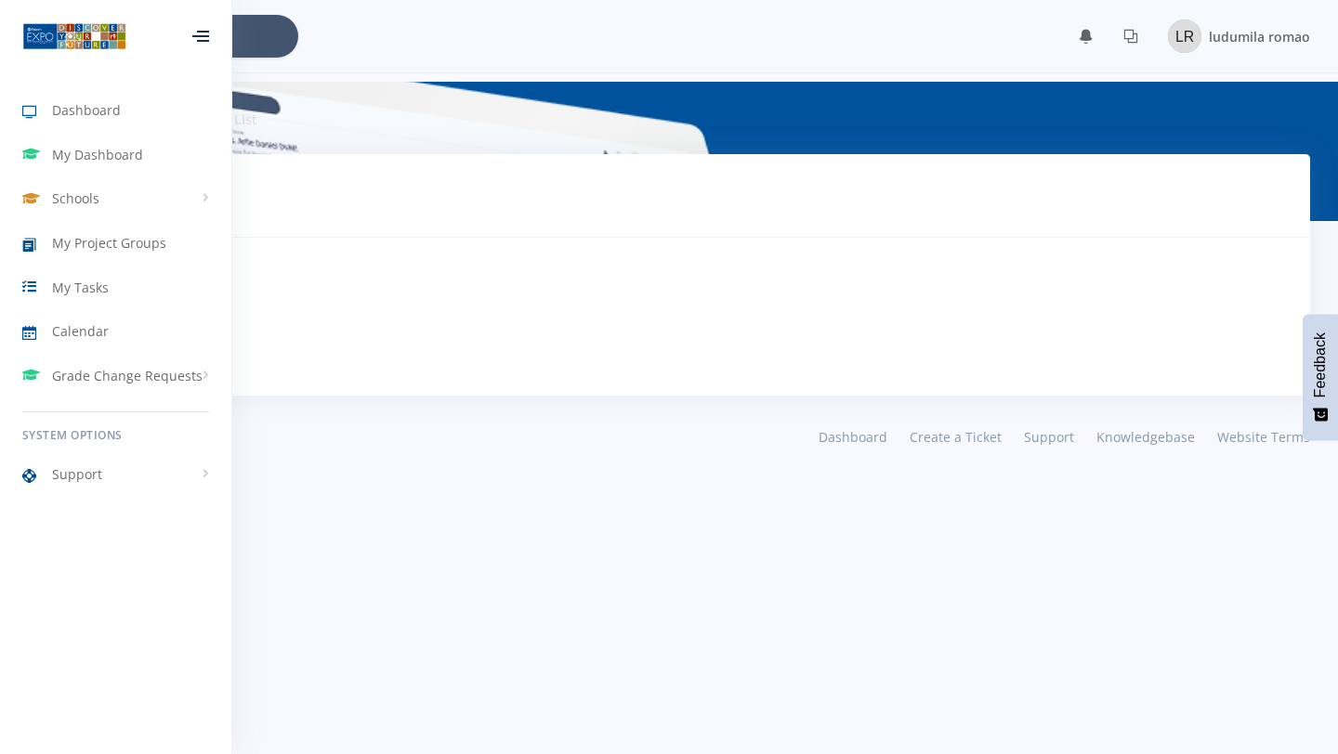
click at [777, 495] on body "Dashboard My Dashboard Schools View Schools [GEOGRAPHIC_DATA] My Project Groups" at bounding box center [669, 377] width 1338 height 754
click at [362, 341] on div "No Tasks Pending" at bounding box center [668, 316] width 1237 height 113
click at [202, 31] on icon at bounding box center [203, 32] width 12 height 2
click at [202, 31] on icon at bounding box center [200, 32] width 17 height 2
click at [105, 177] on link "Schools" at bounding box center [115, 198] width 231 height 43
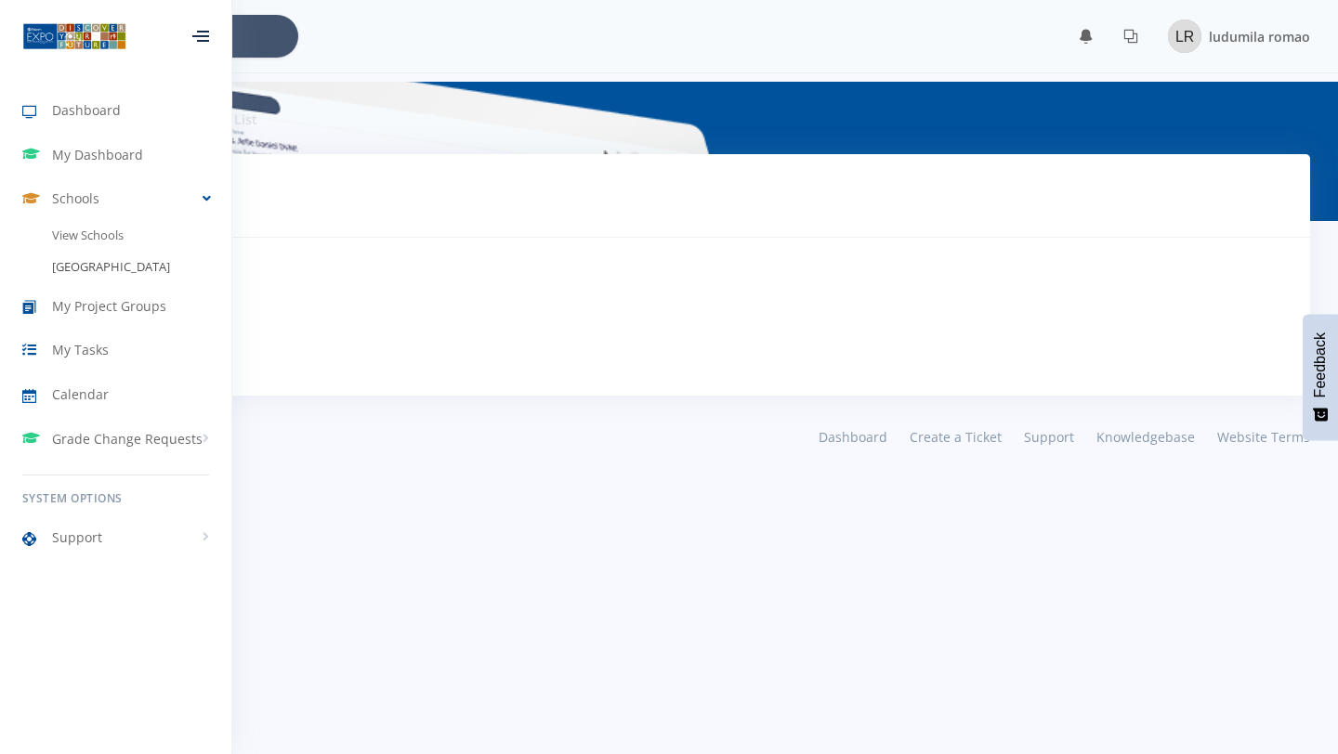
click at [120, 264] on link "[GEOGRAPHIC_DATA]" at bounding box center [115, 268] width 231 height 32
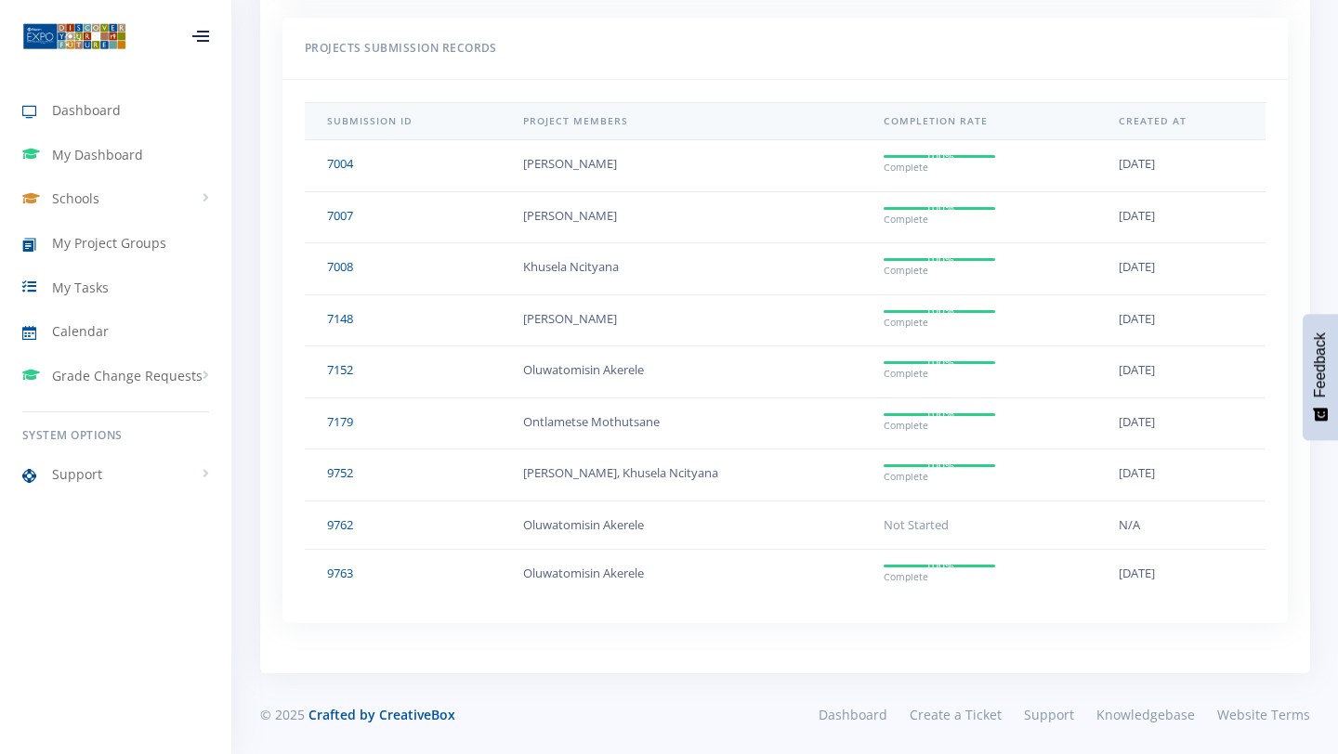
scroll to position [1615, 0]
click at [137, 96] on link "Dashboard" at bounding box center [115, 110] width 231 height 43
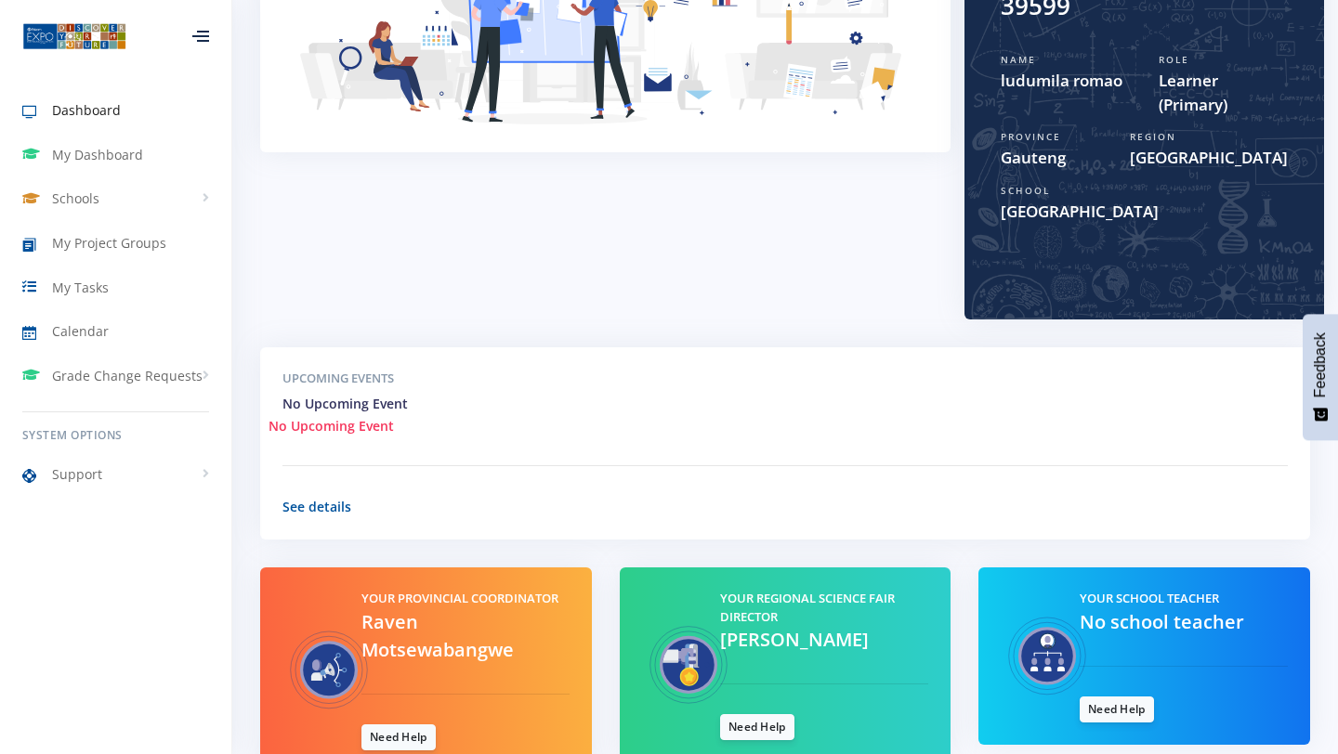
scroll to position [425, 0]
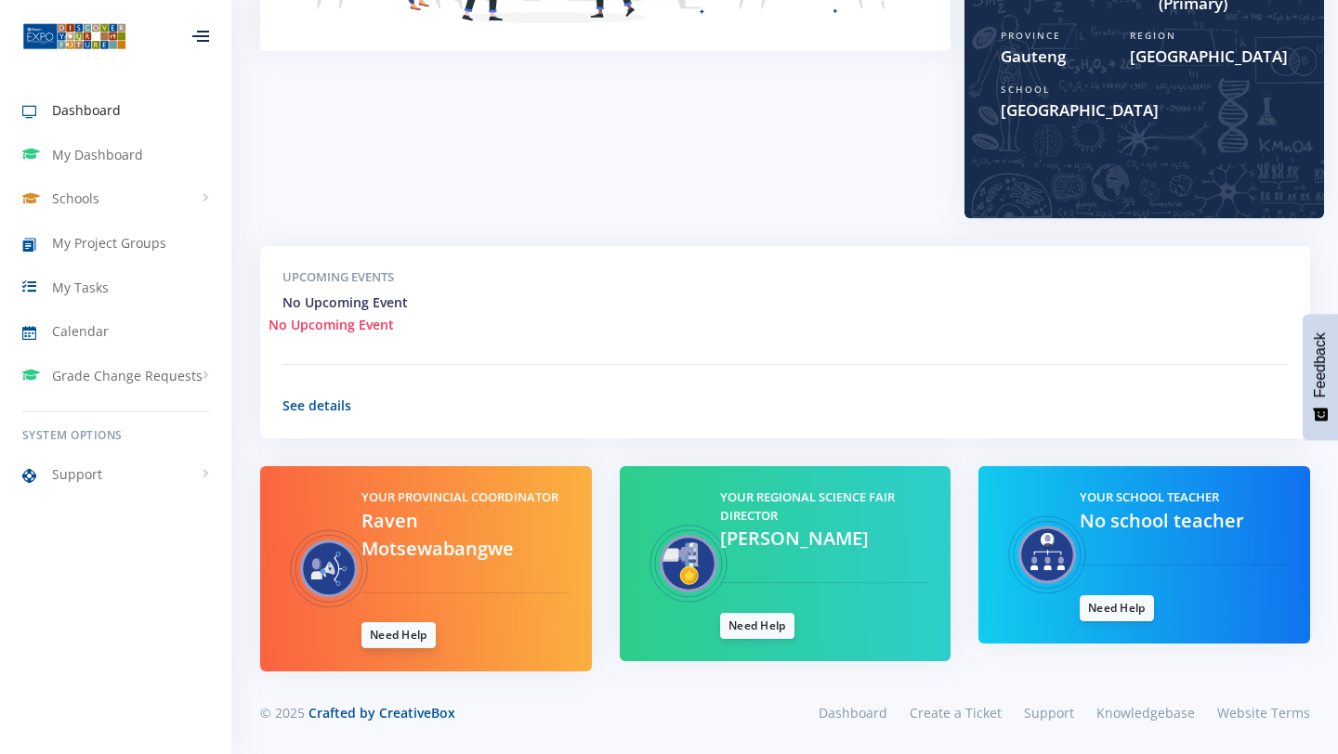
click at [415, 634] on link "Need Help" at bounding box center [398, 635] width 74 height 26
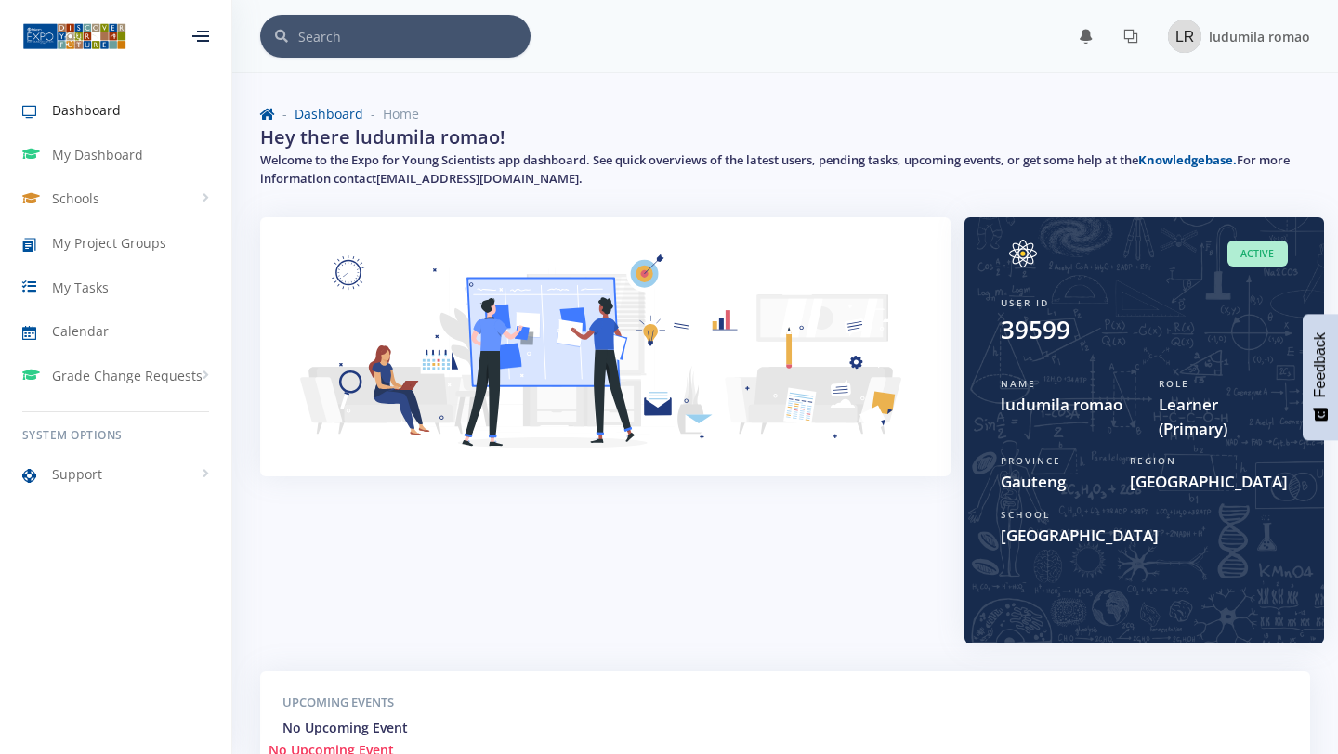
scroll to position [425, 0]
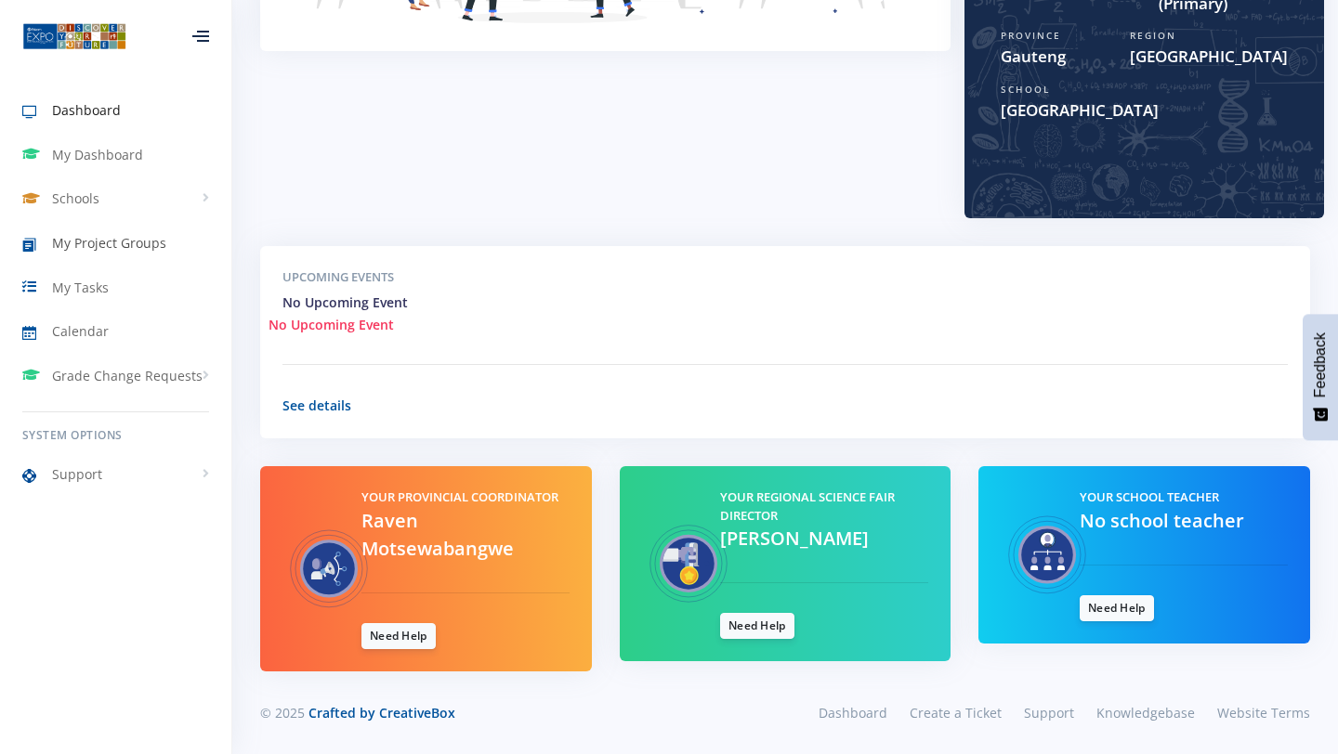
click at [129, 240] on span "My Project Groups" at bounding box center [109, 243] width 114 height 20
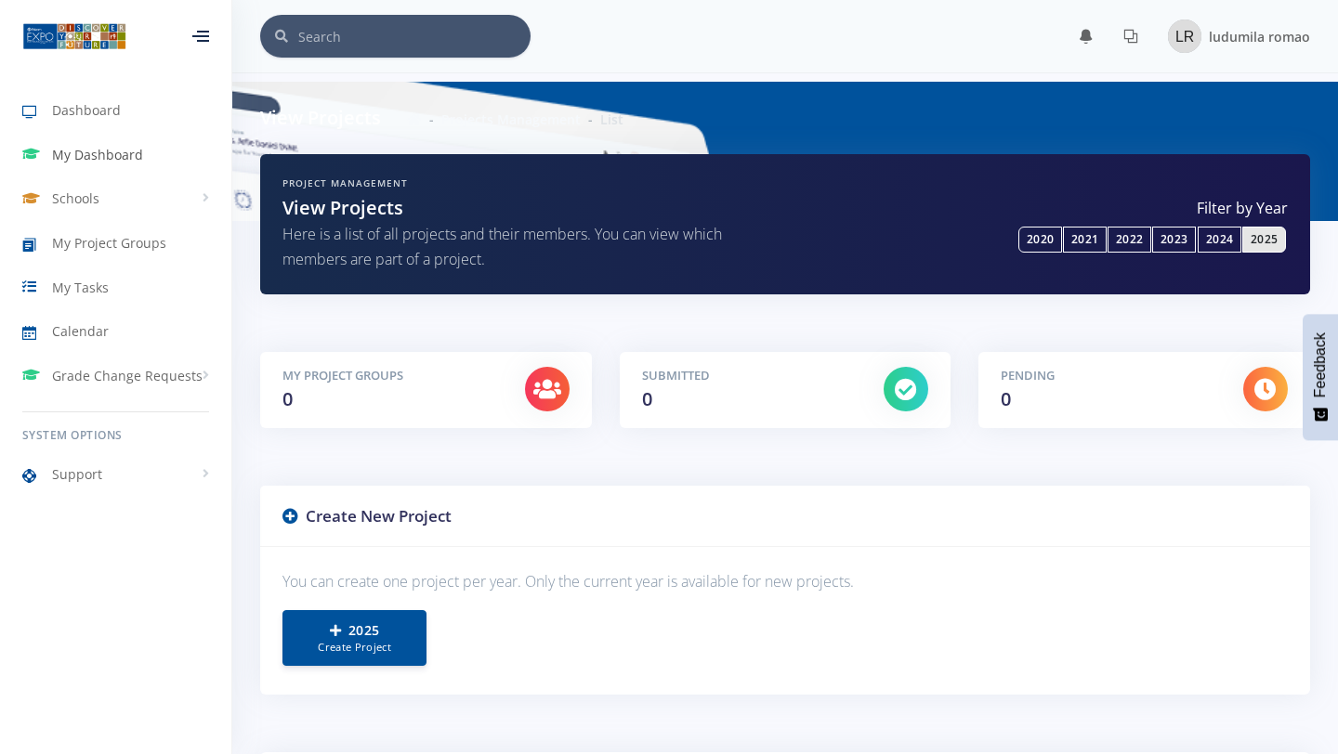
click at [72, 143] on link "My Dashboard" at bounding box center [115, 155] width 231 height 43
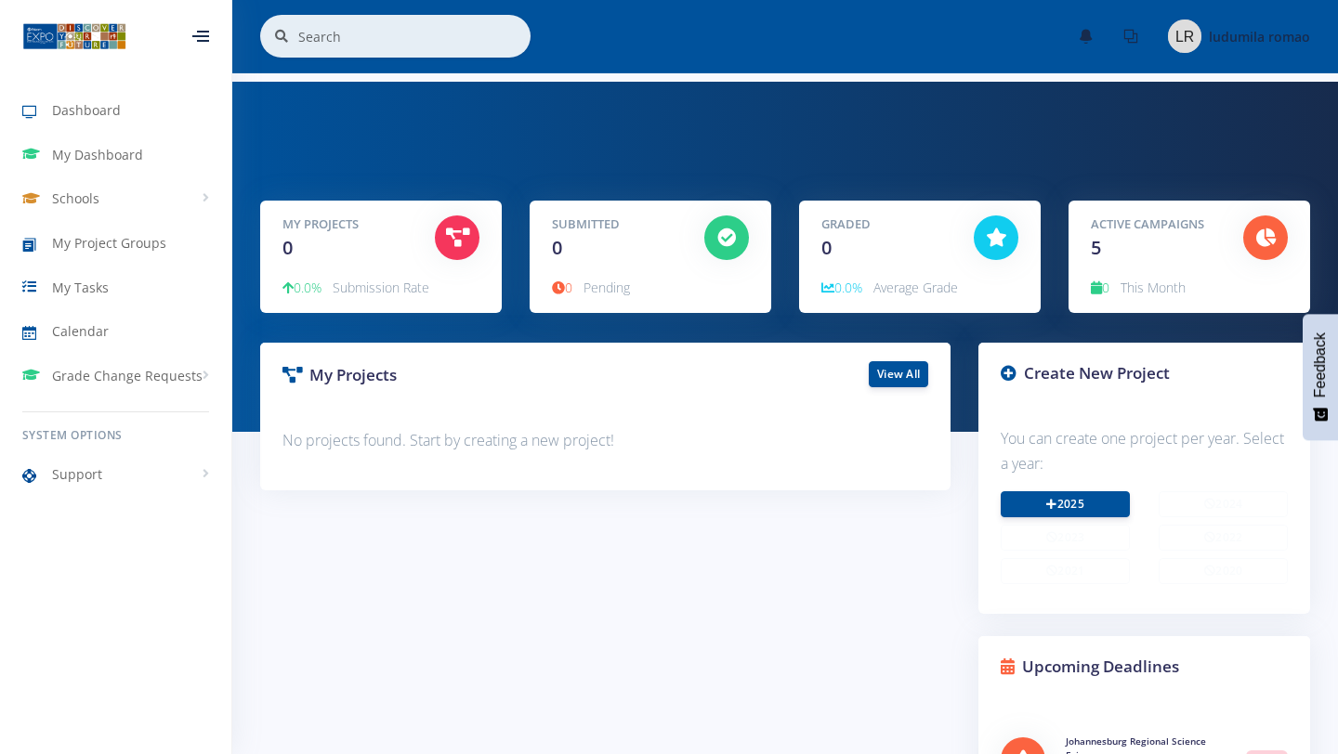
click at [1172, 285] on span "This Month" at bounding box center [1152, 288] width 65 height 18
click at [1076, 511] on link "2025" at bounding box center [1064, 503] width 129 height 26
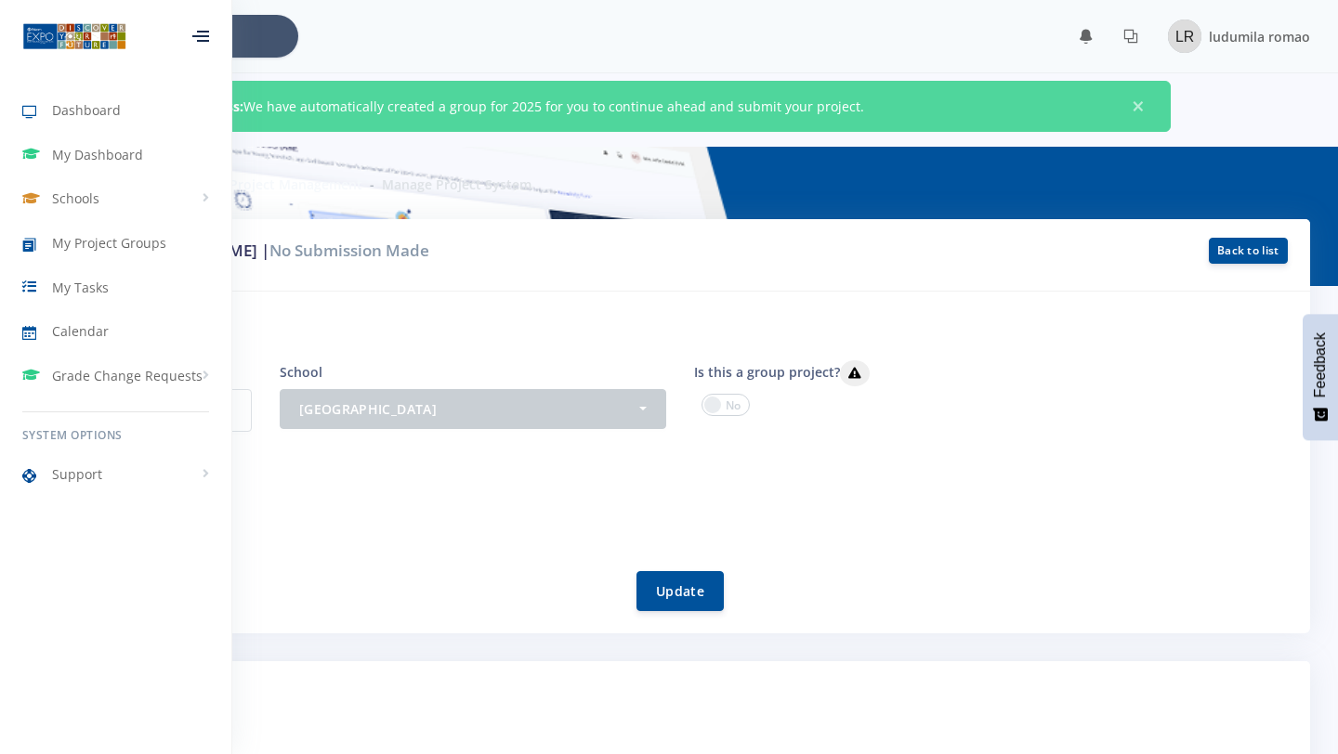
click at [676, 542] on form "Project System ID 9964 School - [GEOGRAPHIC_DATA] - Nothing selected" at bounding box center [679, 485] width 1215 height 251
click at [242, 414] on p "9964" at bounding box center [161, 410] width 179 height 43
click at [426, 424] on button "[GEOGRAPHIC_DATA]" at bounding box center [473, 408] width 386 height 40
click at [738, 403] on span at bounding box center [725, 405] width 48 height 22
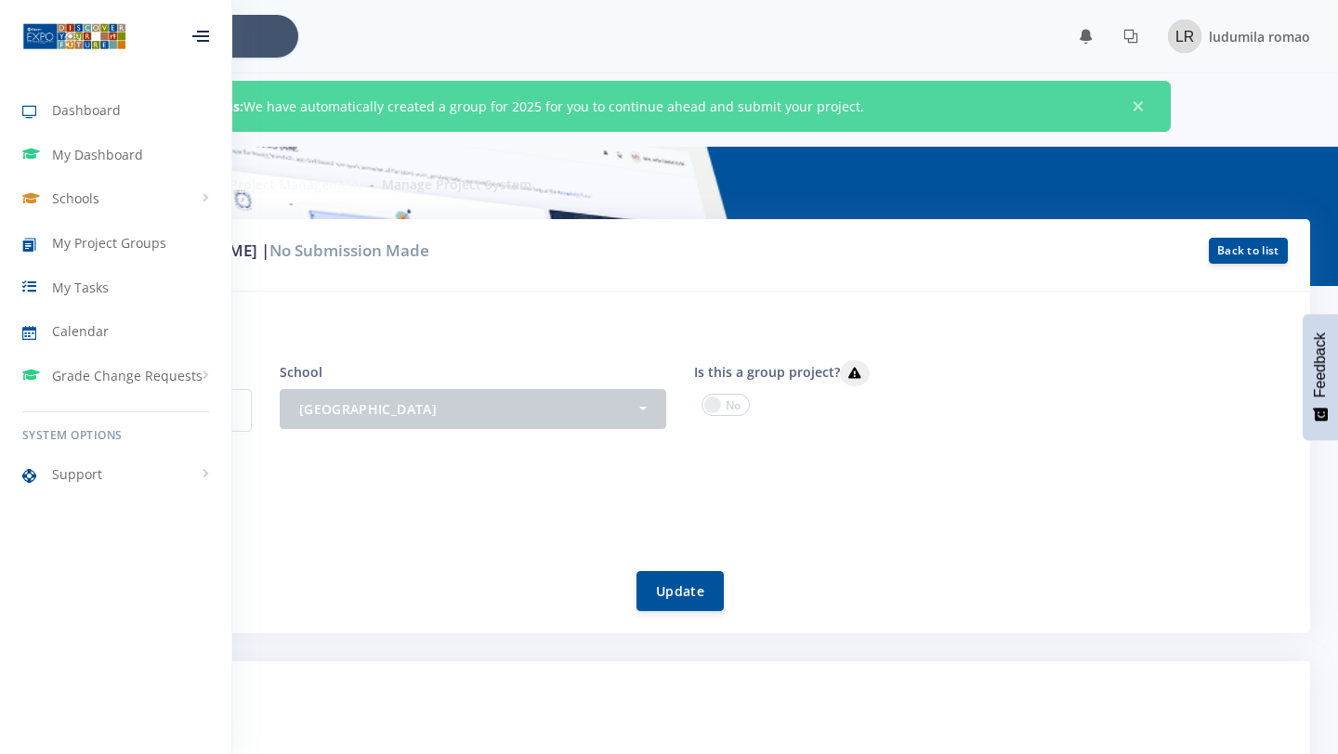
click at [0, 0] on input "checkbox" at bounding box center [0, 0] width 0 height 0
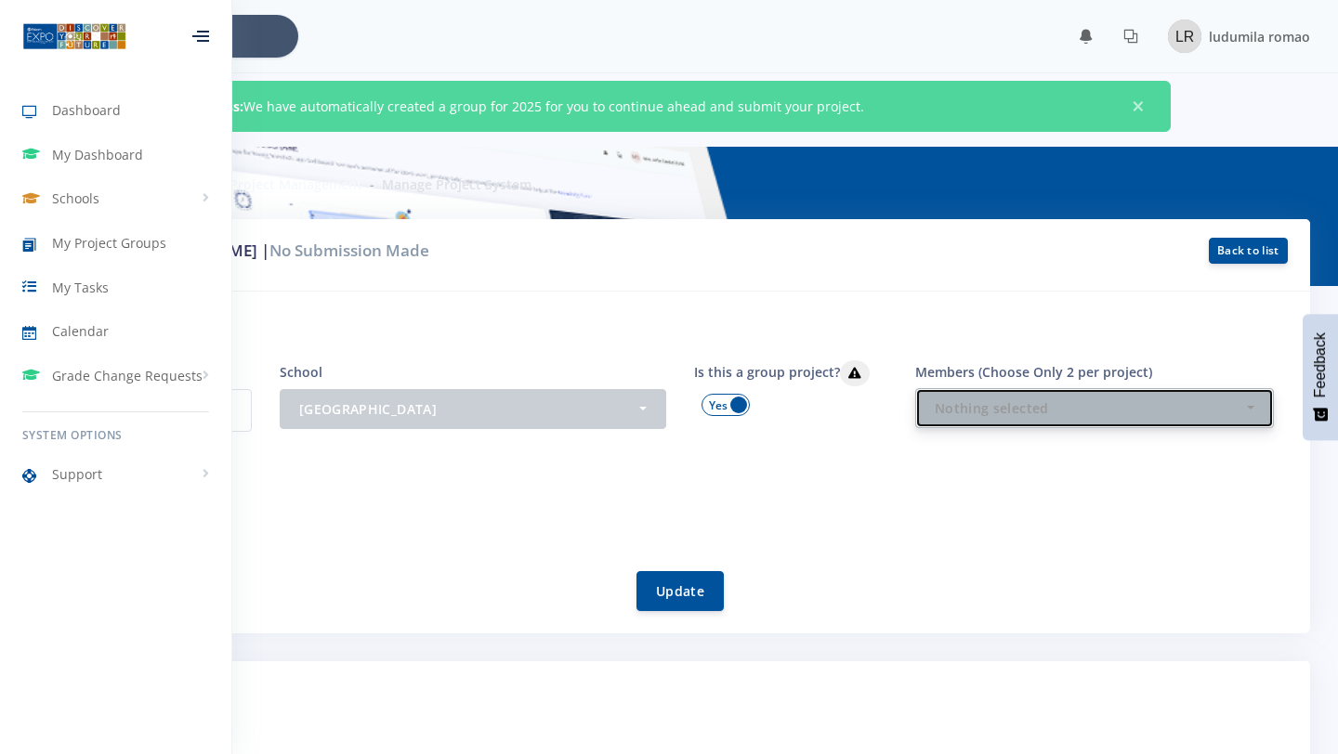
click at [934, 414] on div "Nothing selected" at bounding box center [1088, 409] width 308 height 20
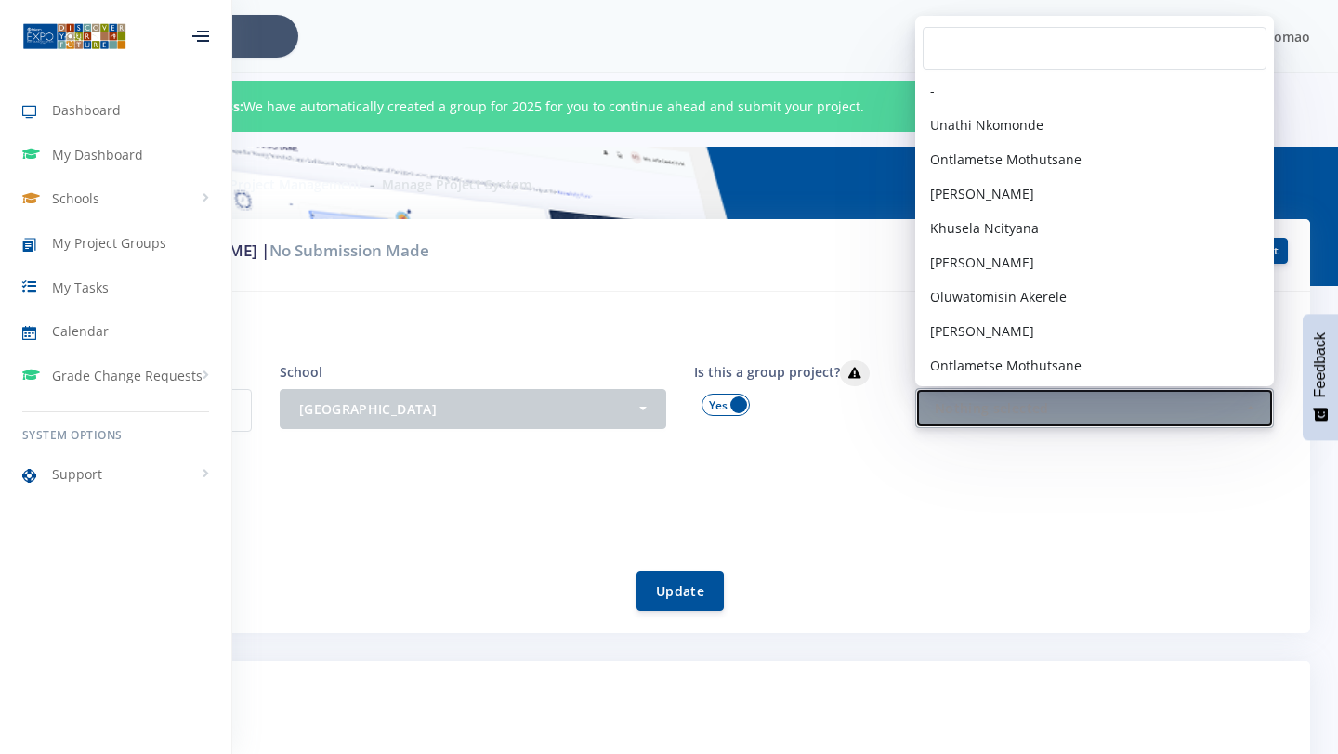
click at [934, 414] on div "Nothing selected" at bounding box center [1088, 409] width 308 height 20
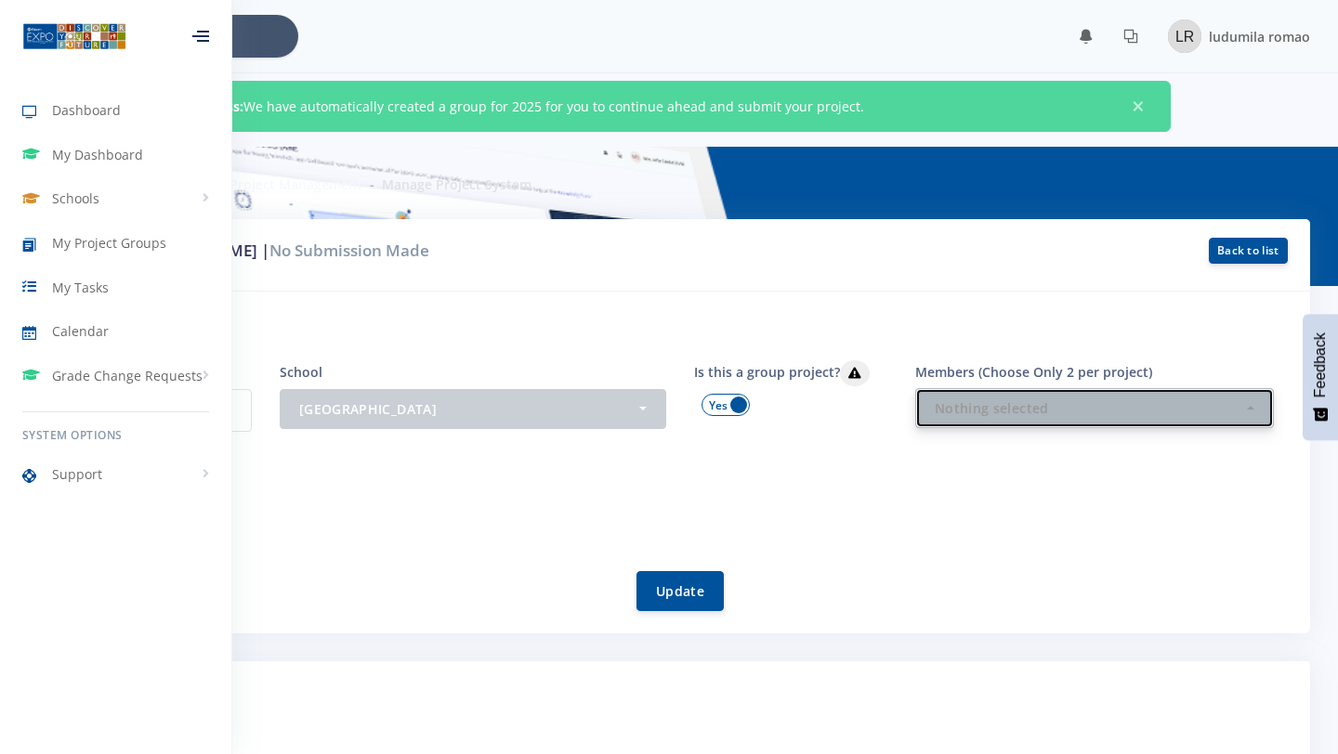
click at [934, 414] on div "Nothing selected" at bounding box center [1088, 409] width 308 height 20
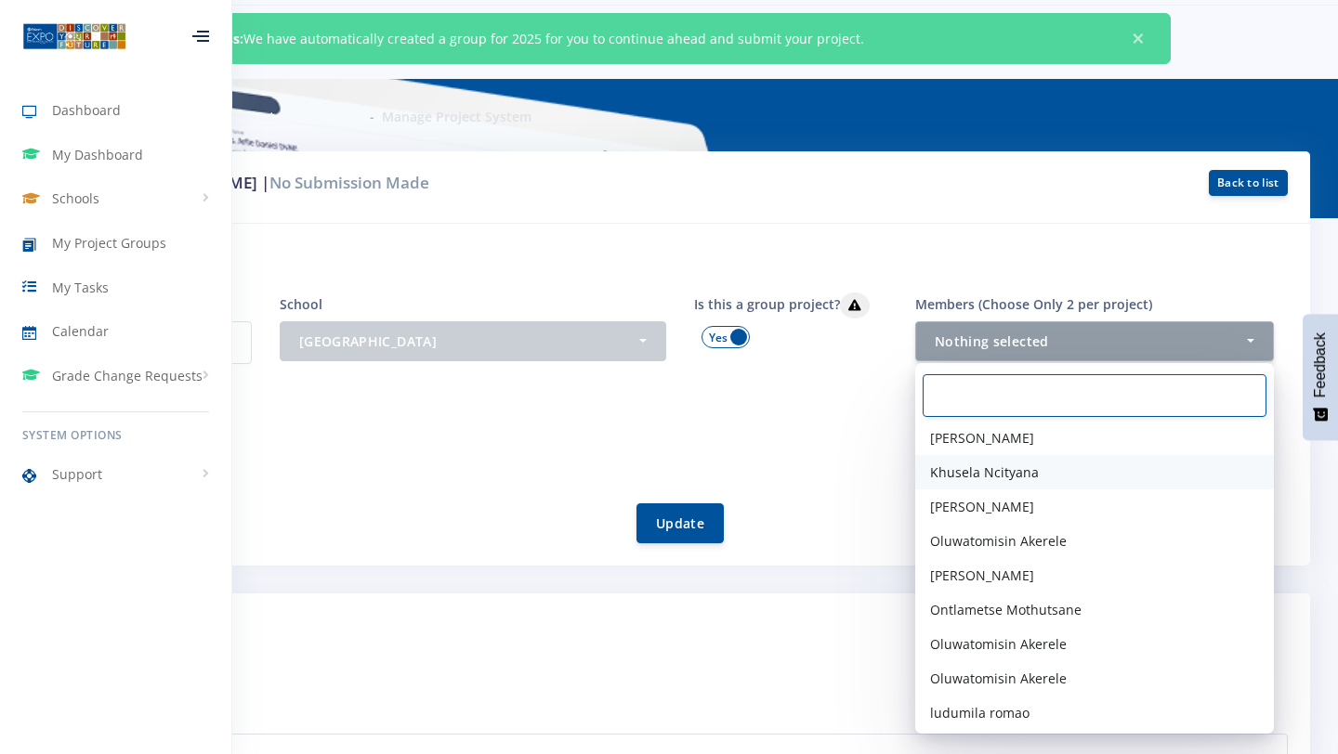
scroll to position [62, 0]
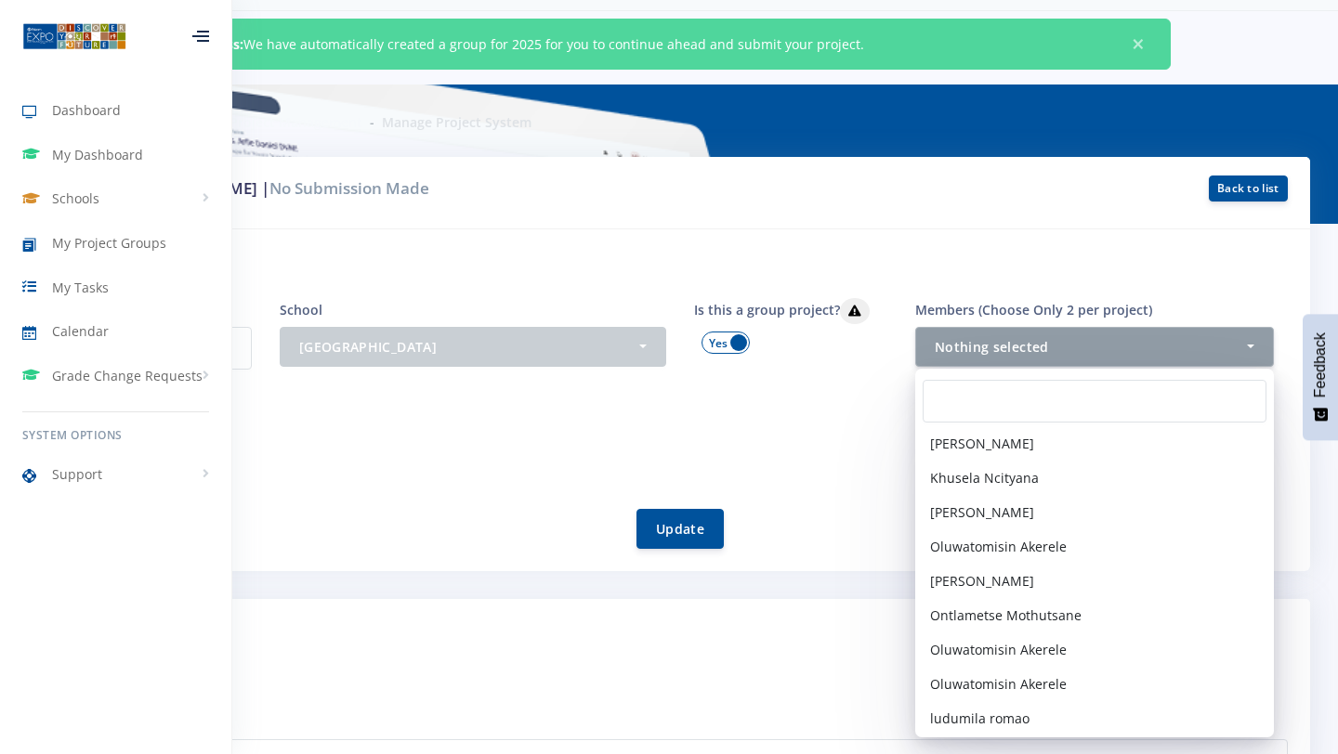
click at [777, 439] on div "ludumila romao" at bounding box center [680, 450] width 1243 height 29
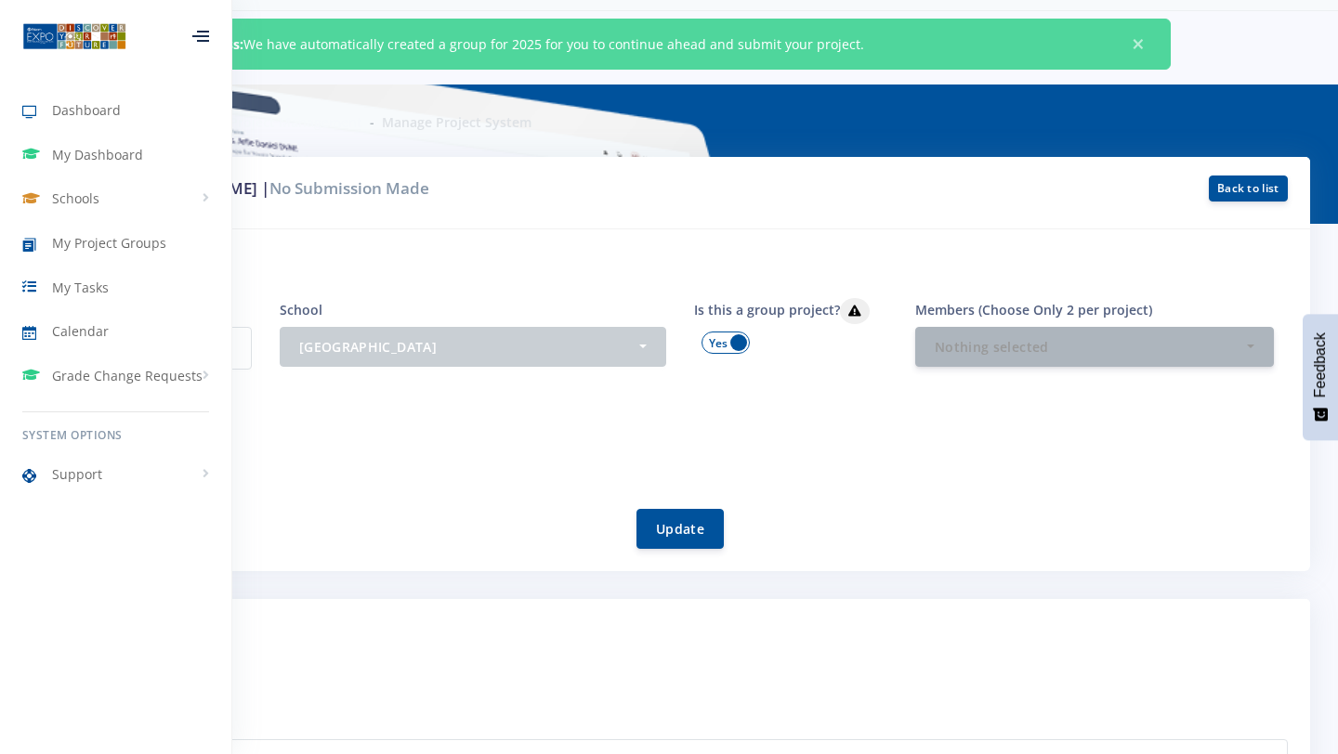
click at [737, 343] on span at bounding box center [725, 343] width 48 height 22
click at [0, 0] on input "checkbox" at bounding box center [0, 0] width 0 height 0
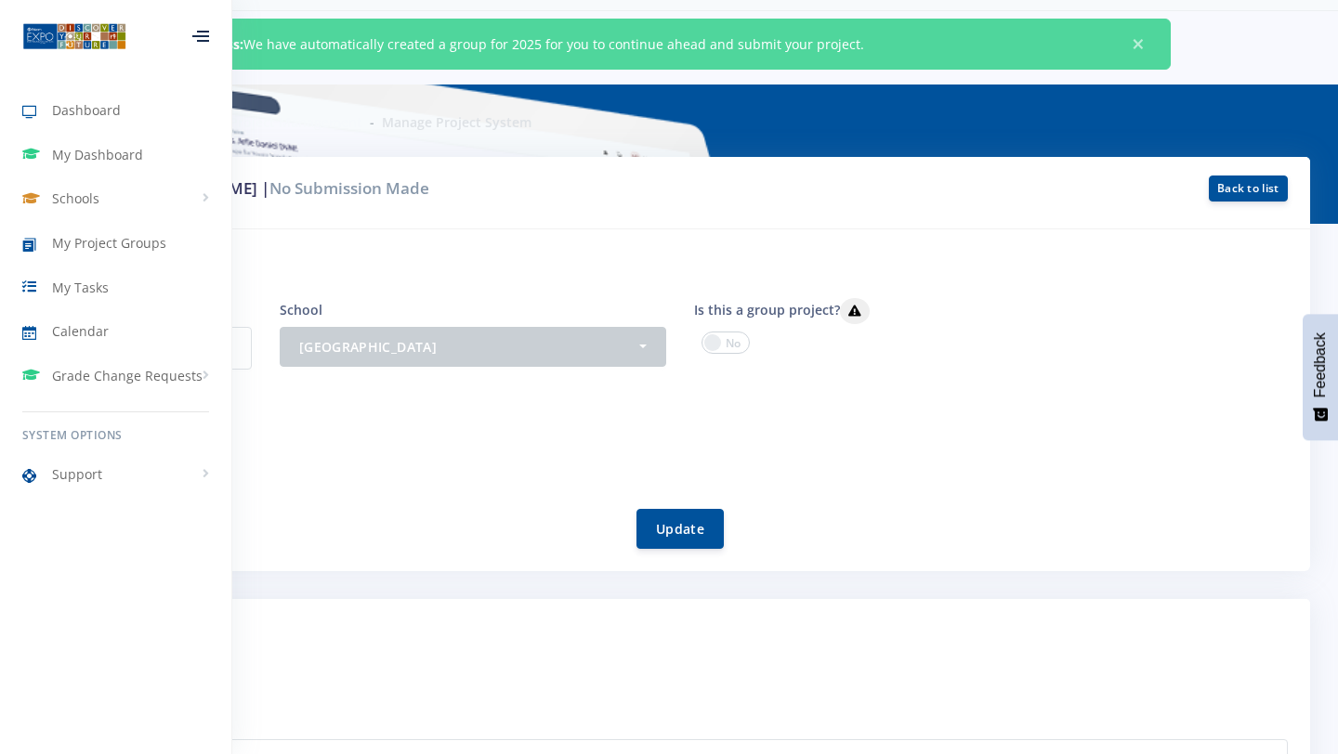
click at [209, 31] on div at bounding box center [200, 36] width 17 height 11
click at [210, 27] on div at bounding box center [200, 36] width 61 height 56
click at [209, 31] on div at bounding box center [200, 36] width 17 height 11
drag, startPoint x: 197, startPoint y: 637, endPoint x: 99, endPoint y: 645, distance: 97.8
click at [101, 646] on div "Dashboard My Dashboard Schools View Schools Roosevelt High School My Project Gr…" at bounding box center [115, 369] width 231 height 739
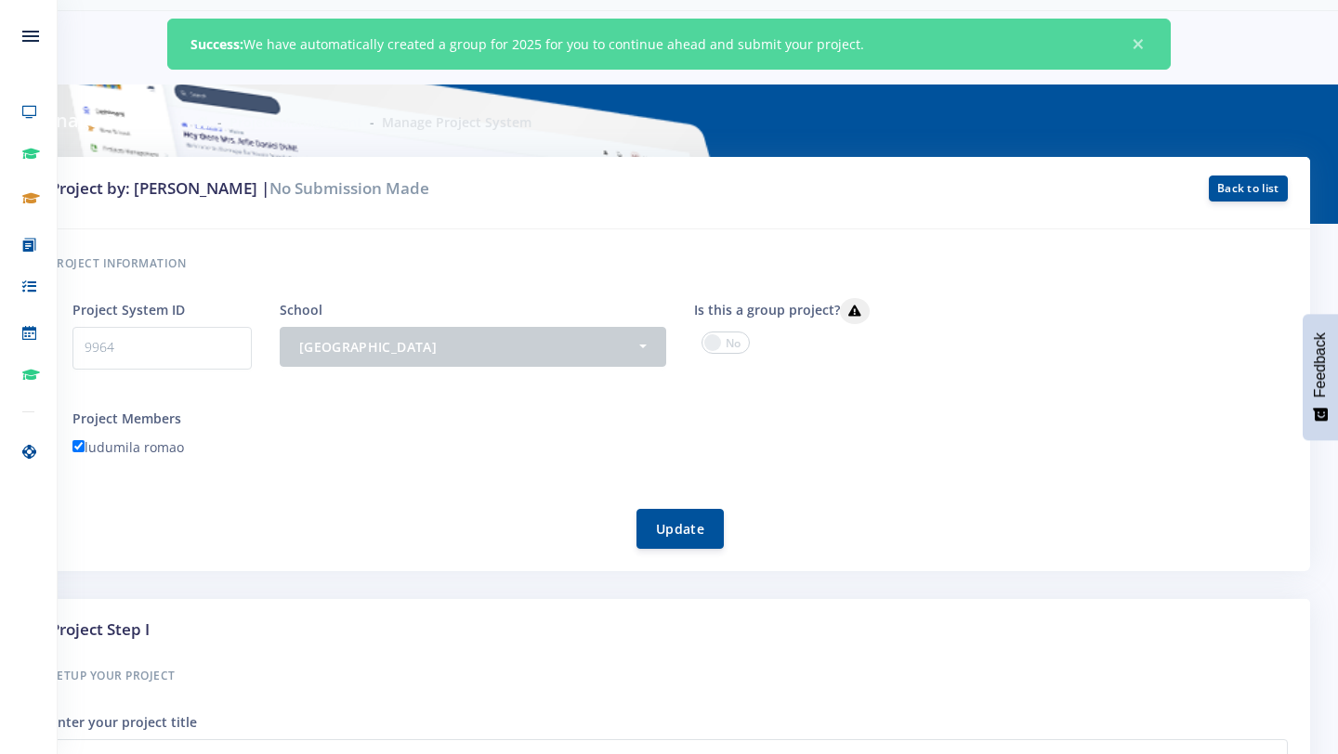
click at [211, 353] on p "9964" at bounding box center [161, 348] width 179 height 43
click at [120, 363] on p "9964" at bounding box center [161, 348] width 179 height 43
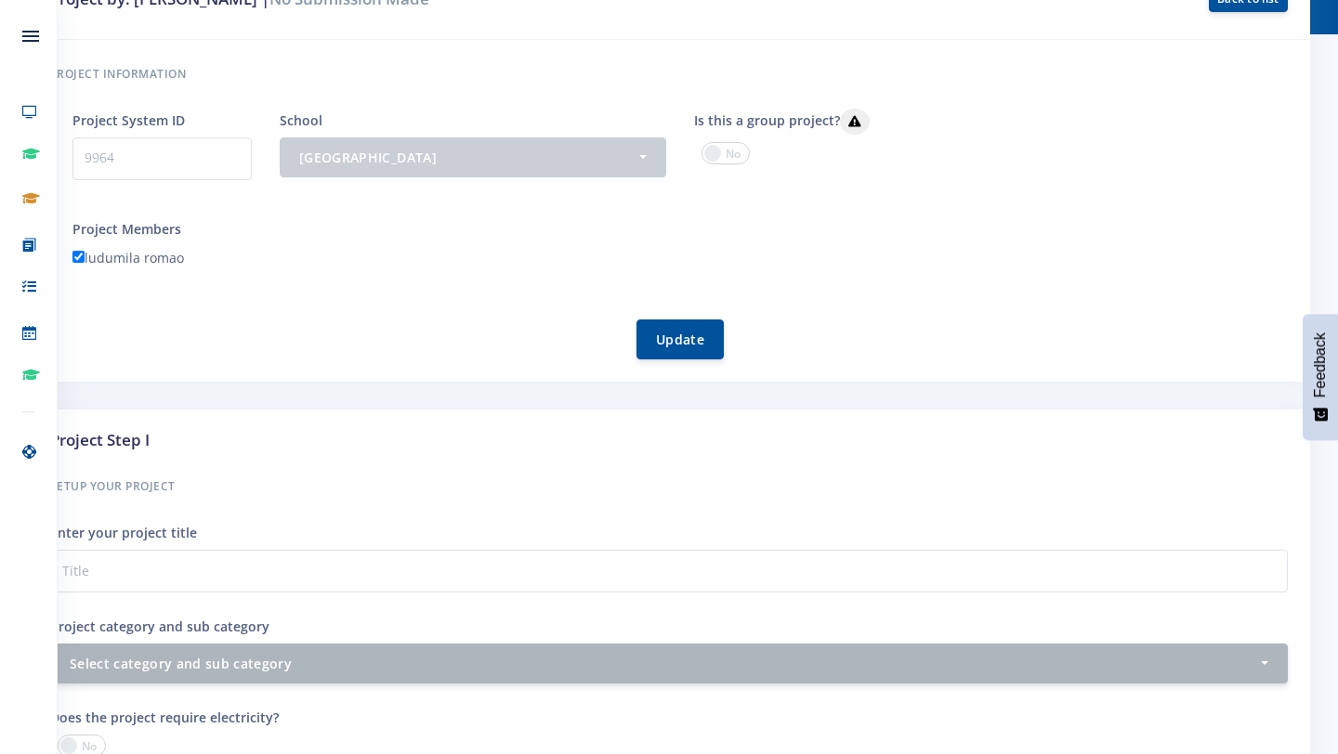
scroll to position [264, 0]
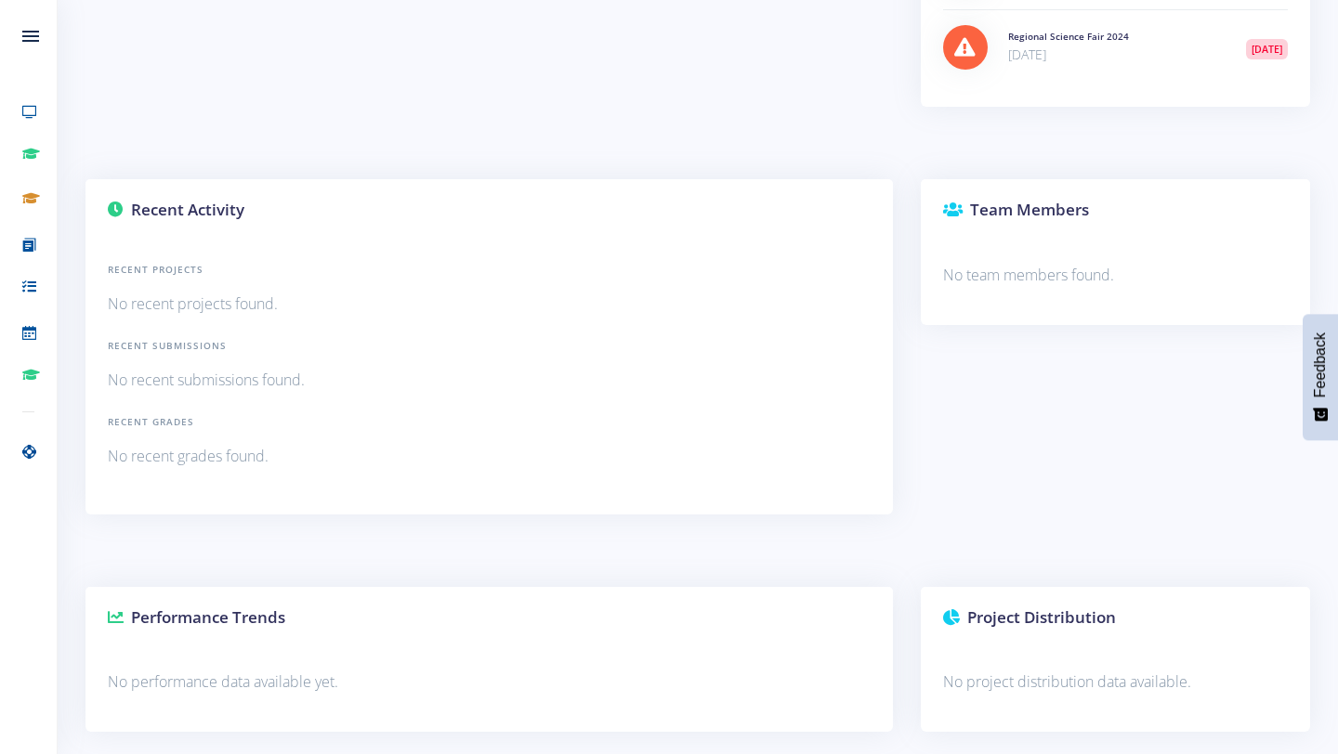
scroll to position [990, 0]
